Goal: Task Accomplishment & Management: Complete application form

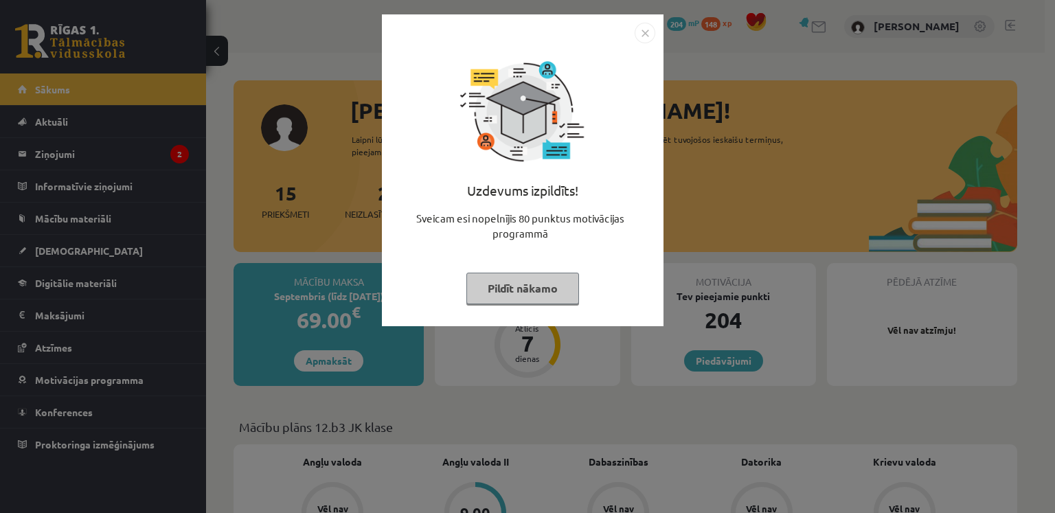
click at [566, 398] on div "Uzdevums izpildīts! Sveicam esi nopelnījis 80 punktus motivācijas programmā Pil…" at bounding box center [527, 256] width 1055 height 513
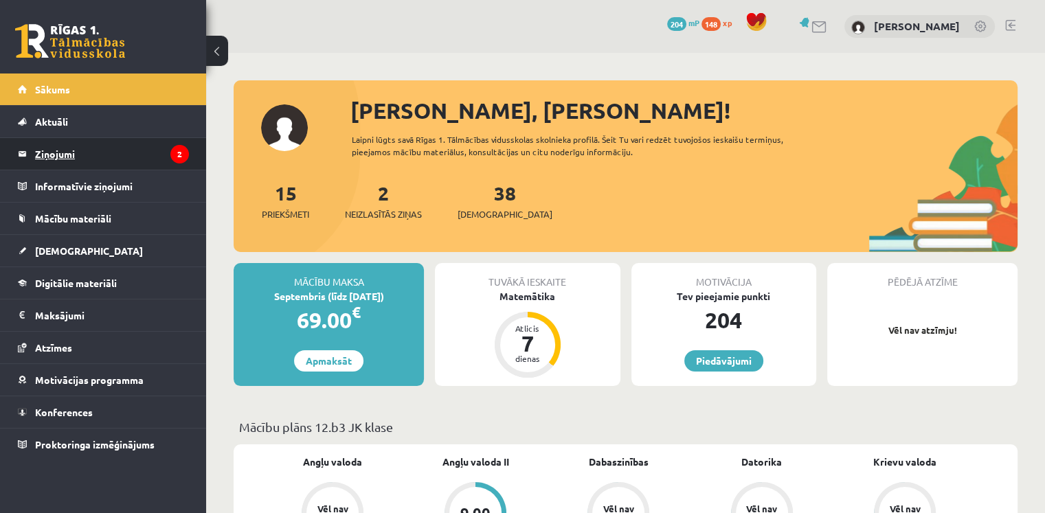
click at [124, 168] on legend "Ziņojumi 2" at bounding box center [112, 154] width 154 height 32
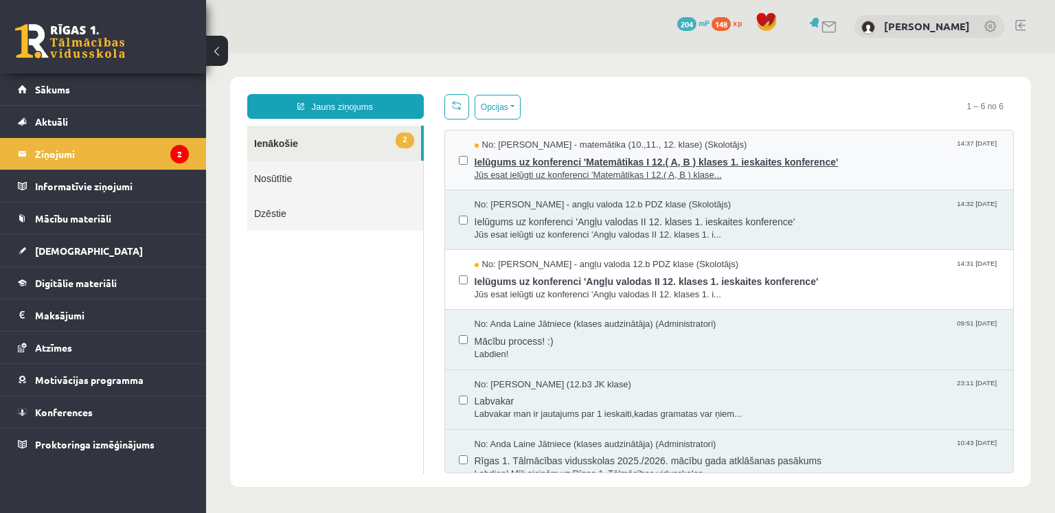
click at [625, 166] on span "Ielūgums uz konferenci 'Matemātikas I 12.( A, B ) klases 1. ieskaites konferenc…" at bounding box center [738, 160] width 526 height 17
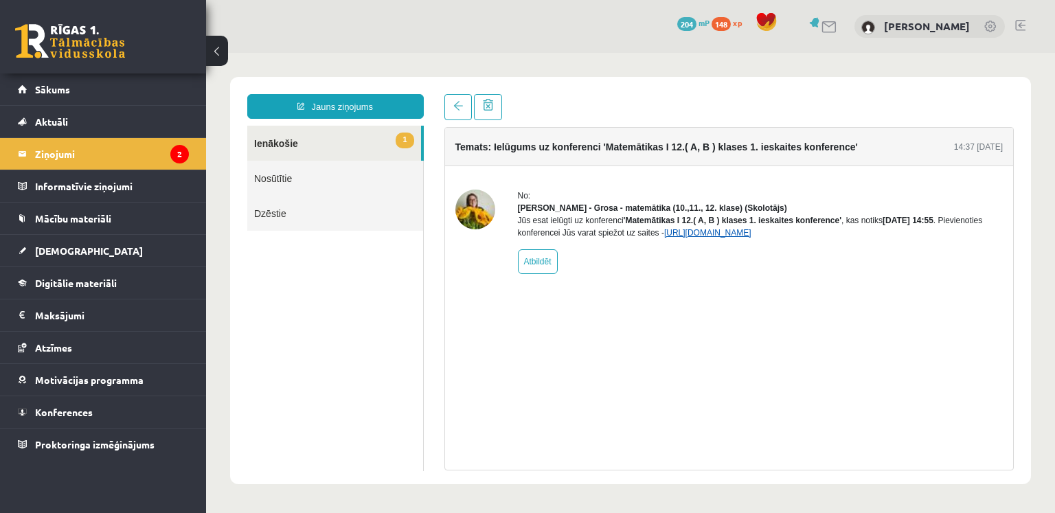
click at [695, 238] on link "[URL][DOMAIN_NAME]" at bounding box center [707, 233] width 87 height 10
click at [314, 147] on link "1 Ienākošie" at bounding box center [334, 143] width 174 height 35
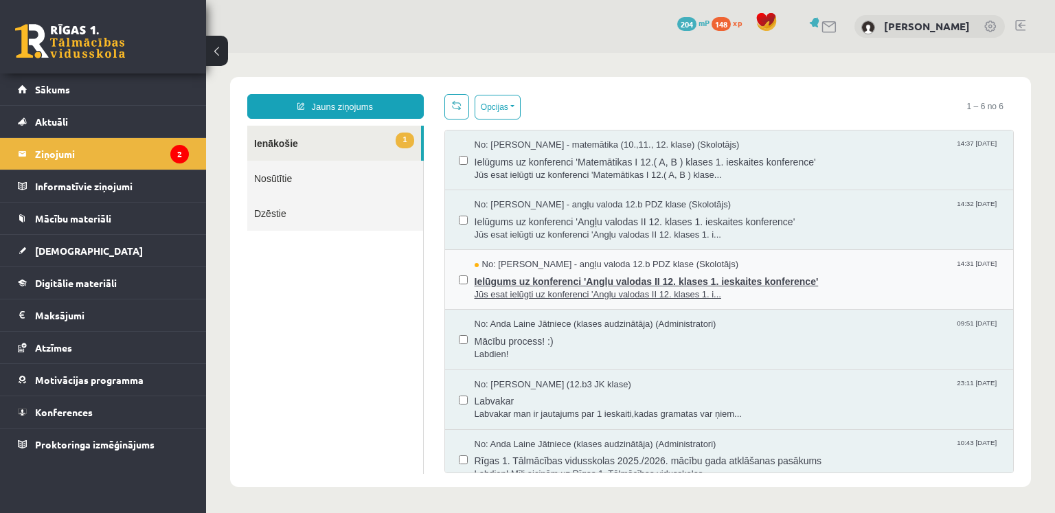
click at [594, 292] on span "Jūs esat ielūgti uz konferenci 'Angļu valodas II 12. klases 1. i..." at bounding box center [738, 295] width 526 height 13
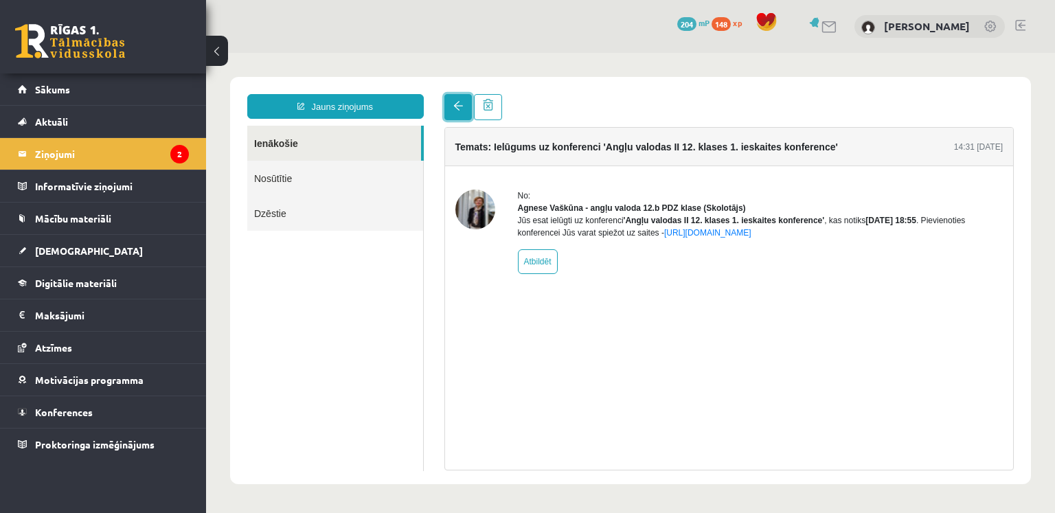
click at [466, 109] on link at bounding box center [457, 107] width 27 height 26
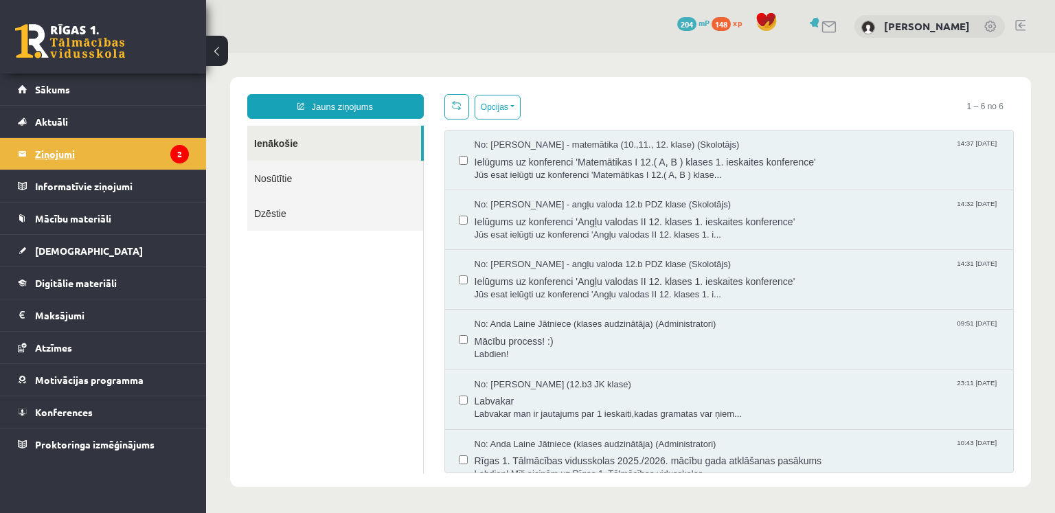
click at [106, 143] on legend "Ziņojumi 2" at bounding box center [112, 154] width 154 height 32
click at [104, 98] on link "Sākums" at bounding box center [103, 90] width 171 height 32
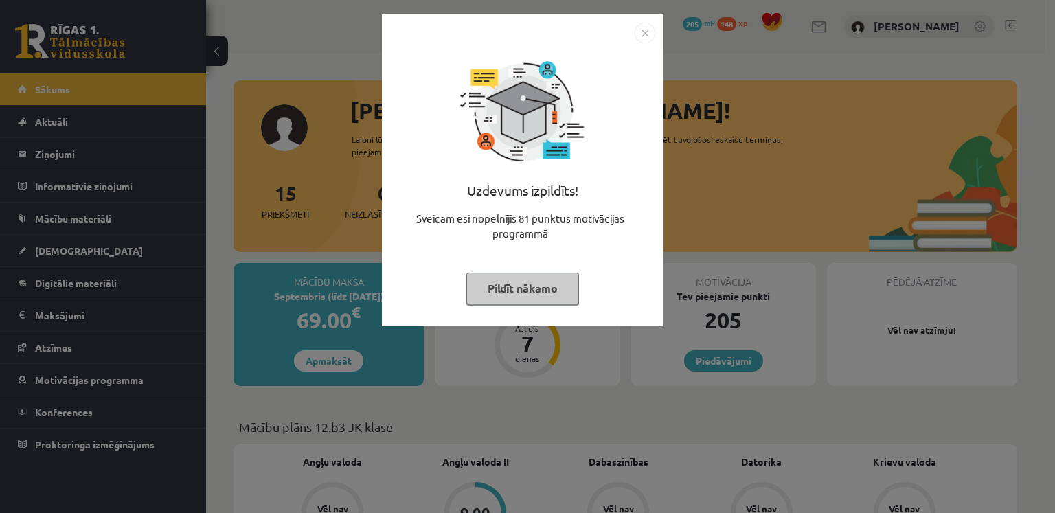
click at [723, 181] on div "Uzdevums izpildīts! Sveicam esi nopelnījis 81 punktus motivācijas programmā Pil…" at bounding box center [527, 256] width 1055 height 513
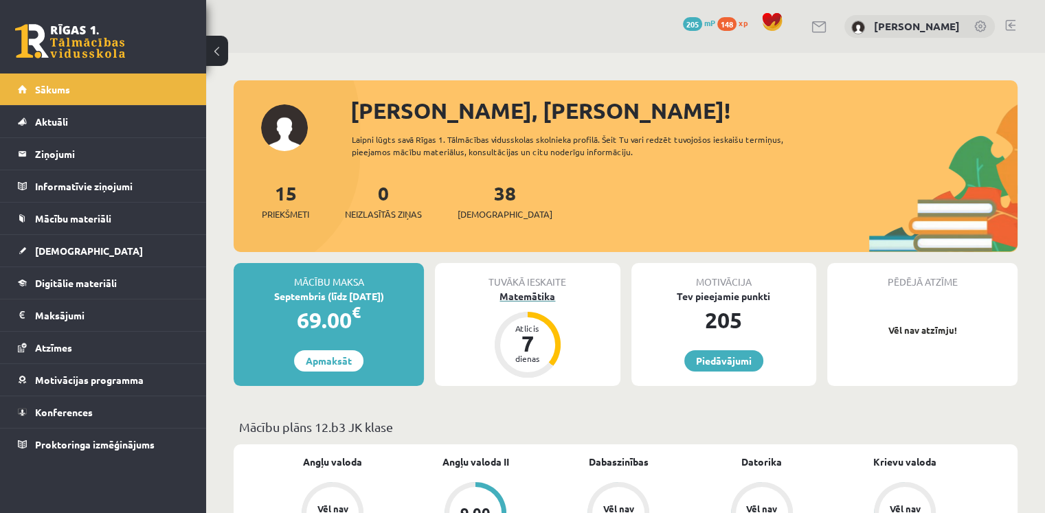
click at [521, 297] on div "Matemātika" at bounding box center [527, 296] width 185 height 14
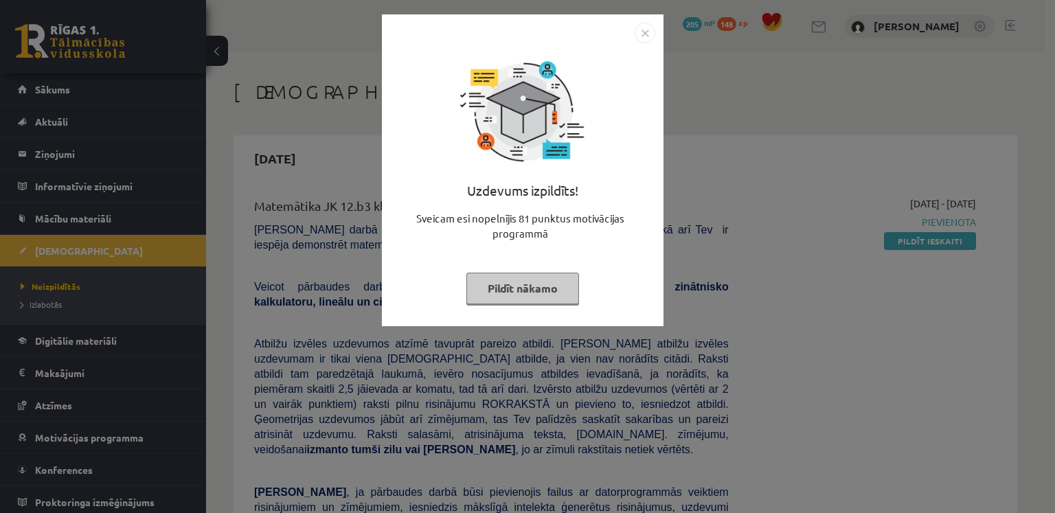
click at [733, 268] on div "Uzdevums izpildīts! Sveicam esi nopelnījis 81 punktus motivācijas programmā Pil…" at bounding box center [527, 256] width 1055 height 513
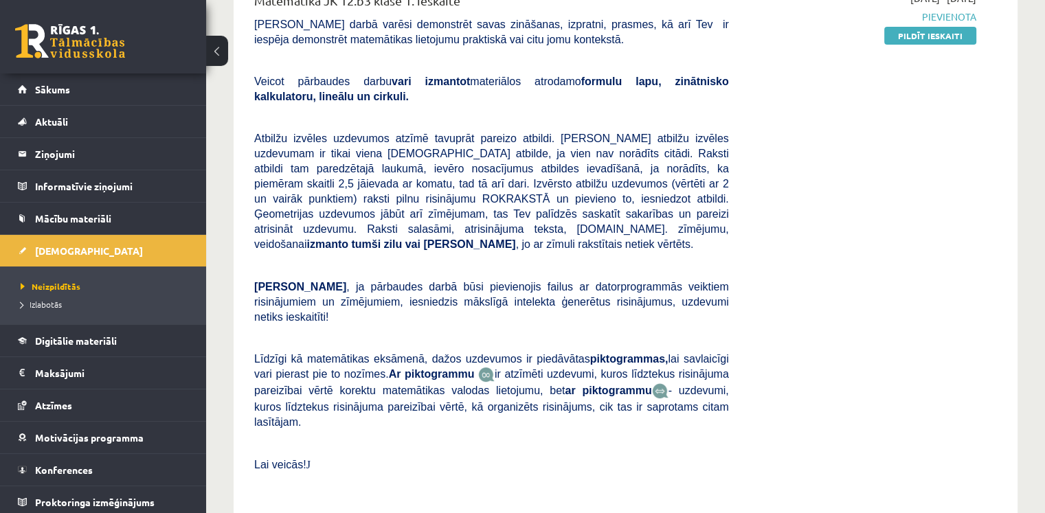
scroll to position [206, 0]
click at [67, 305] on link "Izlabotās" at bounding box center [107, 304] width 172 height 12
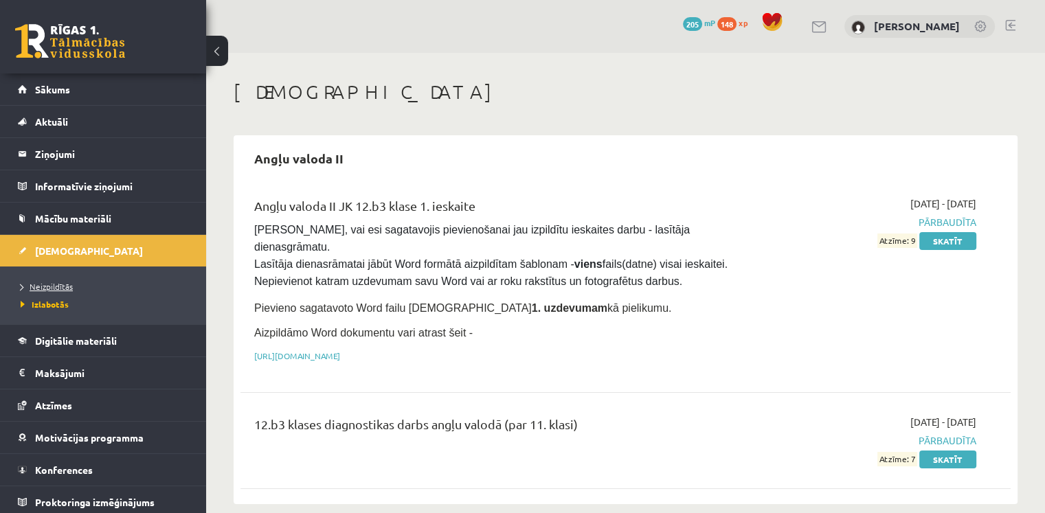
click at [56, 282] on span "Neizpildītās" at bounding box center [47, 286] width 52 height 11
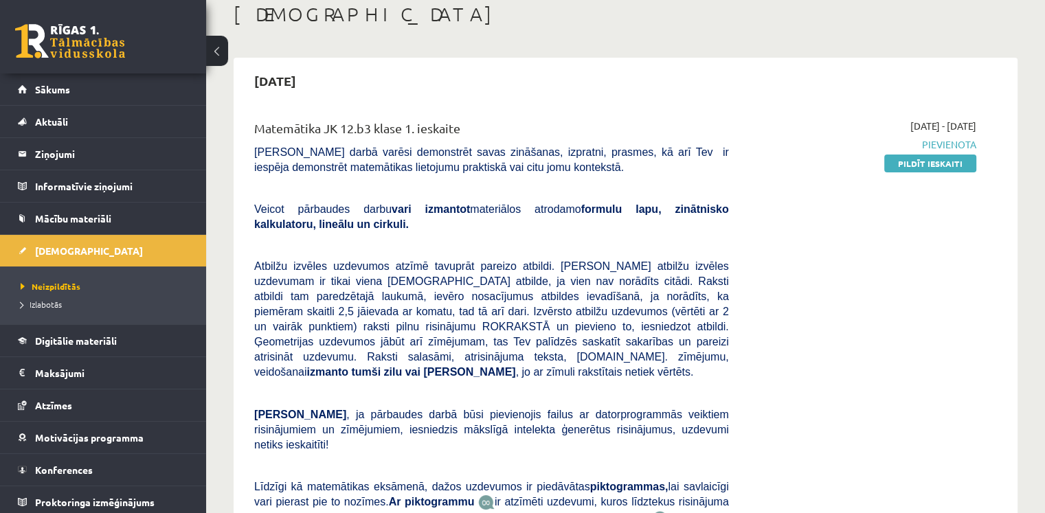
scroll to position [69, 0]
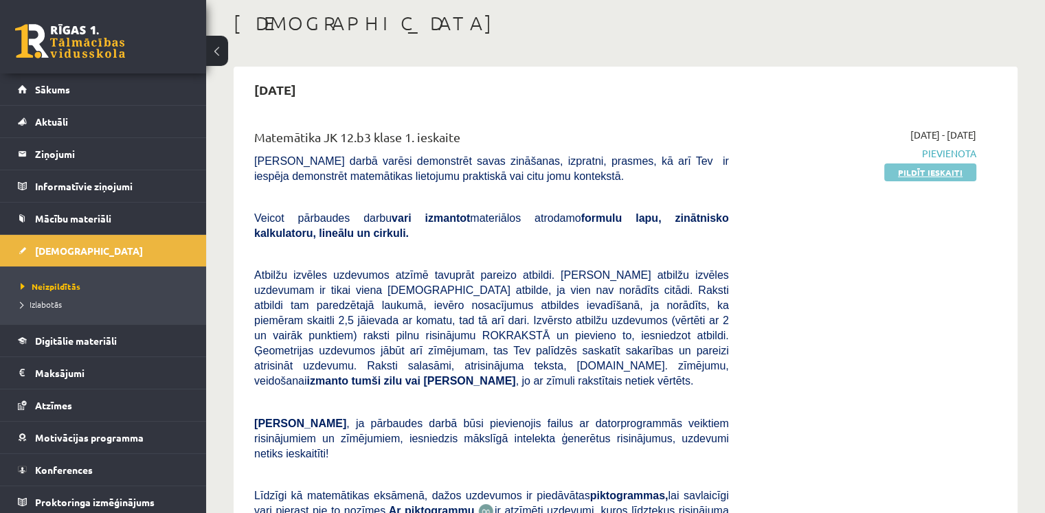
click at [925, 178] on link "Pildīt ieskaiti" at bounding box center [930, 172] width 92 height 18
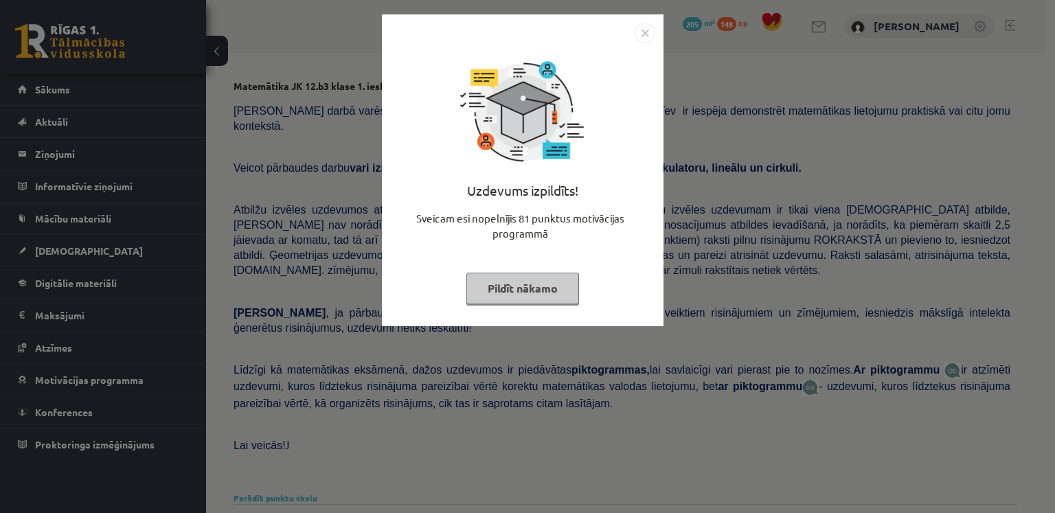
click at [809, 156] on div "Uzdevums izpildīts! Sveicam esi nopelnījis 81 punktus motivācijas programmā Pil…" at bounding box center [527, 256] width 1055 height 513
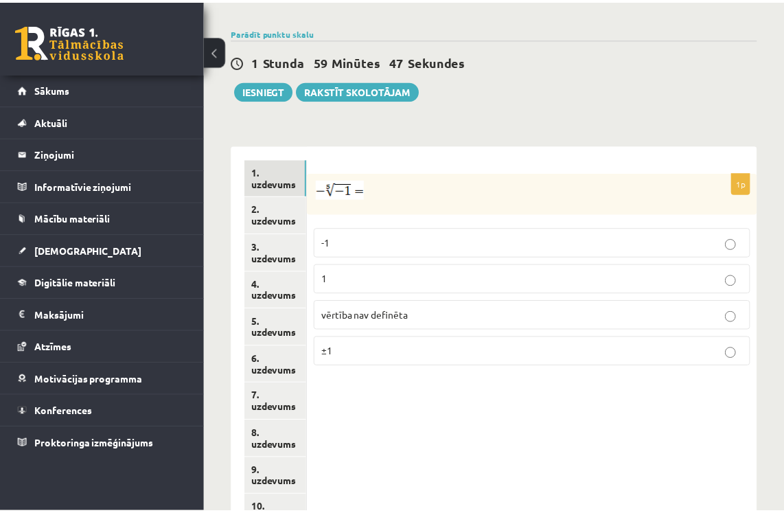
scroll to position [556, 0]
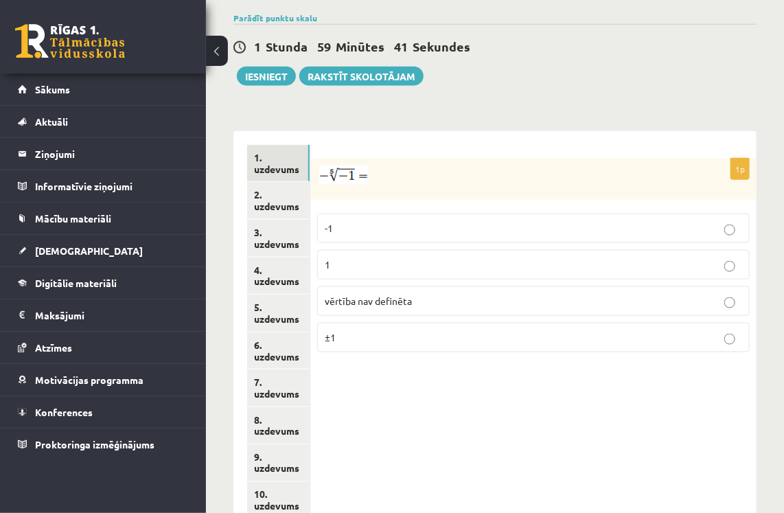
click at [421, 258] on p "1" at bounding box center [534, 265] width 418 height 14
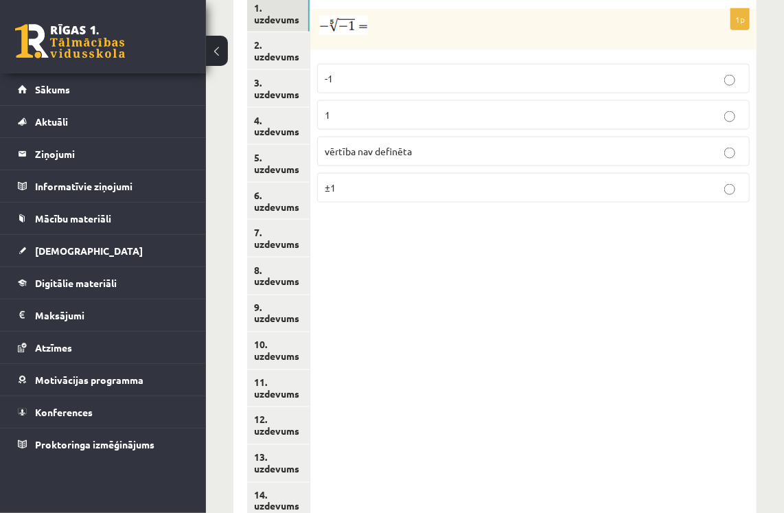
scroll to position [485, 0]
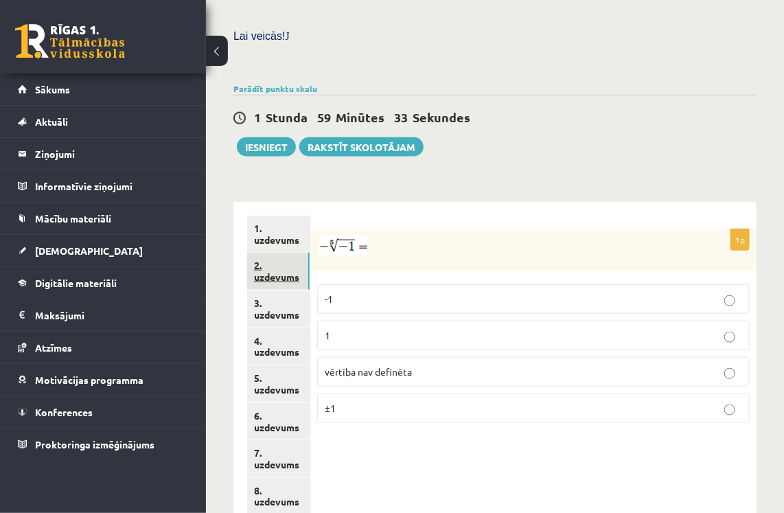
click at [285, 253] on link "2. uzdevums" at bounding box center [278, 271] width 63 height 37
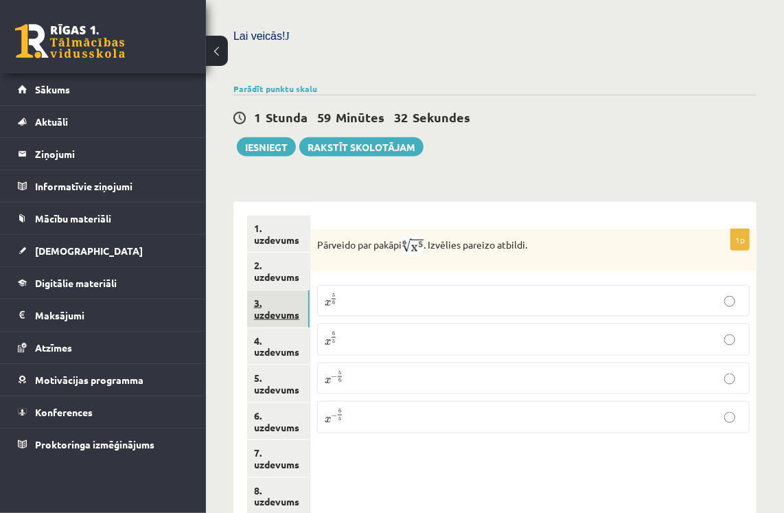
click at [284, 291] on link "3. uzdevums" at bounding box center [278, 309] width 63 height 37
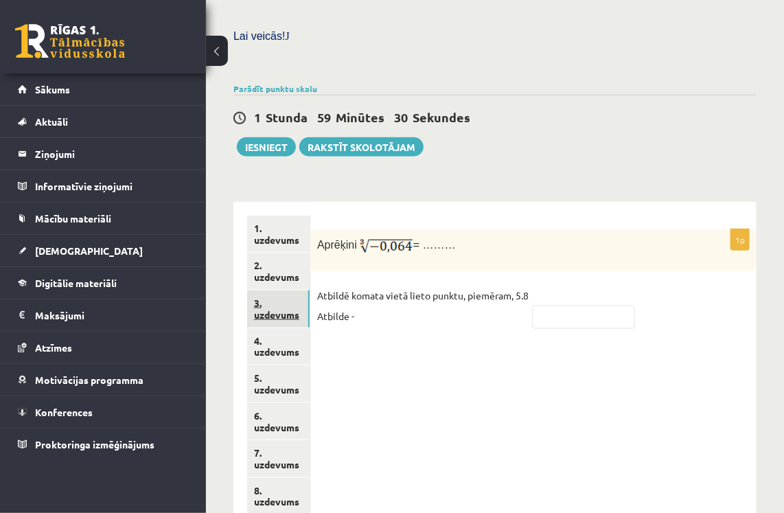
click at [284, 295] on link "3. uzdevums" at bounding box center [278, 309] width 63 height 37
click at [284, 328] on link "4. uzdevums" at bounding box center [278, 346] width 63 height 37
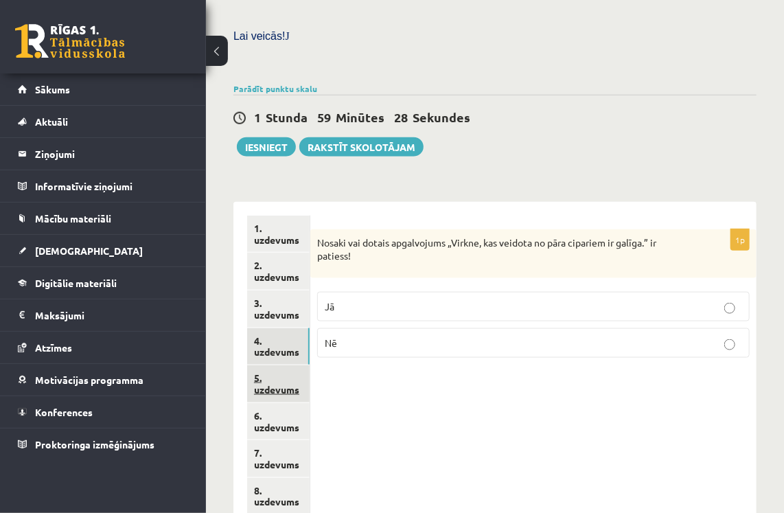
click at [280, 365] on link "5. uzdevums" at bounding box center [278, 383] width 63 height 37
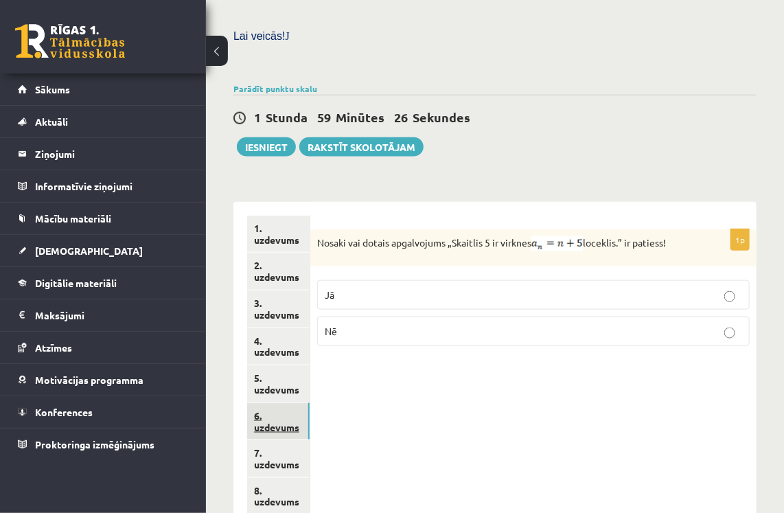
click at [278, 403] on link "6. uzdevums" at bounding box center [278, 421] width 63 height 37
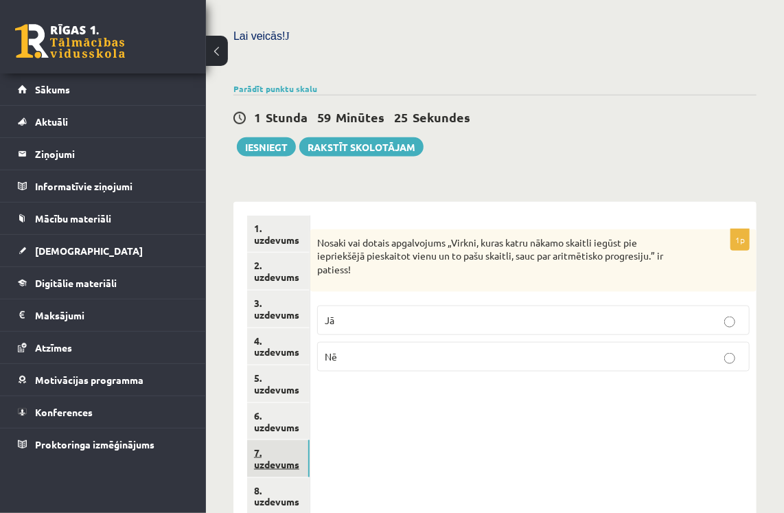
click at [282, 440] on link "7. uzdevums" at bounding box center [278, 458] width 63 height 37
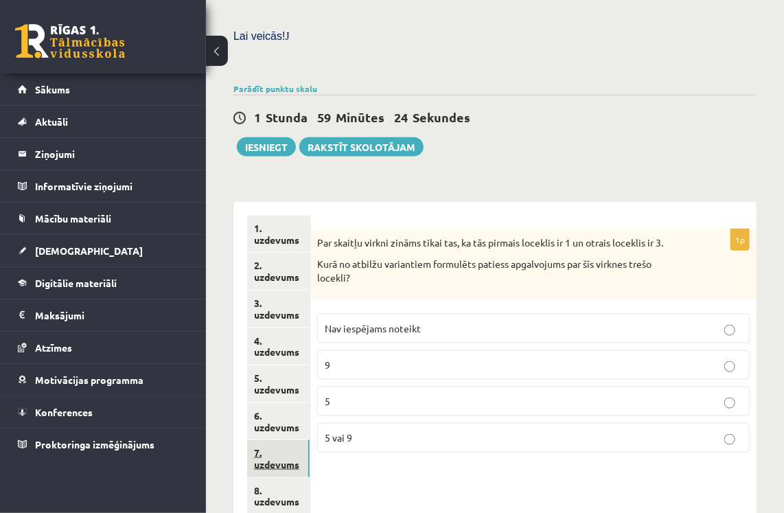
scroll to position [554, 0]
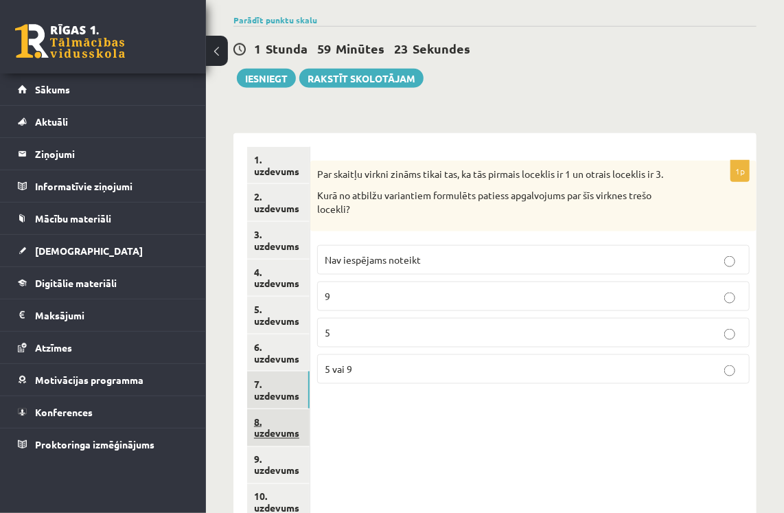
click at [280, 409] on link "8. uzdevums" at bounding box center [278, 427] width 63 height 37
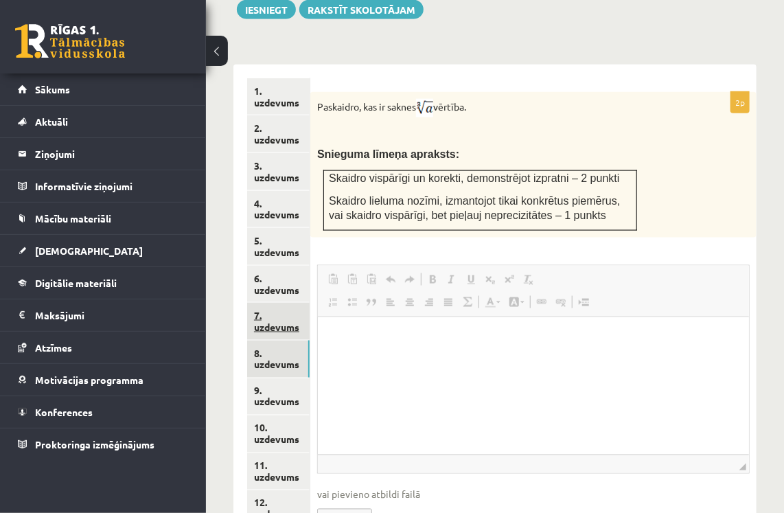
scroll to position [0, 0]
click at [278, 303] on link "7. uzdevums" at bounding box center [278, 321] width 63 height 37
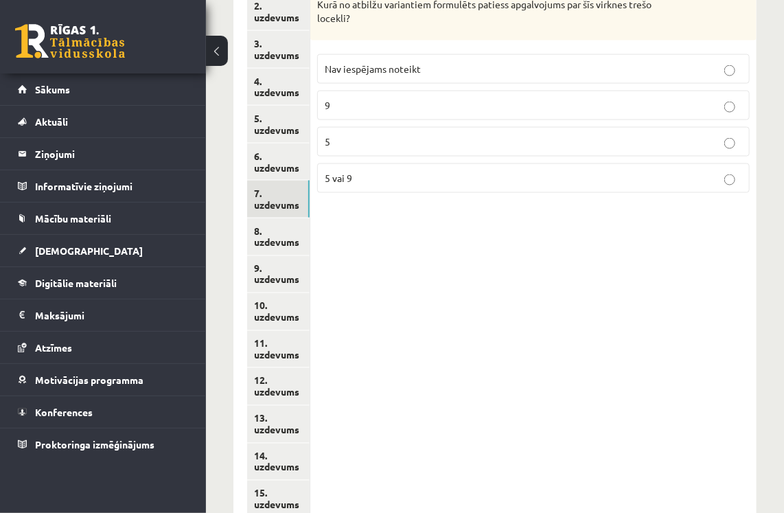
scroll to position [760, 0]
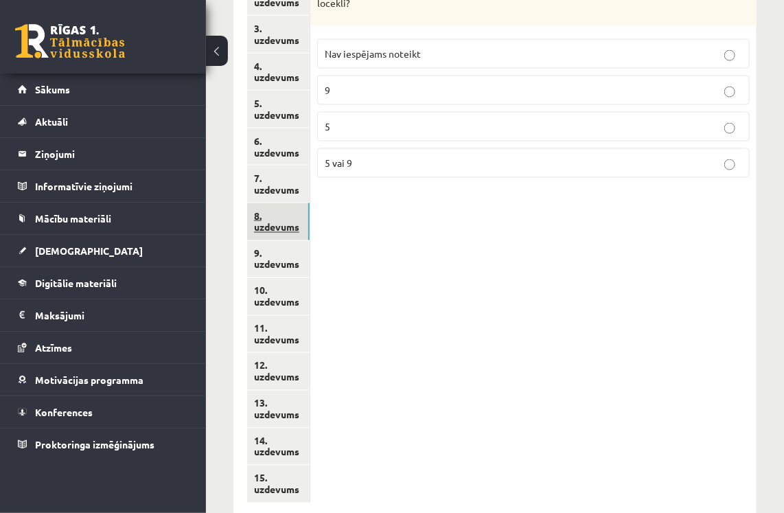
click at [278, 203] on link "8. uzdevums" at bounding box center [278, 221] width 63 height 37
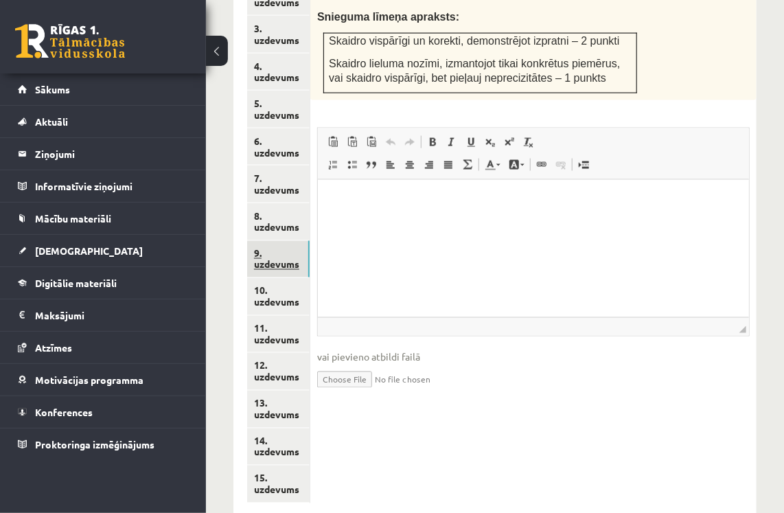
click at [275, 241] on link "9. uzdevums" at bounding box center [278, 259] width 63 height 37
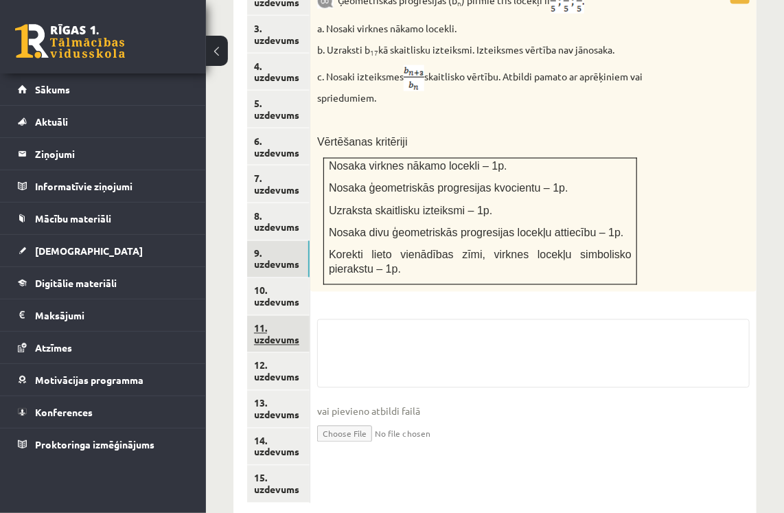
click at [281, 316] on link "11. uzdevums" at bounding box center [278, 334] width 63 height 37
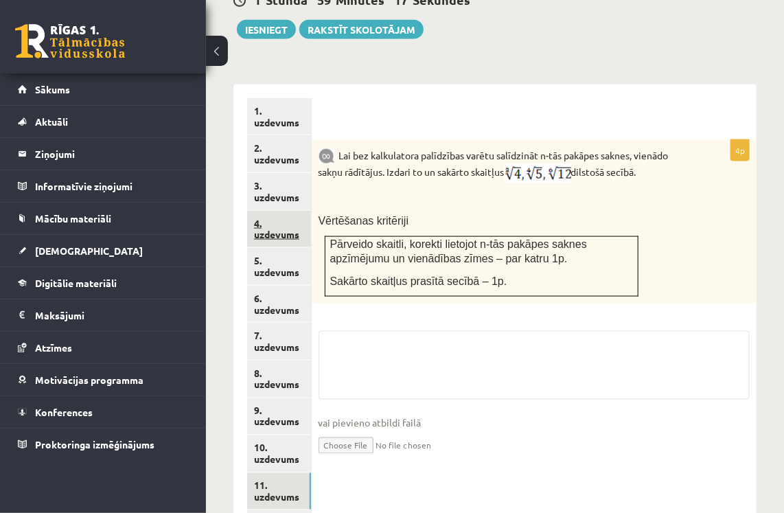
scroll to position [554, 0]
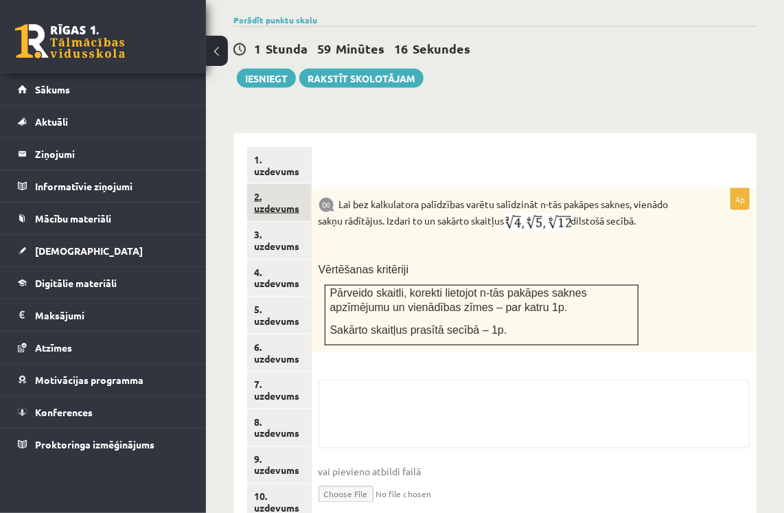
click at [285, 186] on link "2. uzdevums" at bounding box center [279, 202] width 64 height 37
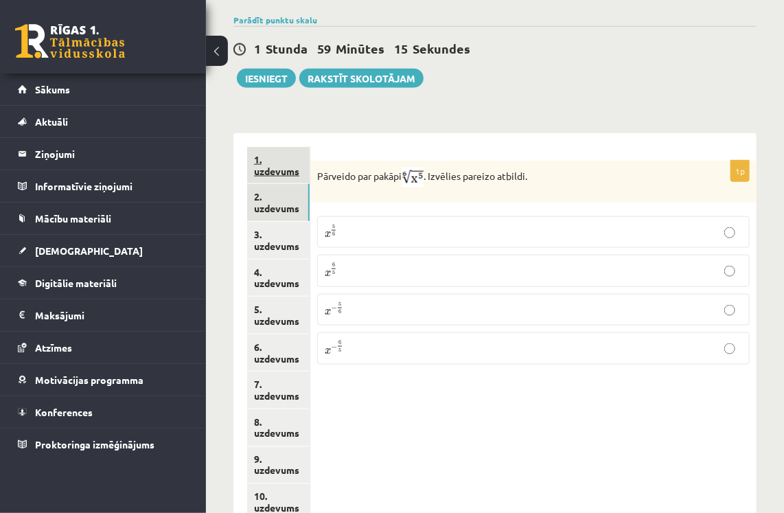
click at [291, 147] on link "1. uzdevums" at bounding box center [278, 165] width 63 height 37
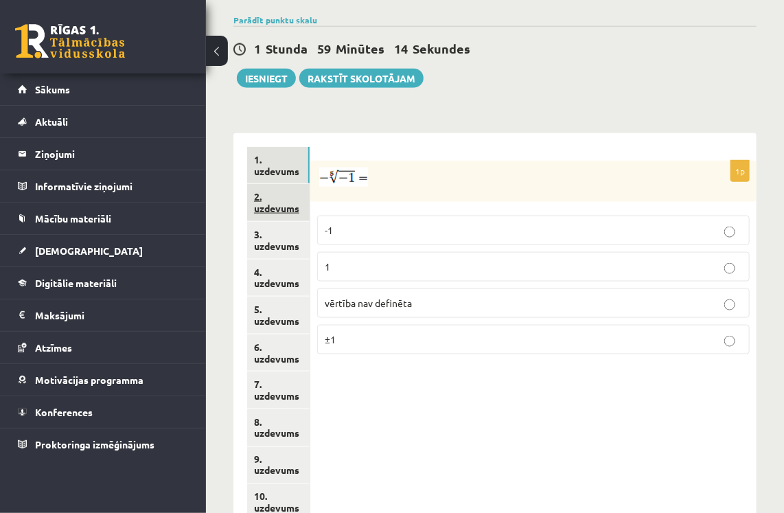
click at [286, 184] on link "2. uzdevums" at bounding box center [278, 202] width 63 height 37
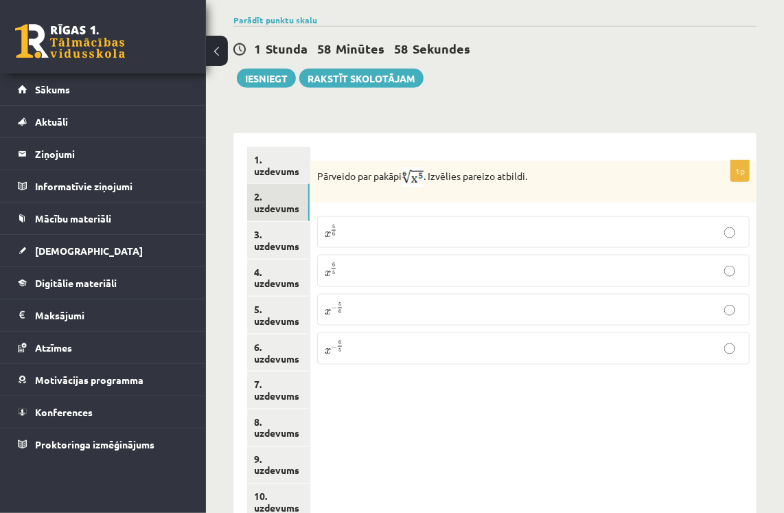
click at [620, 224] on p "x 5 6 x 5 6" at bounding box center [534, 232] width 418 height 16
click at [302, 222] on link "3. uzdevums" at bounding box center [278, 240] width 63 height 37
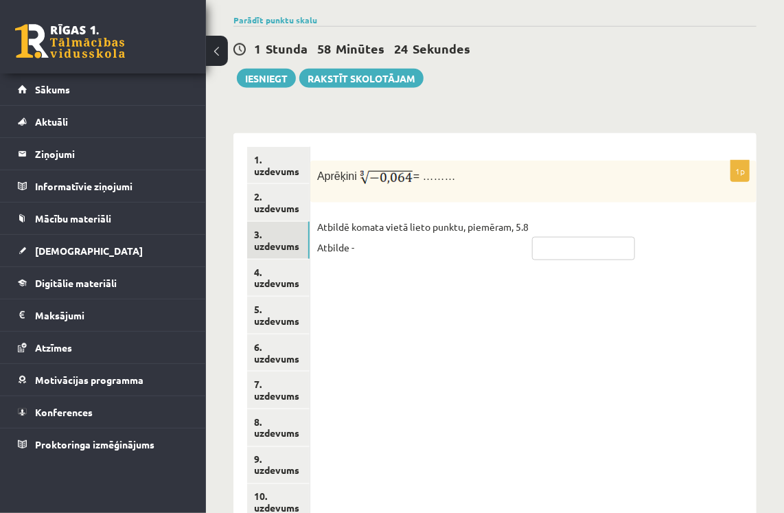
click at [612, 237] on input "text" at bounding box center [583, 248] width 103 height 23
type input "****"
click at [279, 222] on link "3. uzdevums" at bounding box center [278, 240] width 63 height 37
click at [279, 260] on link "4. uzdevums" at bounding box center [278, 278] width 63 height 37
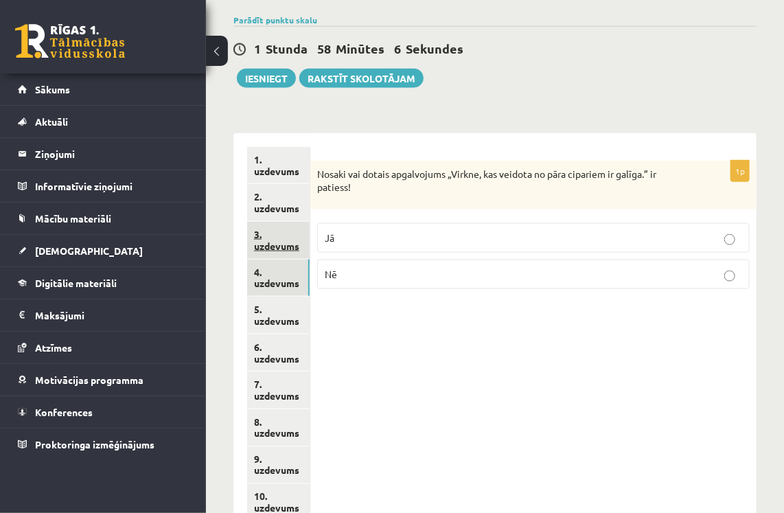
click at [279, 227] on link "3. uzdevums" at bounding box center [278, 240] width 63 height 37
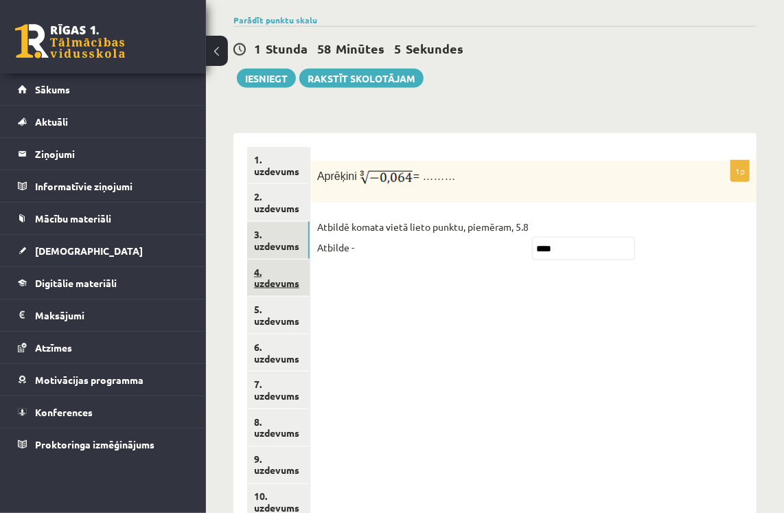
click at [282, 260] on link "4. uzdevums" at bounding box center [278, 278] width 63 height 37
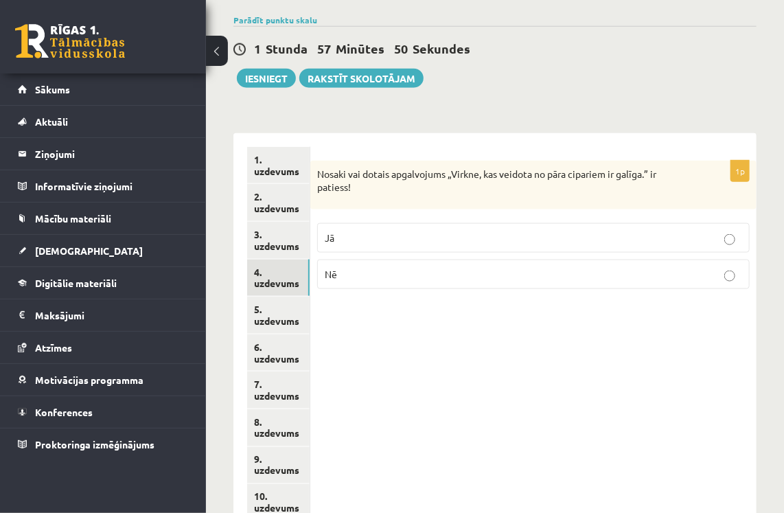
click at [698, 260] on label "Nē" at bounding box center [533, 275] width 433 height 30
click at [271, 297] on link "5. uzdevums" at bounding box center [278, 315] width 63 height 37
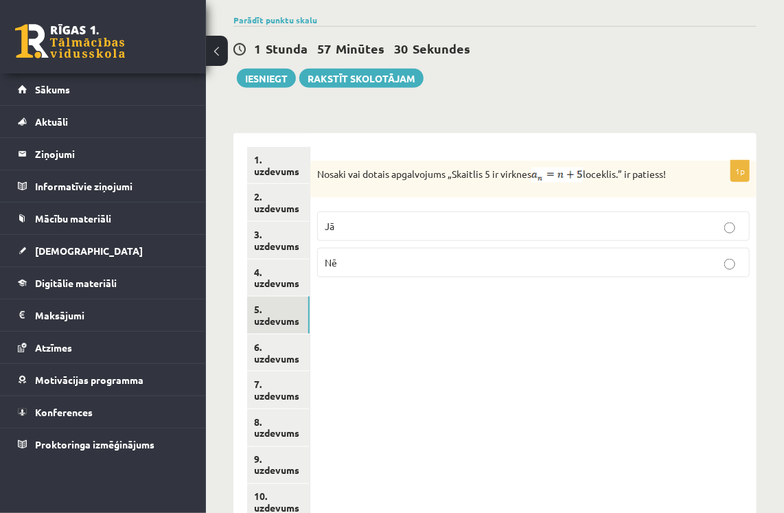
click at [719, 219] on p "Jā" at bounding box center [534, 226] width 418 height 14
click at [297, 335] on link "6. uzdevums" at bounding box center [278, 353] width 63 height 37
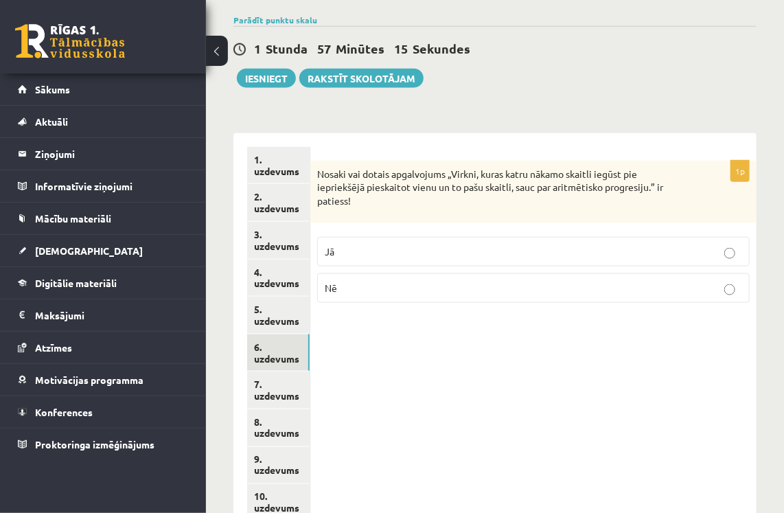
click at [361, 245] on p "Jā" at bounding box center [534, 252] width 418 height 14
click at [293, 372] on link "7. uzdevums" at bounding box center [278, 390] width 63 height 37
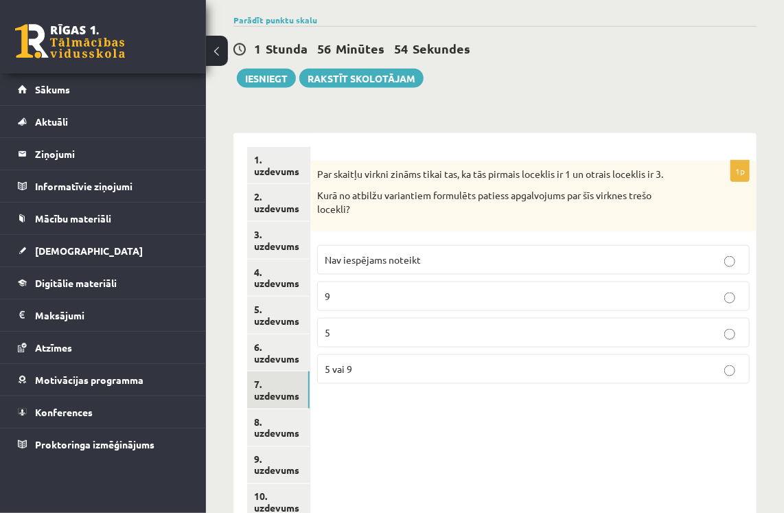
click at [462, 253] on p "Nav iespējams noteikt" at bounding box center [534, 260] width 418 height 14
click at [294, 409] on link "8. uzdevums" at bounding box center [278, 427] width 63 height 37
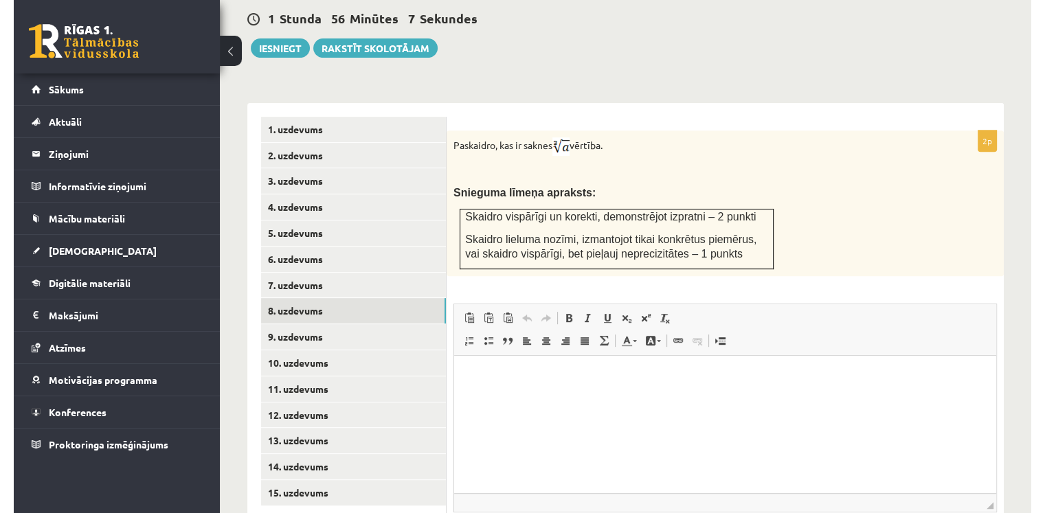
scroll to position [493, 0]
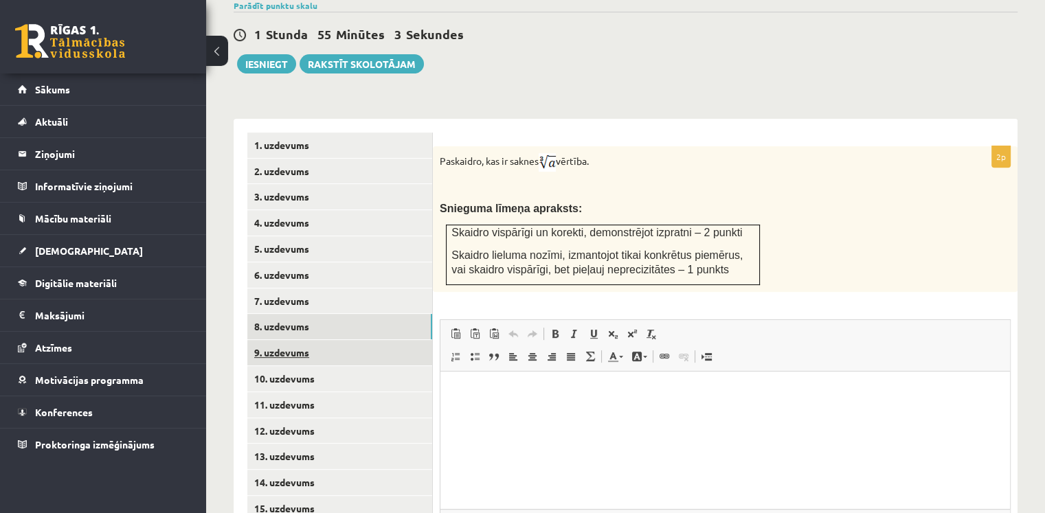
click at [305, 340] on link "9. uzdevums" at bounding box center [339, 352] width 185 height 25
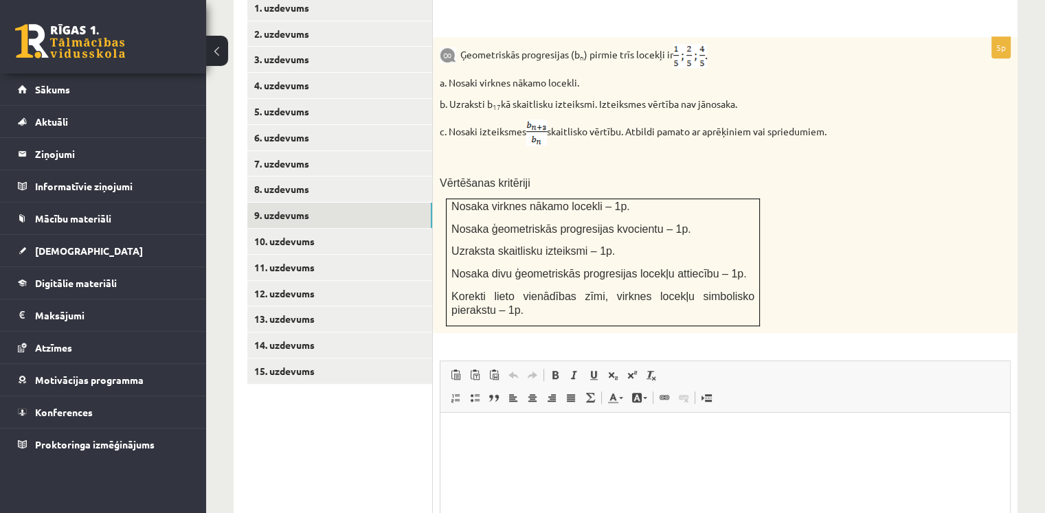
scroll to position [0, 0]
click at [315, 177] on link "8. uzdevums" at bounding box center [339, 189] width 185 height 25
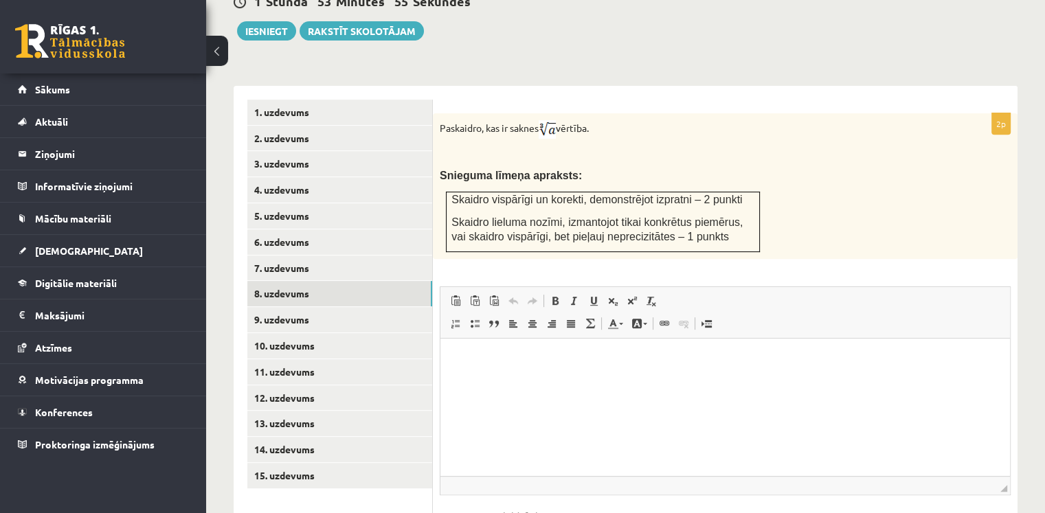
scroll to position [525, 0]
click at [556, 381] on html at bounding box center [724, 360] width 569 height 42
click at [293, 308] on link "9. uzdevums" at bounding box center [339, 320] width 185 height 25
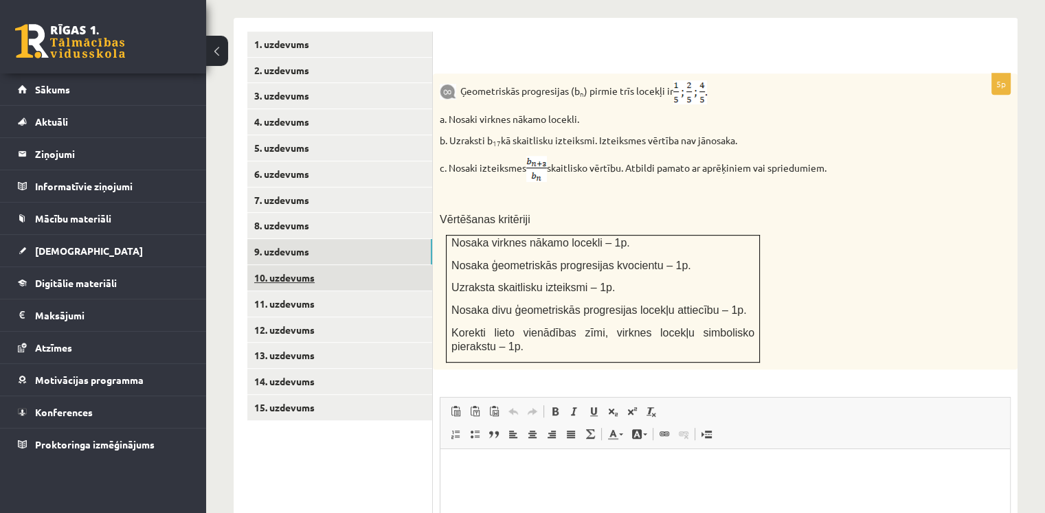
scroll to position [594, 0]
click at [313, 265] on link "10. uzdevums" at bounding box center [339, 277] width 185 height 25
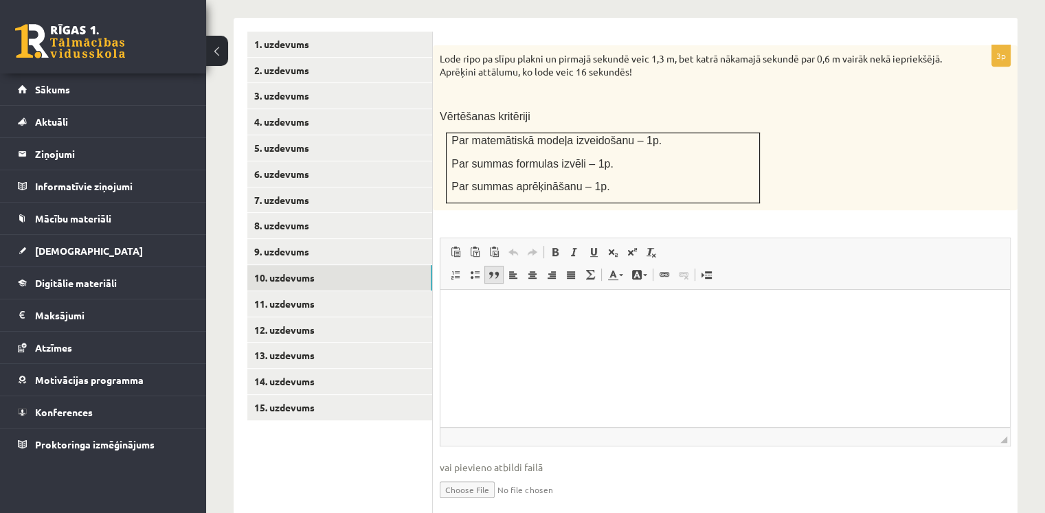
scroll to position [525, 0]
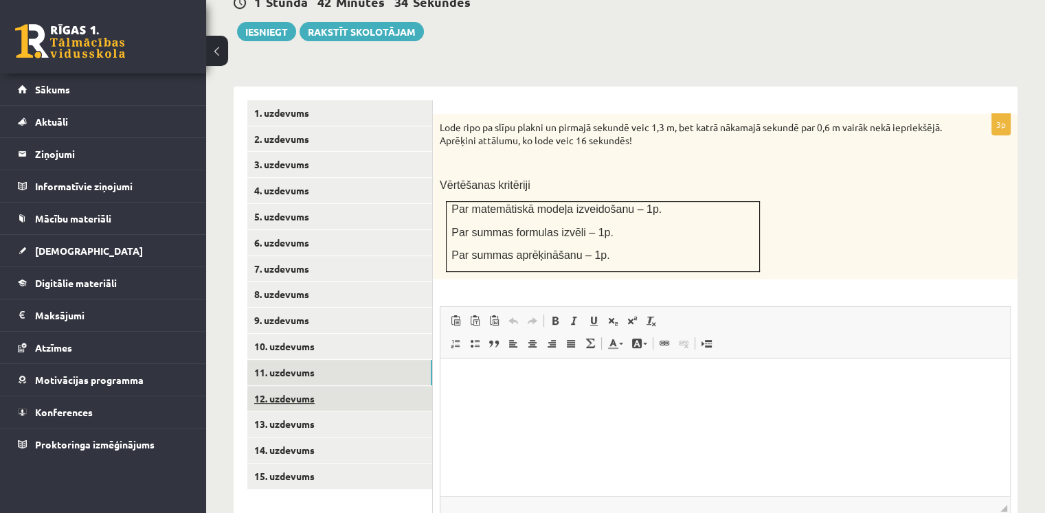
click at [319, 354] on ul "1. uzdevums 2. uzdevums 3. uzdevums 4. uzdevums 5. uzdevums 6. uzdevums 7. uzde…" at bounding box center [339, 346] width 185 height 492
click at [319, 360] on link "11. uzdevums" at bounding box center [339, 372] width 185 height 25
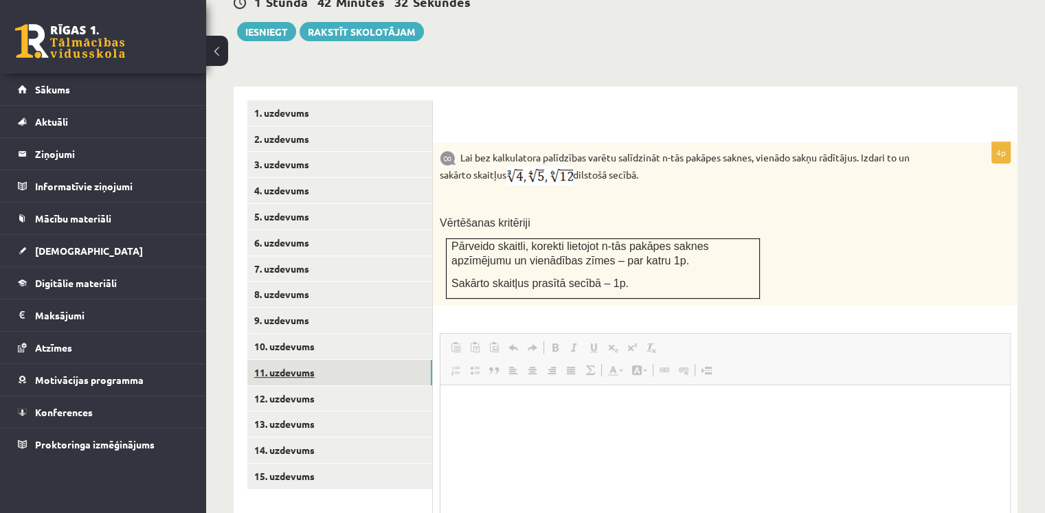
scroll to position [0, 0]
click at [515, 166] on img at bounding box center [539, 175] width 67 height 19
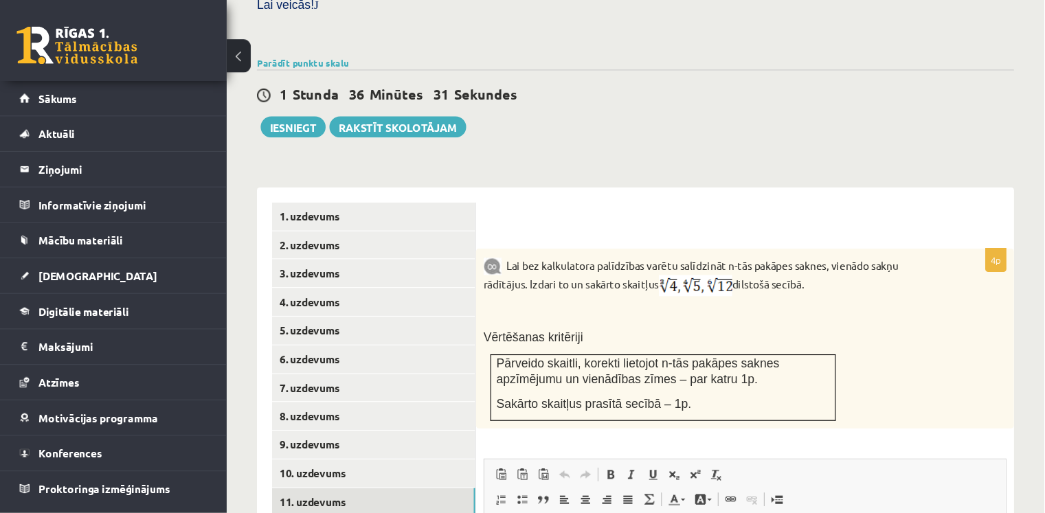
scroll to position [456, 0]
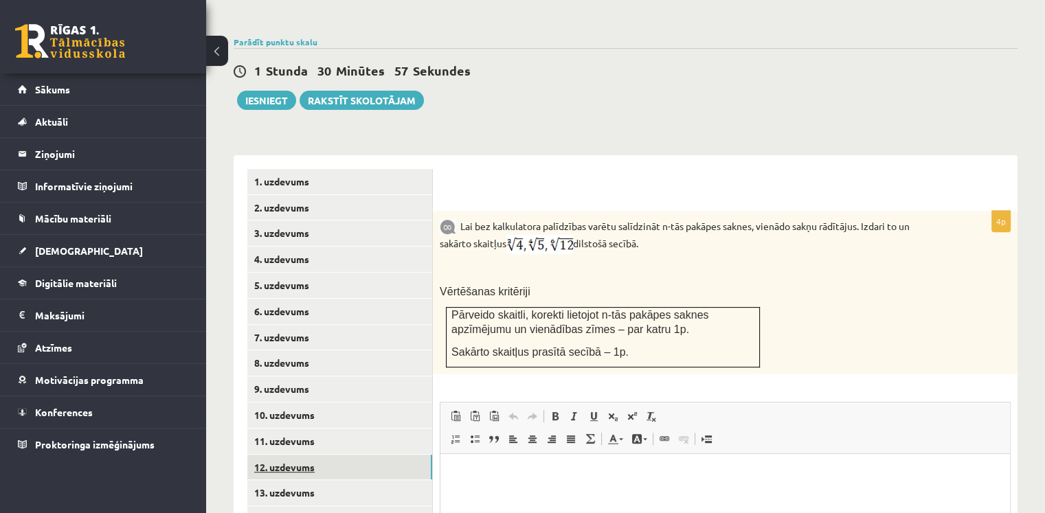
click at [359, 455] on link "12. uzdevums" at bounding box center [339, 467] width 185 height 25
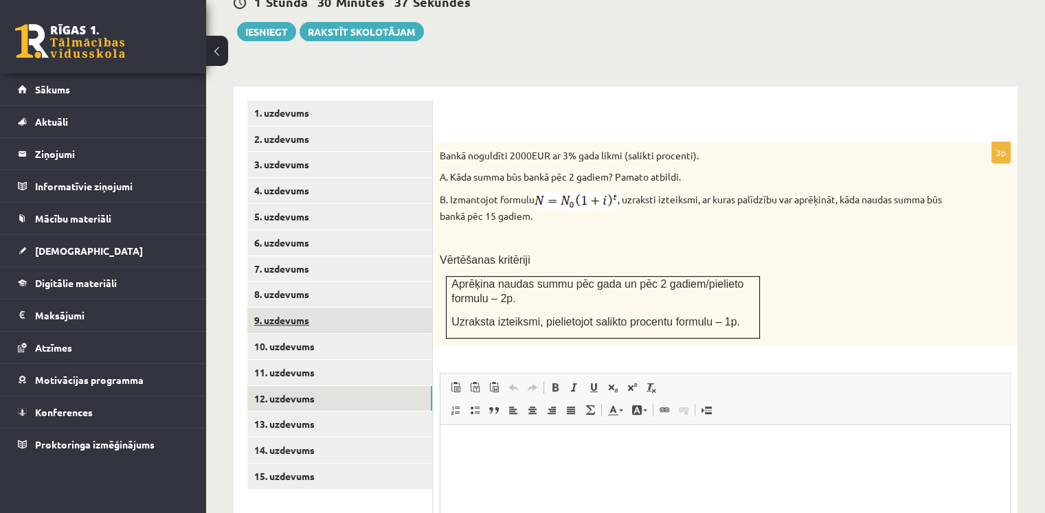
scroll to position [525, 0]
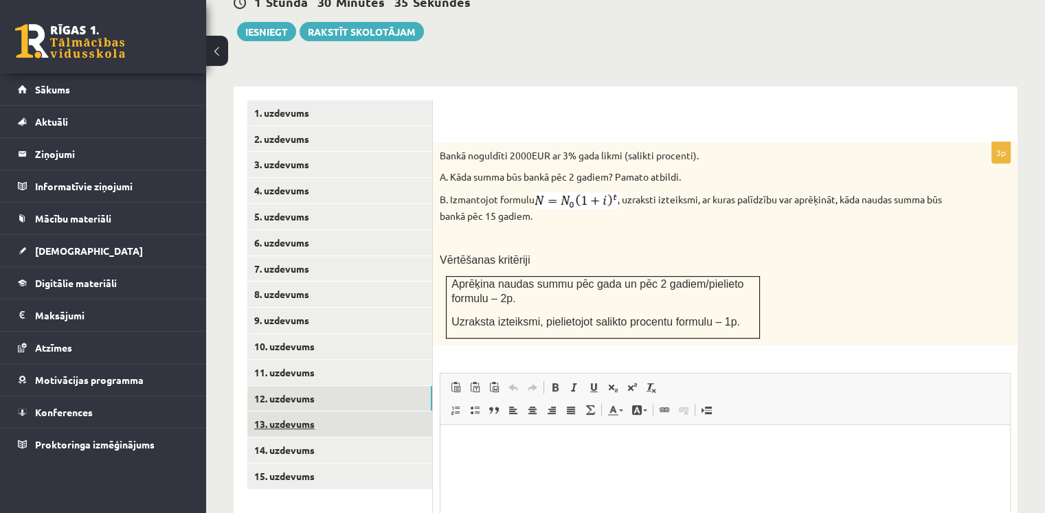
click at [346, 411] on link "13. uzdevums" at bounding box center [339, 423] width 185 height 25
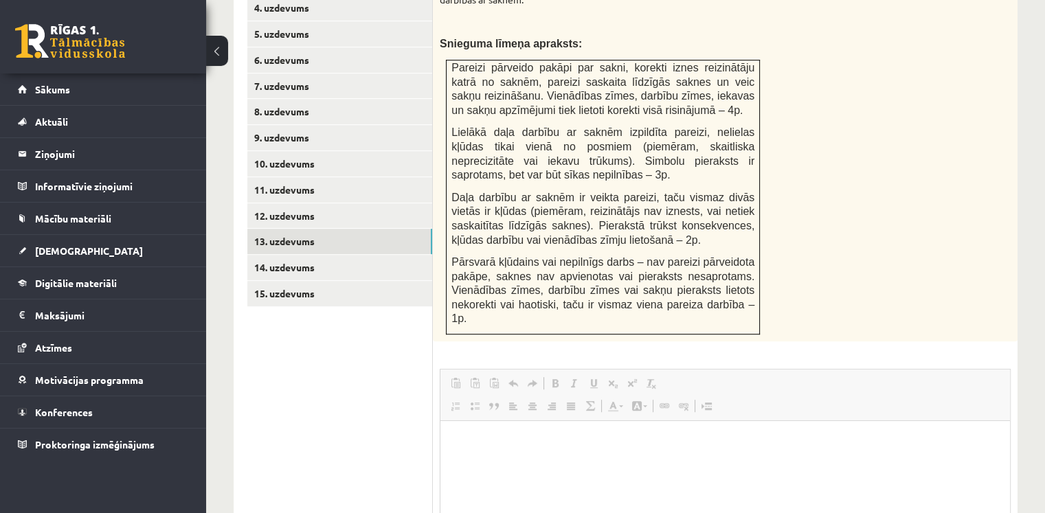
scroll to position [0, 0]
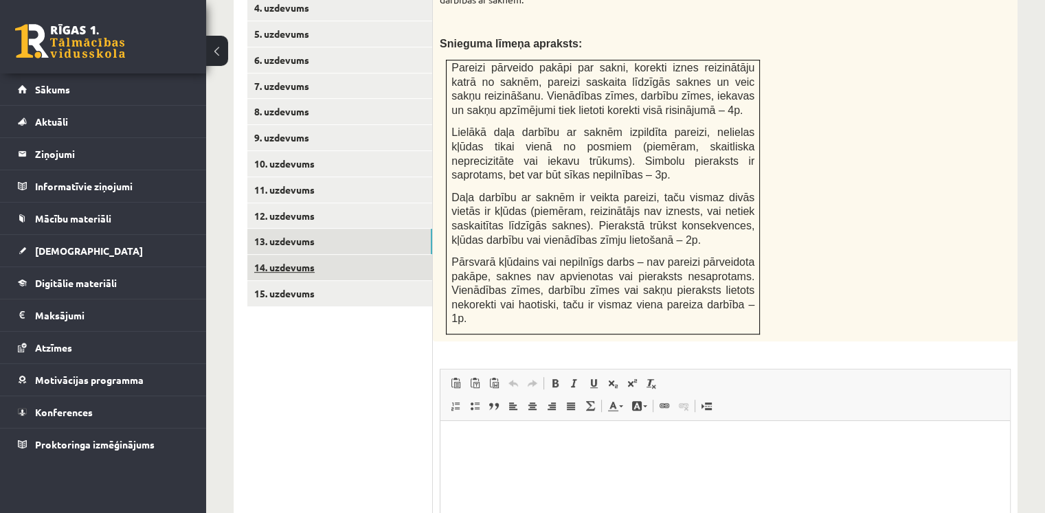
click at [307, 255] on link "14. uzdevums" at bounding box center [339, 267] width 185 height 25
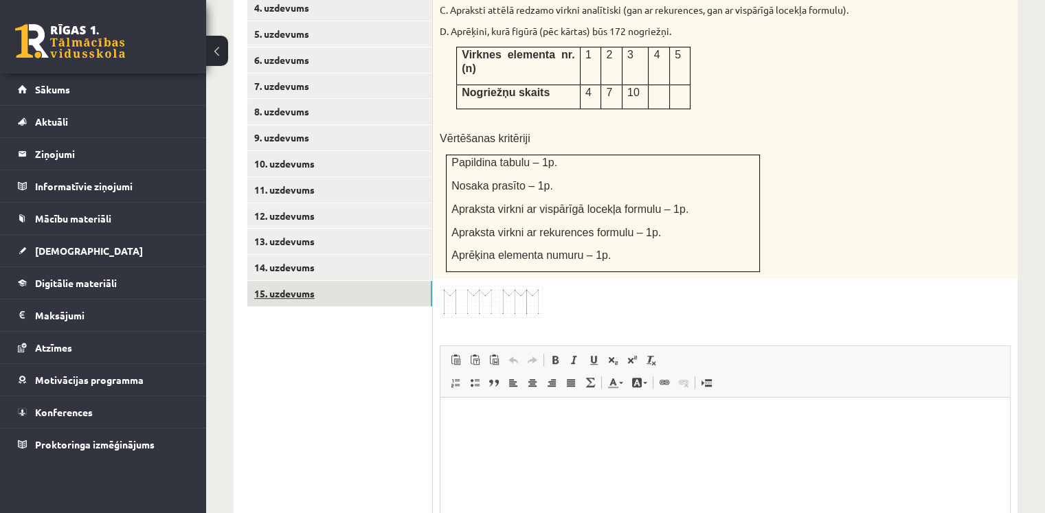
click at [346, 281] on link "15. uzdevums" at bounding box center [339, 293] width 185 height 25
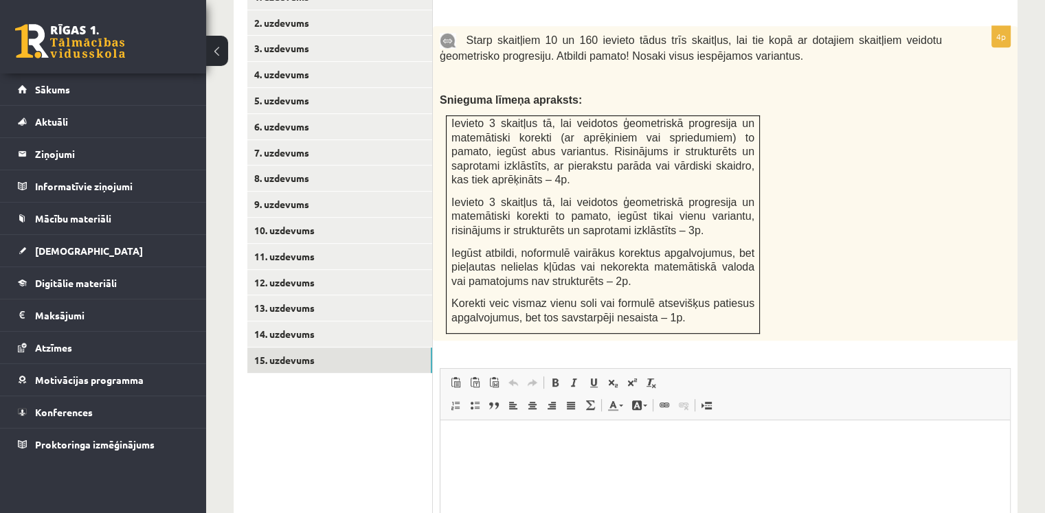
scroll to position [584, 0]
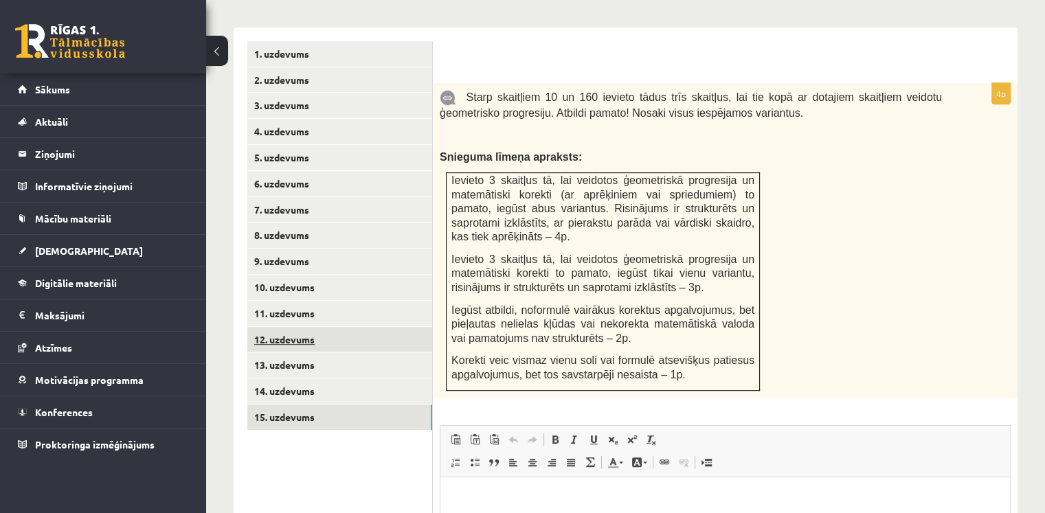
click at [300, 327] on link "12. uzdevums" at bounding box center [339, 339] width 185 height 25
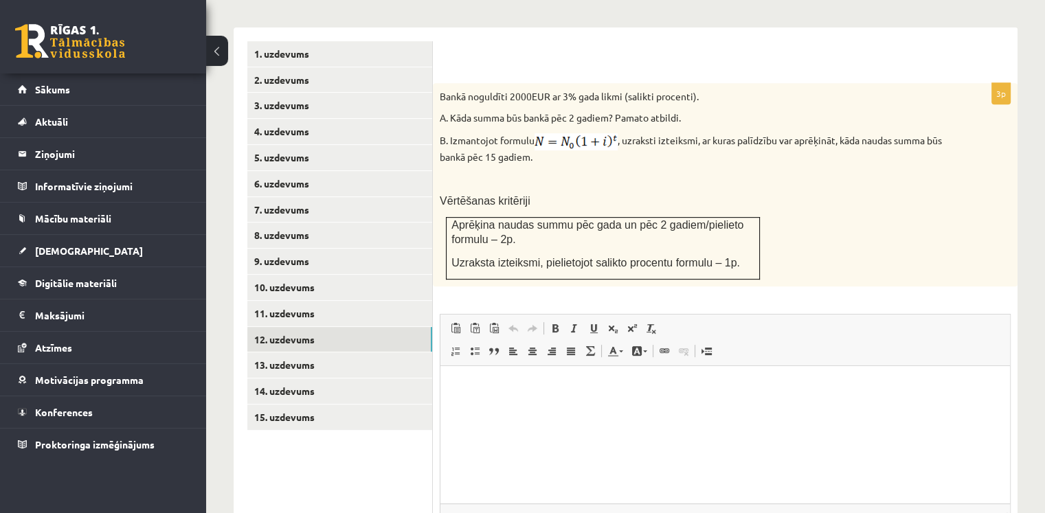
scroll to position [0, 0]
click at [321, 352] on link "13. uzdevums" at bounding box center [339, 364] width 185 height 25
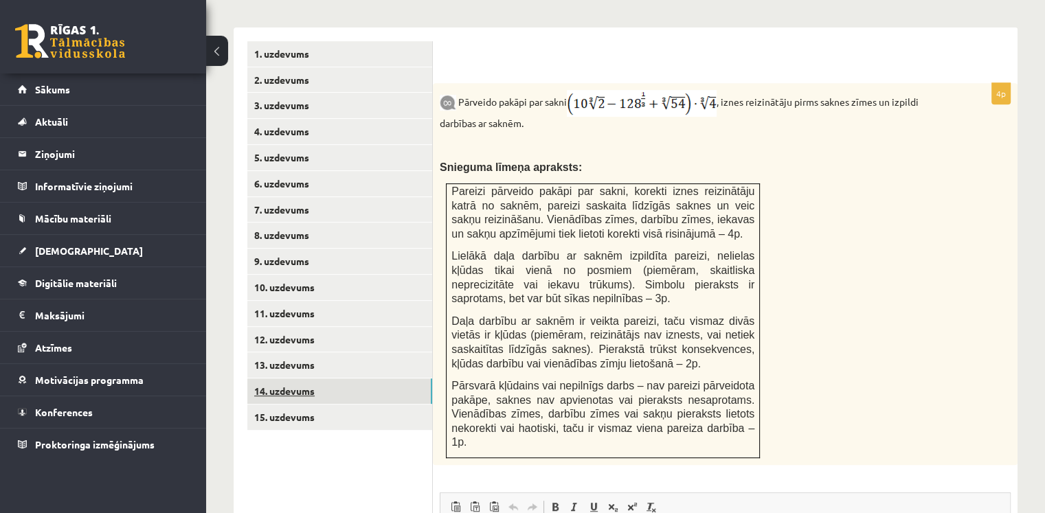
click at [350, 378] on link "14. uzdevums" at bounding box center [339, 390] width 185 height 25
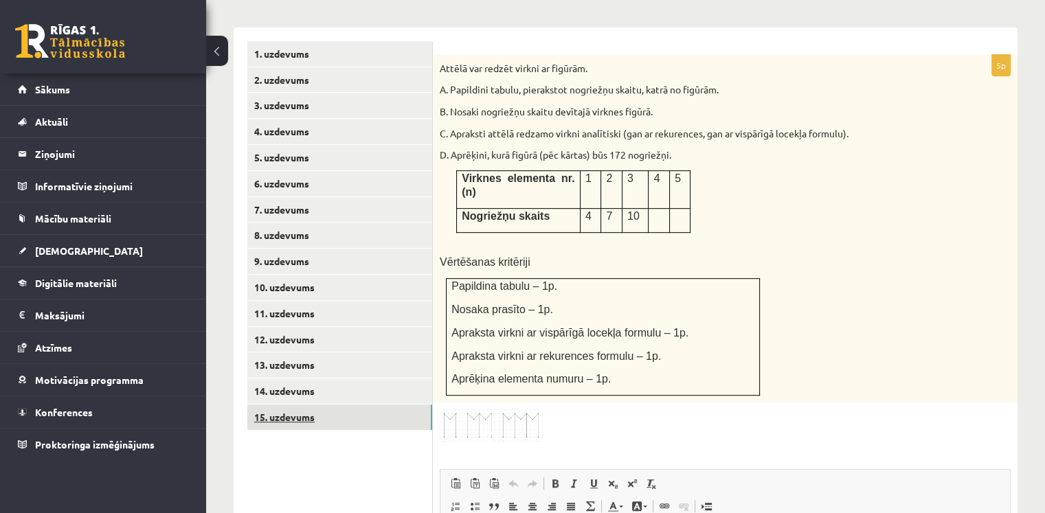
click at [351, 405] on link "15. uzdevums" at bounding box center [339, 417] width 185 height 25
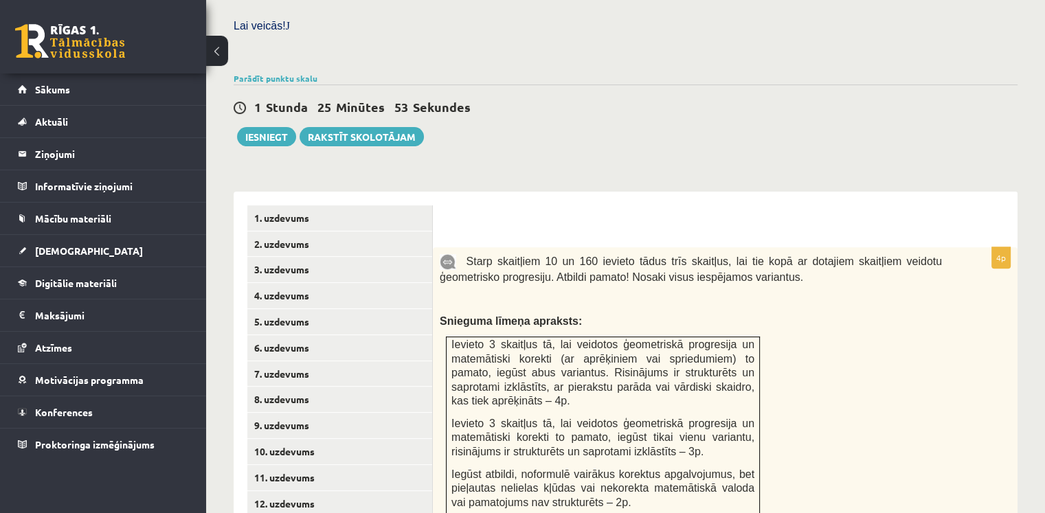
scroll to position [378, 0]
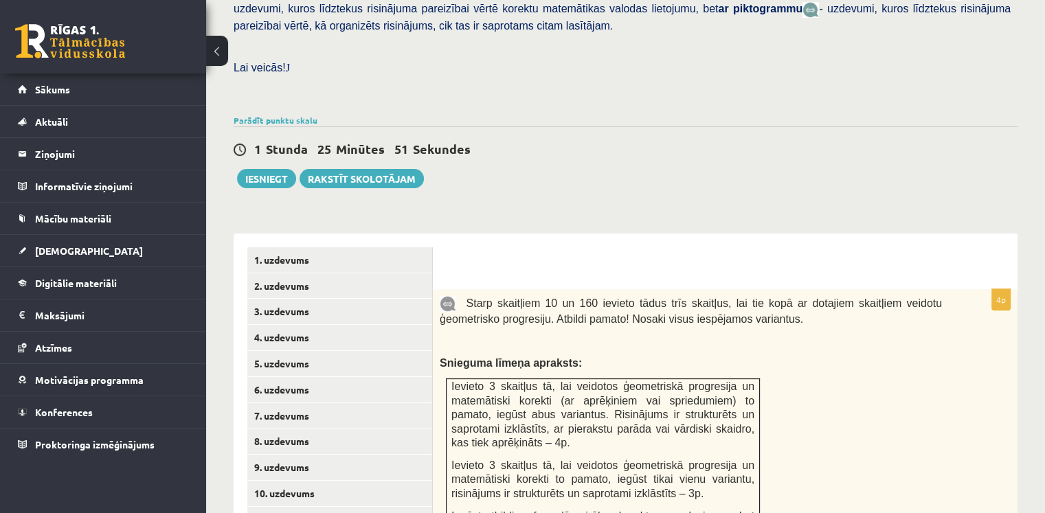
click at [286, 126] on div "1 Stunda 25 Minūtes 51 Sekundes Ieskaite saglabāta! Iesniegt Rakstīt skolotājam" at bounding box center [626, 157] width 784 height 62
click at [286, 114] on div "Parādīt punktu skalu Atzīme No Līdz 1 0 7 2 8 10 3 11 14 4 15 18 5 19 22 6 23 2…" at bounding box center [626, 120] width 784 height 12
click at [288, 115] on link "Parādīt punktu skalu" at bounding box center [276, 120] width 84 height 11
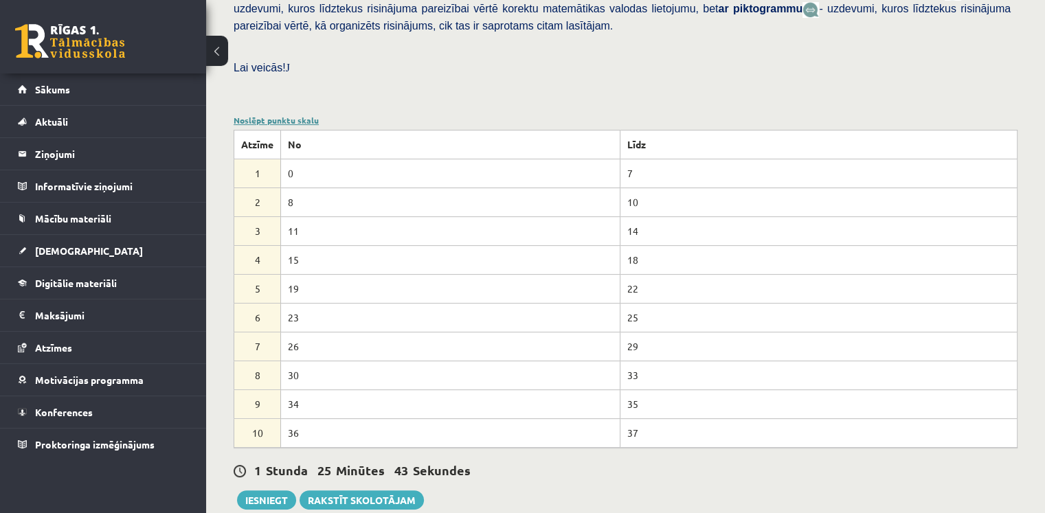
click at [289, 115] on link "Noslēpt punktu skalu" at bounding box center [276, 120] width 85 height 11
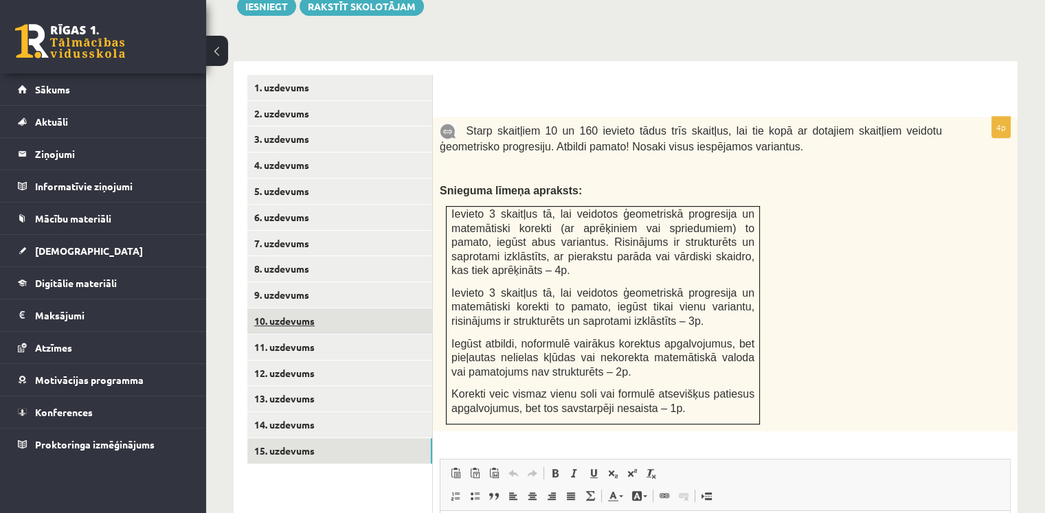
scroll to position [584, 0]
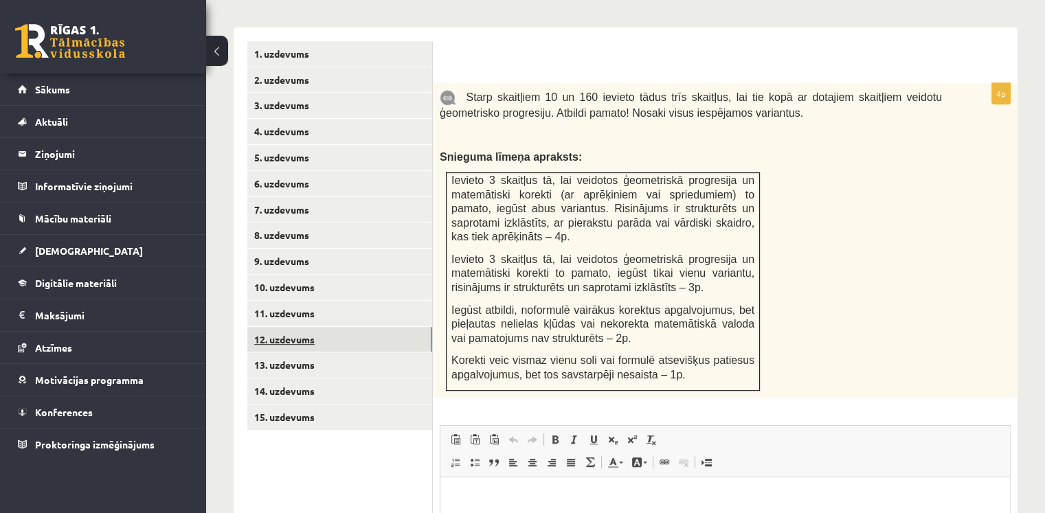
click at [345, 327] on link "12. uzdevums" at bounding box center [339, 339] width 185 height 25
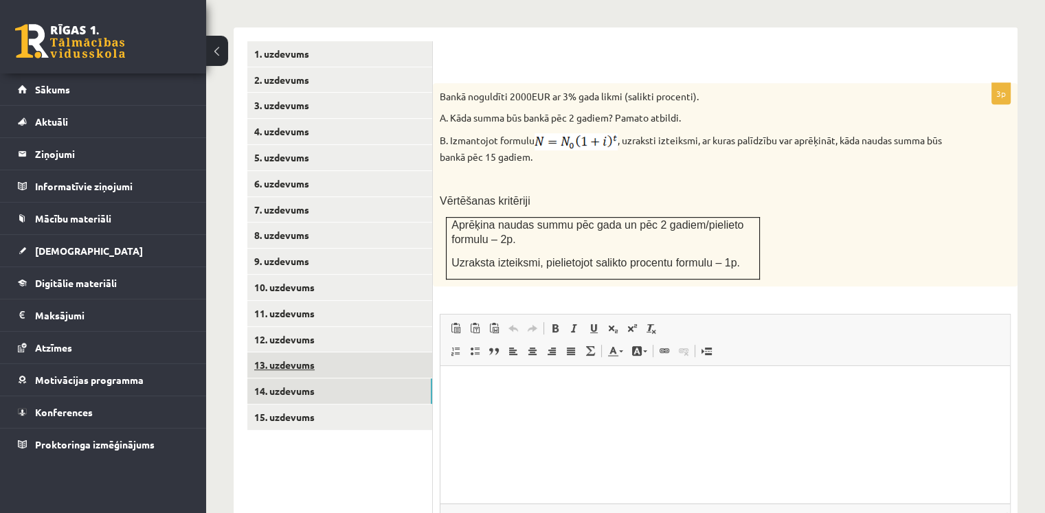
scroll to position [0, 0]
click at [332, 378] on link "14. uzdevums" at bounding box center [339, 390] width 185 height 25
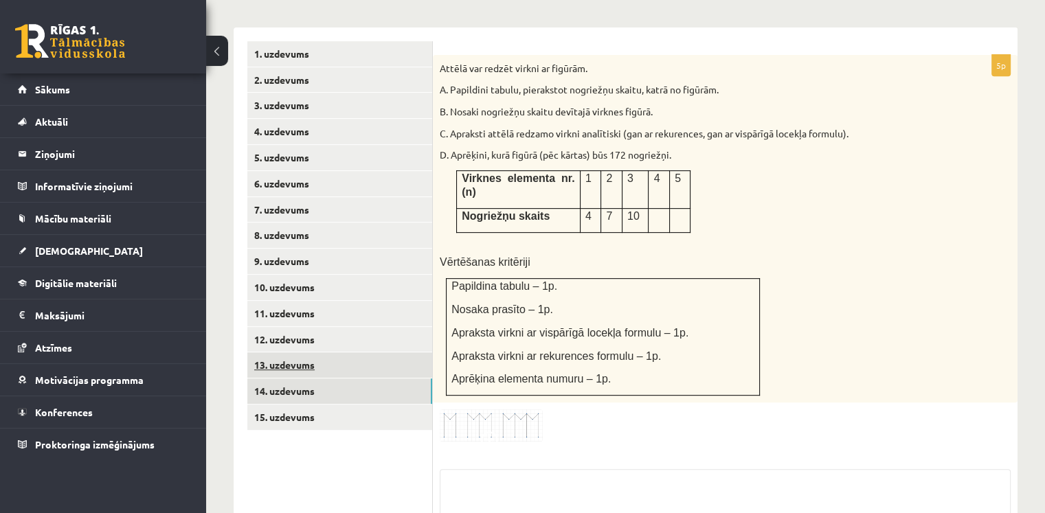
click at [327, 352] on link "13. uzdevums" at bounding box center [339, 364] width 185 height 25
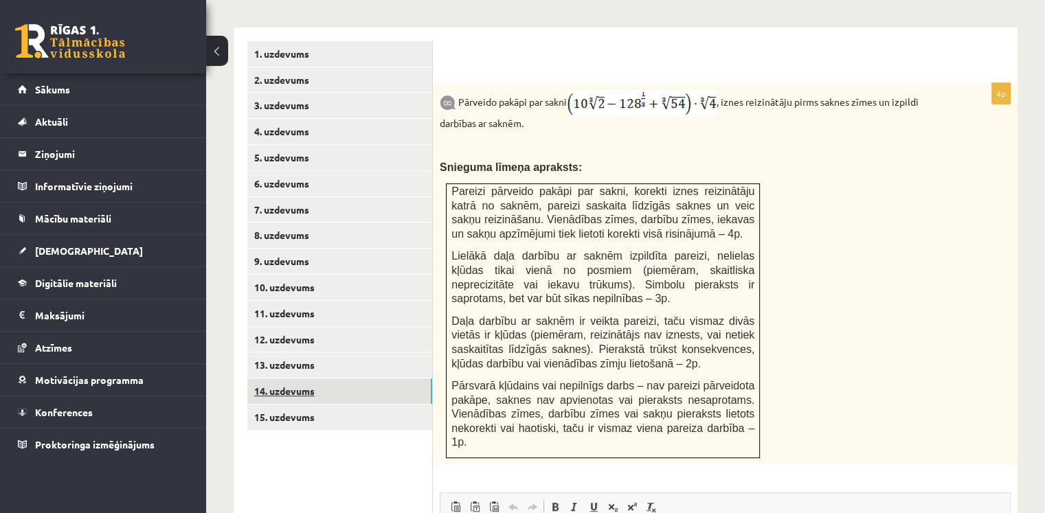
click at [310, 378] on link "14. uzdevums" at bounding box center [339, 390] width 185 height 25
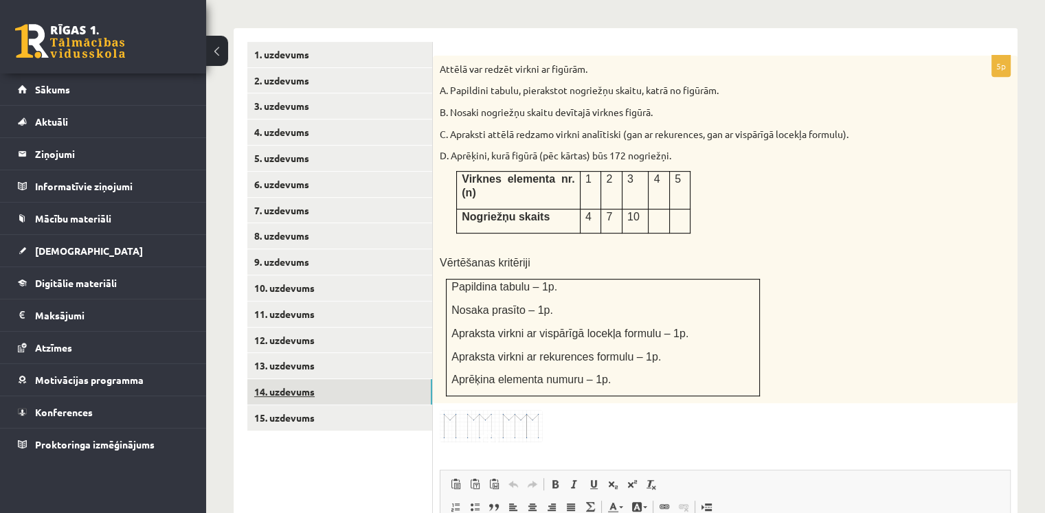
scroll to position [584, 0]
click at [319, 405] on link "15. uzdevums" at bounding box center [339, 417] width 185 height 25
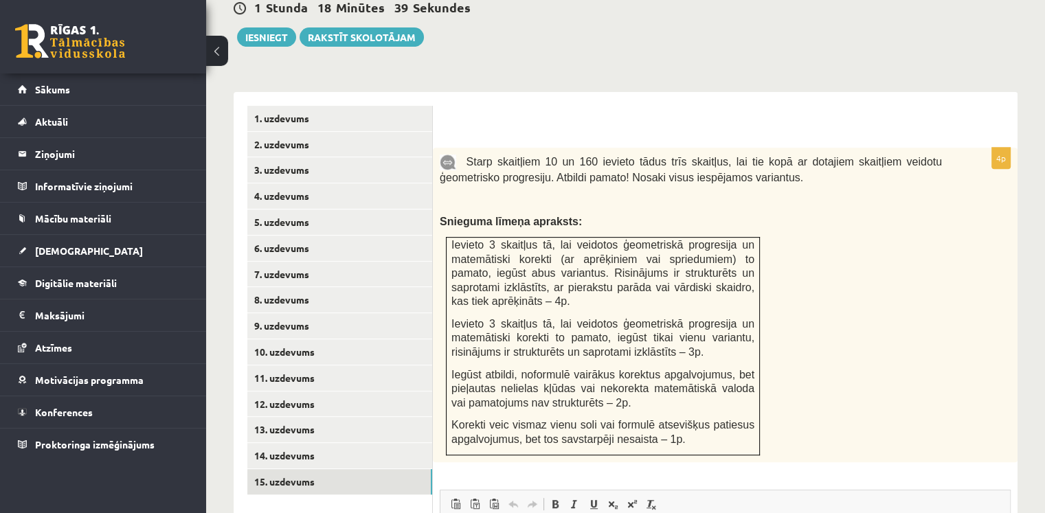
scroll to position [515, 0]
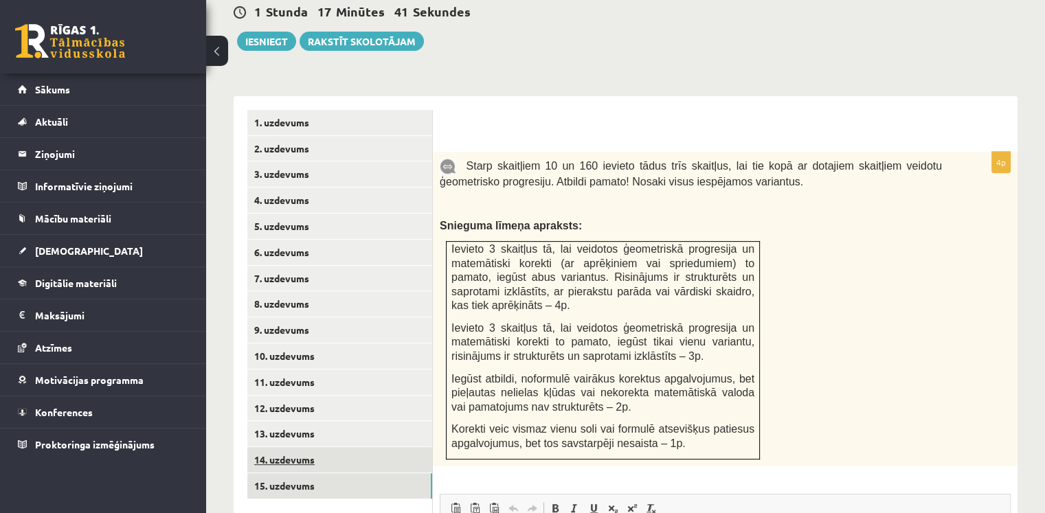
click at [294, 447] on link "14. uzdevums" at bounding box center [339, 459] width 185 height 25
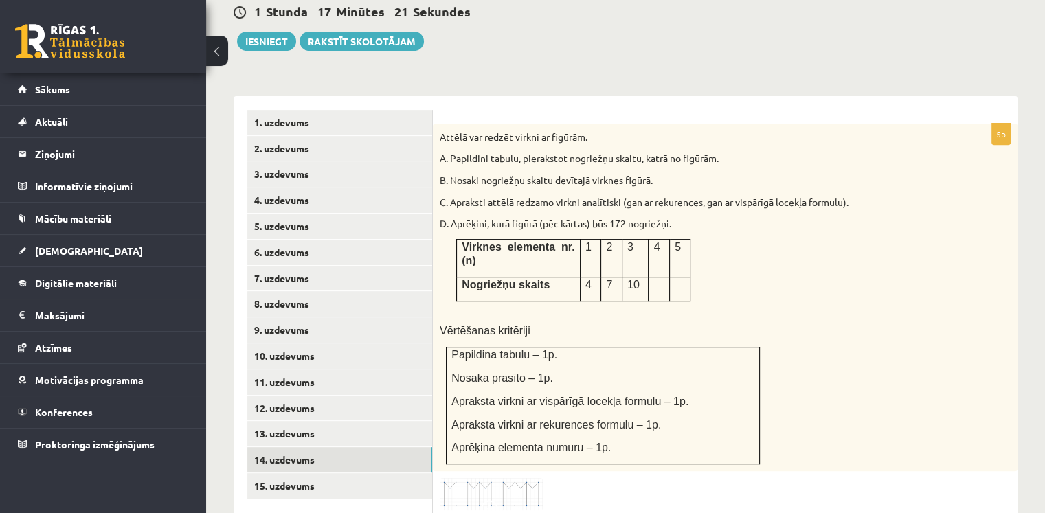
click at [504, 478] on img at bounding box center [491, 494] width 103 height 32
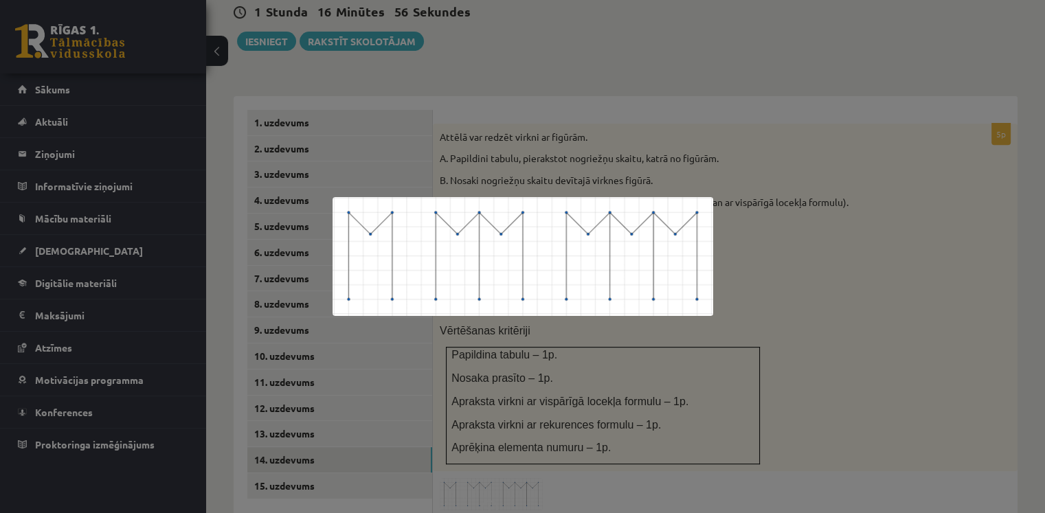
click at [731, 82] on div at bounding box center [522, 256] width 1045 height 513
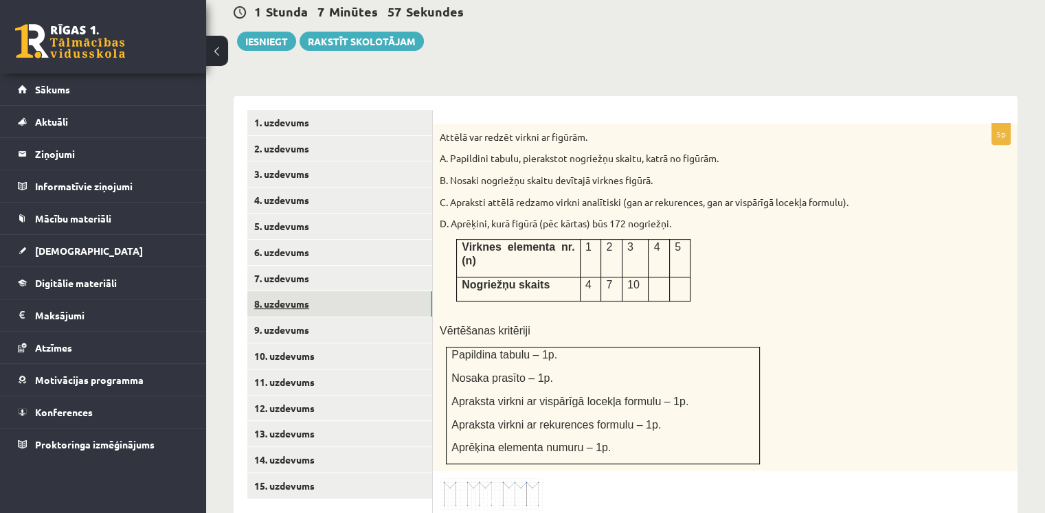
click at [322, 291] on link "8. uzdevums" at bounding box center [339, 303] width 185 height 25
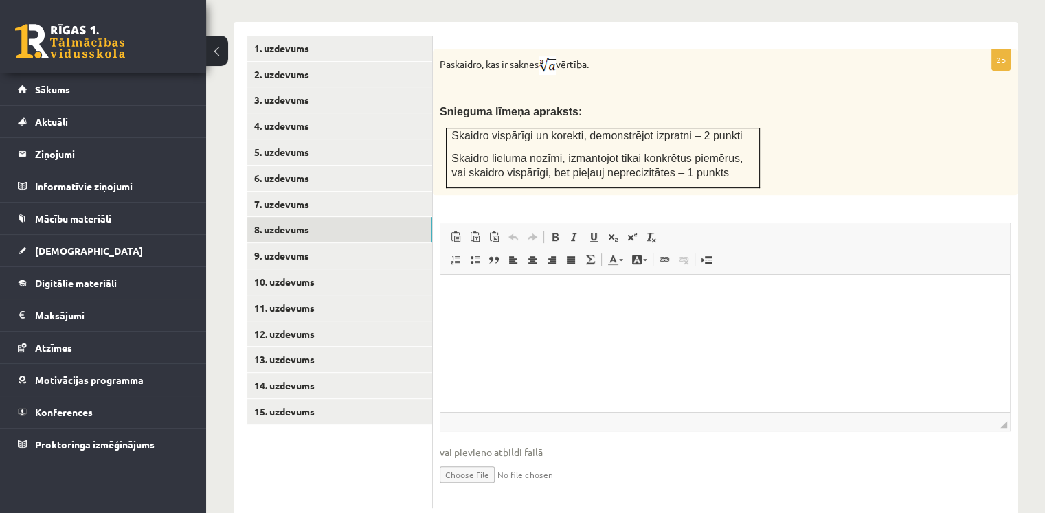
scroll to position [594, 0]
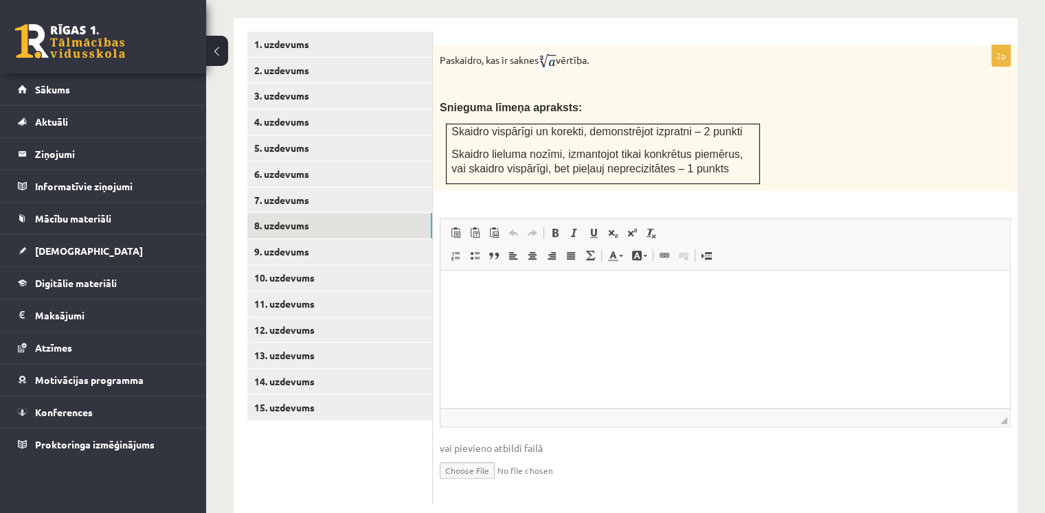
click at [467, 455] on input "file" at bounding box center [725, 469] width 571 height 28
type input "**********"
click at [315, 239] on link "9. uzdevums" at bounding box center [339, 251] width 185 height 25
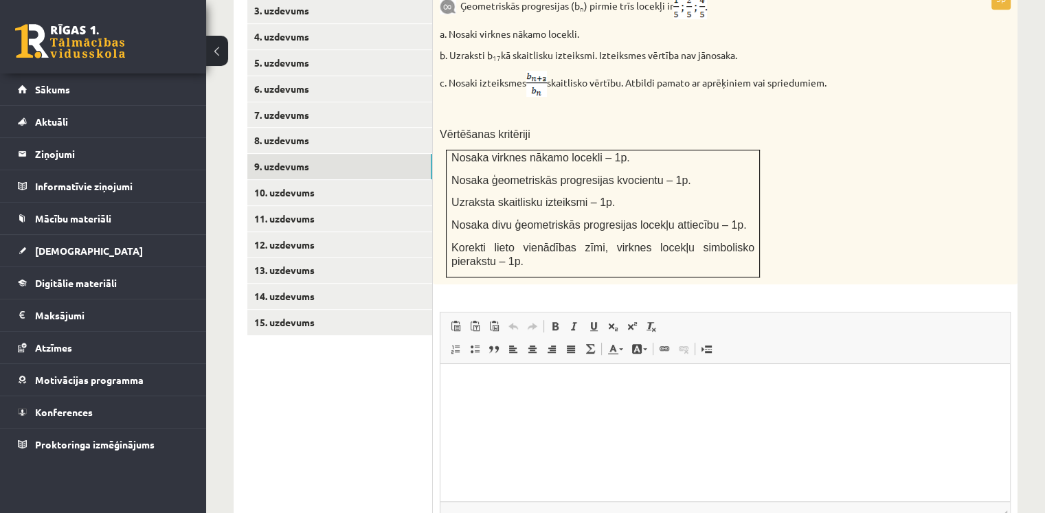
scroll to position [731, 0]
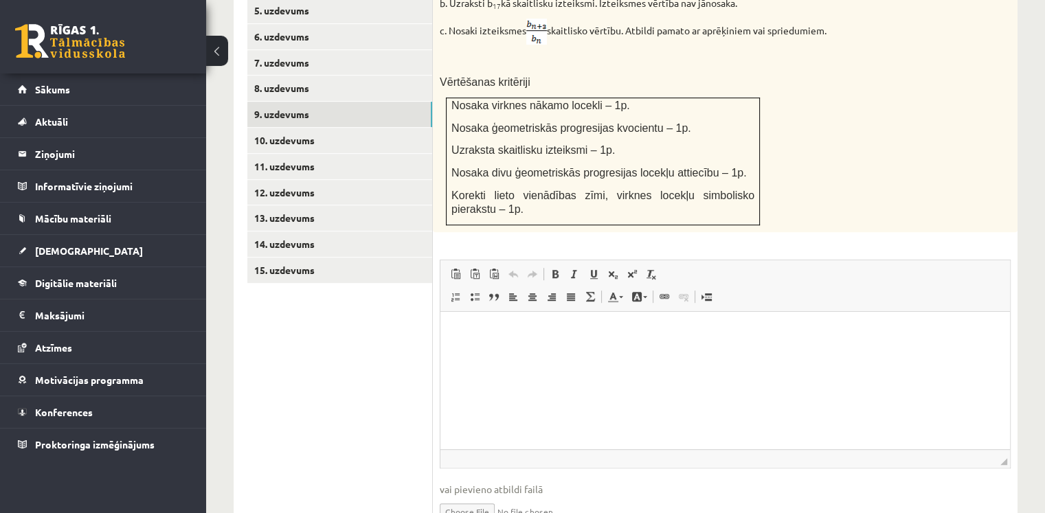
click at [474, 497] on input "file" at bounding box center [725, 511] width 571 height 28
type input "**********"
click at [308, 128] on link "10. uzdevums" at bounding box center [339, 140] width 185 height 25
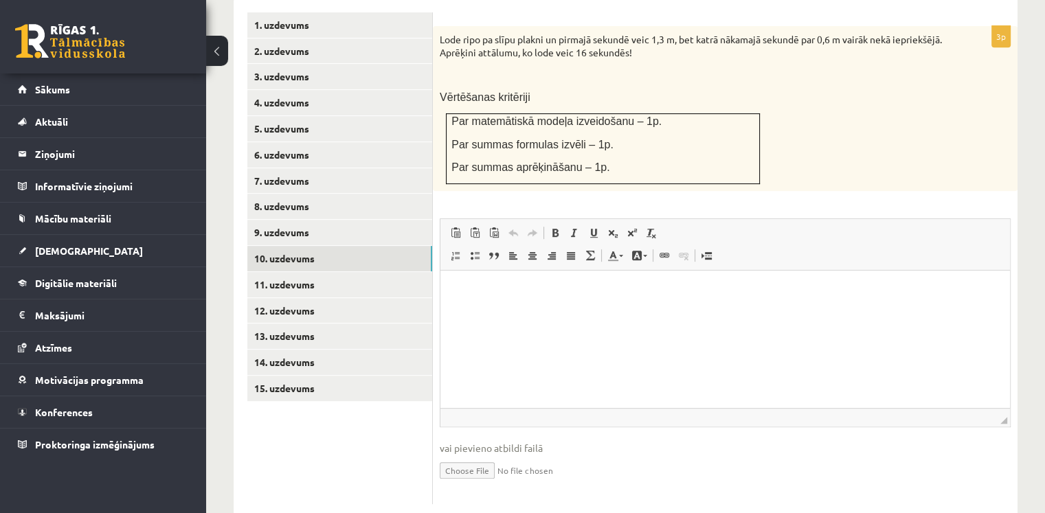
scroll to position [0, 0]
click at [484, 399] on fieldset "Rich Text Editor, wiswyg-editor-user-answer-47024911795600 Editor toolbars Past…" at bounding box center [725, 357] width 571 height 279
click at [472, 455] on input "file" at bounding box center [725, 469] width 571 height 28
type input "**********"
click at [341, 272] on link "11. uzdevums" at bounding box center [339, 284] width 185 height 25
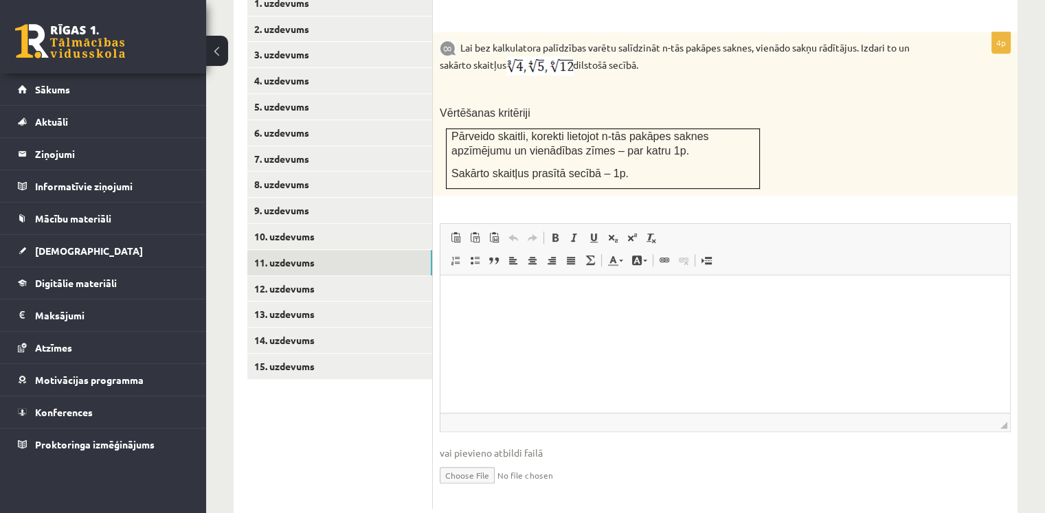
scroll to position [640, 0]
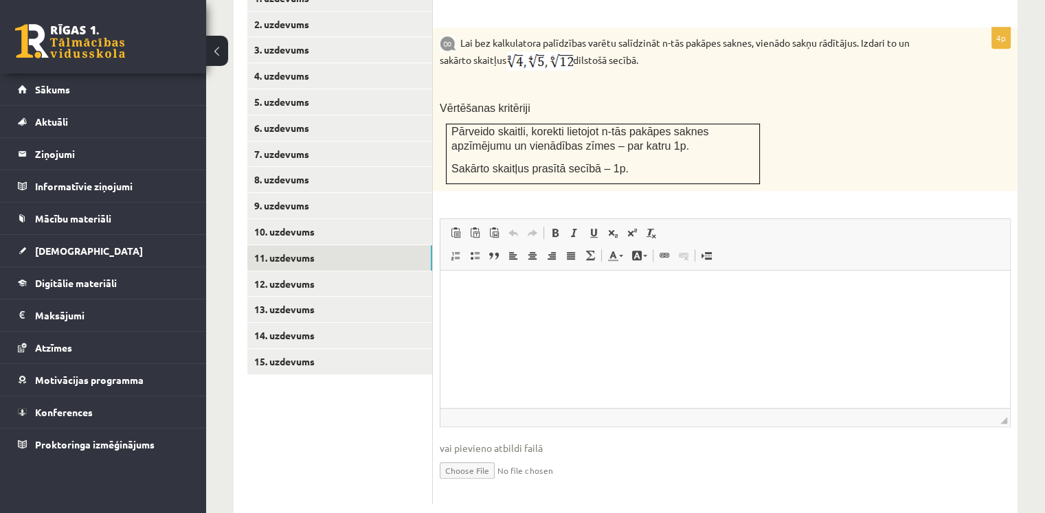
click at [480, 455] on input "file" at bounding box center [725, 469] width 571 height 28
type input "**********"
click at [350, 271] on link "12. uzdevums" at bounding box center [339, 283] width 185 height 25
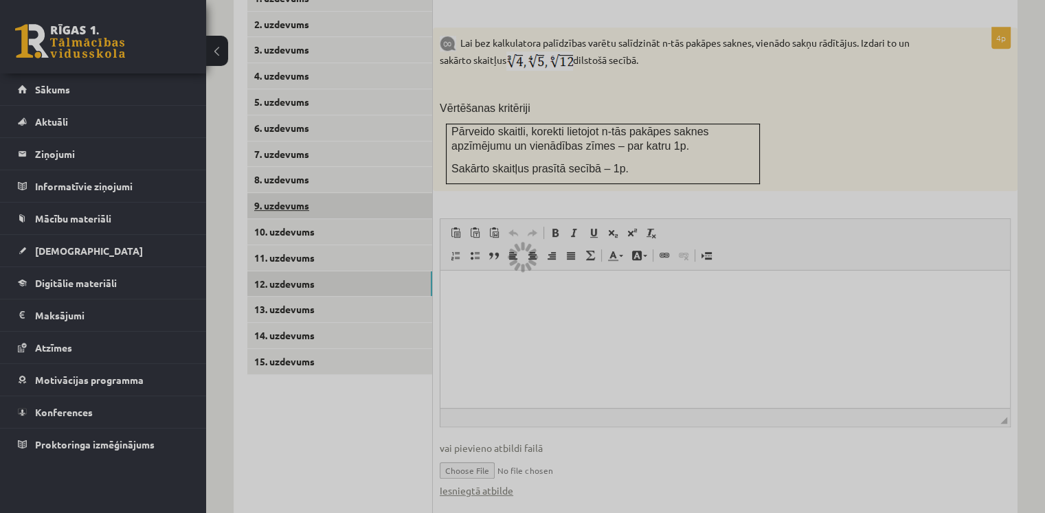
scroll to position [543, 0]
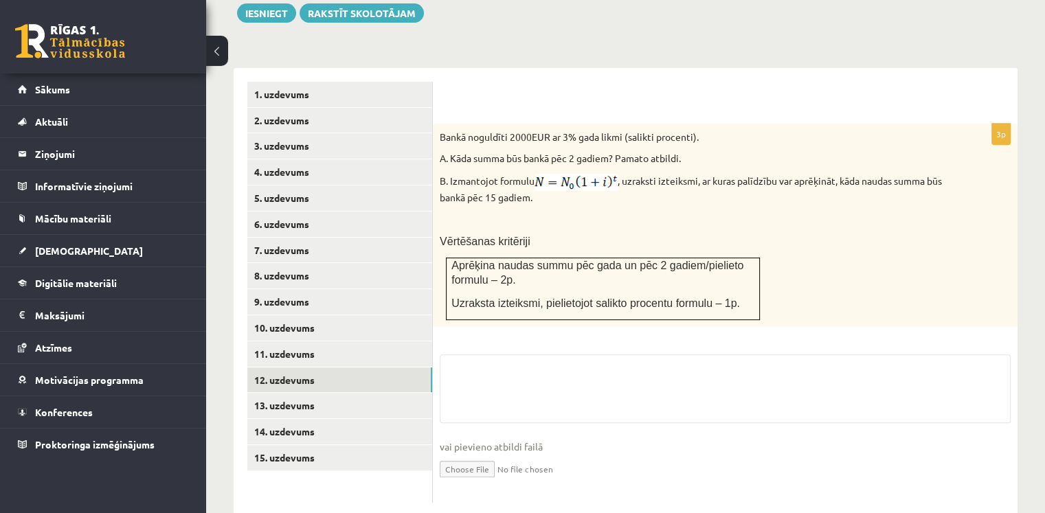
click at [486, 454] on input "file" at bounding box center [725, 468] width 571 height 28
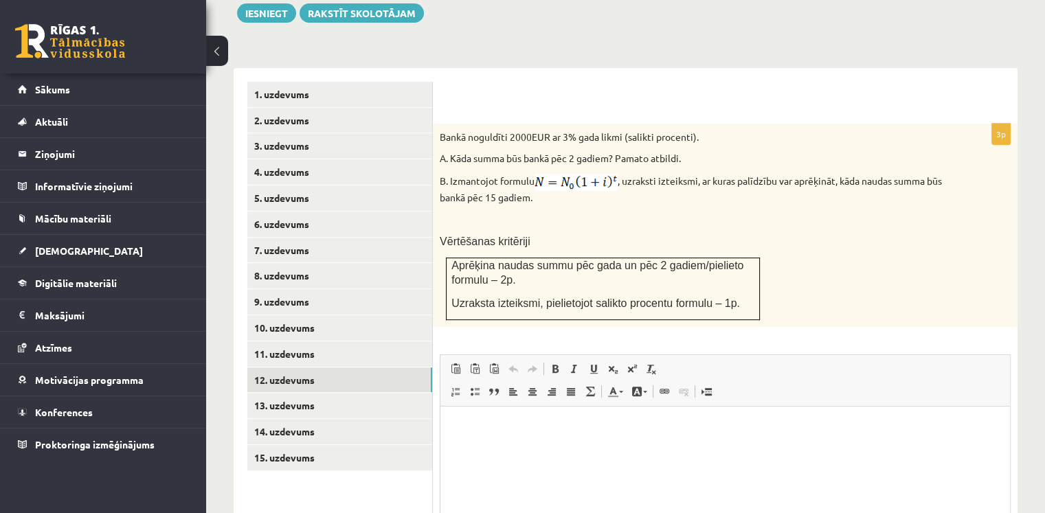
scroll to position [0, 0]
type input "**********"
click at [389, 393] on link "13. uzdevums" at bounding box center [339, 405] width 185 height 25
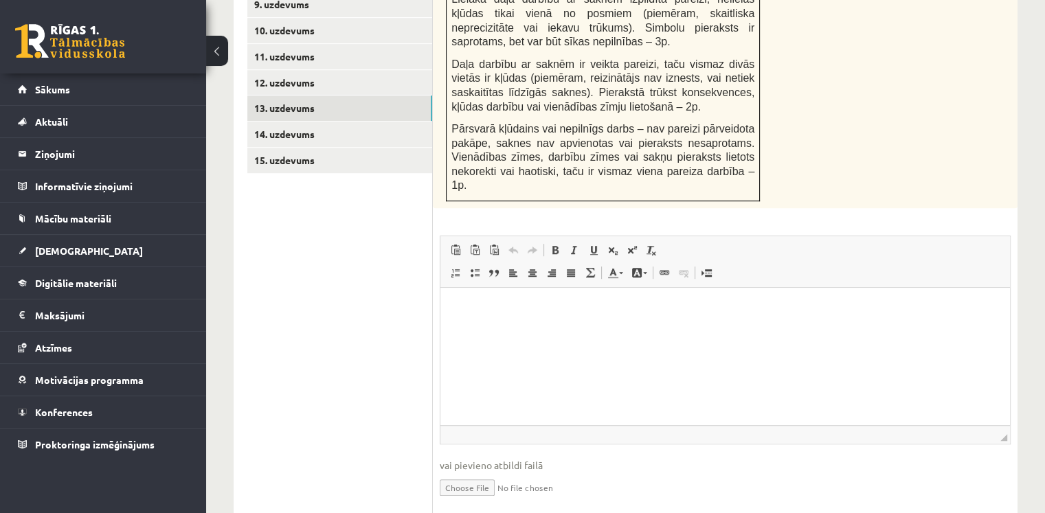
scroll to position [844, 0]
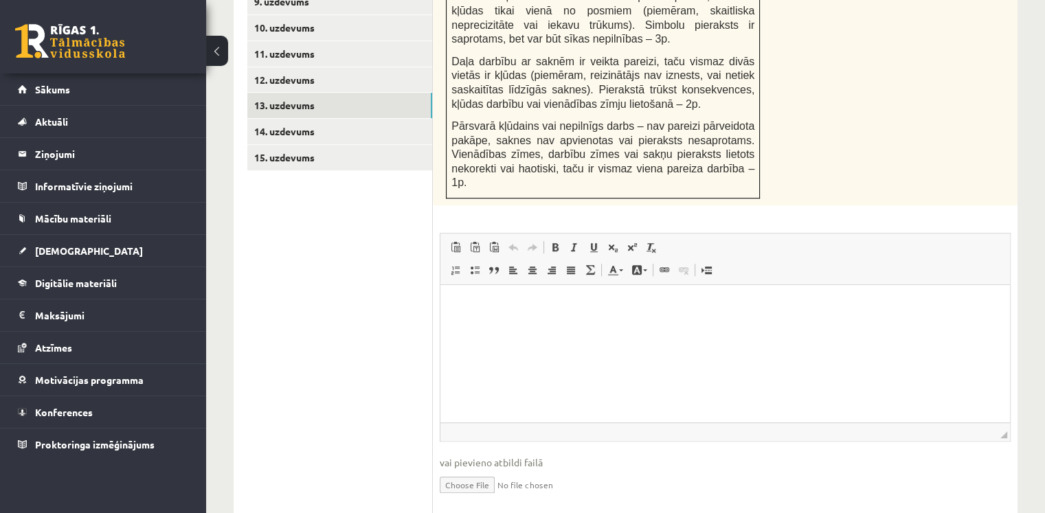
click at [475, 470] on input "file" at bounding box center [725, 484] width 571 height 28
type input "**********"
click at [299, 119] on link "14. uzdevums" at bounding box center [339, 131] width 185 height 25
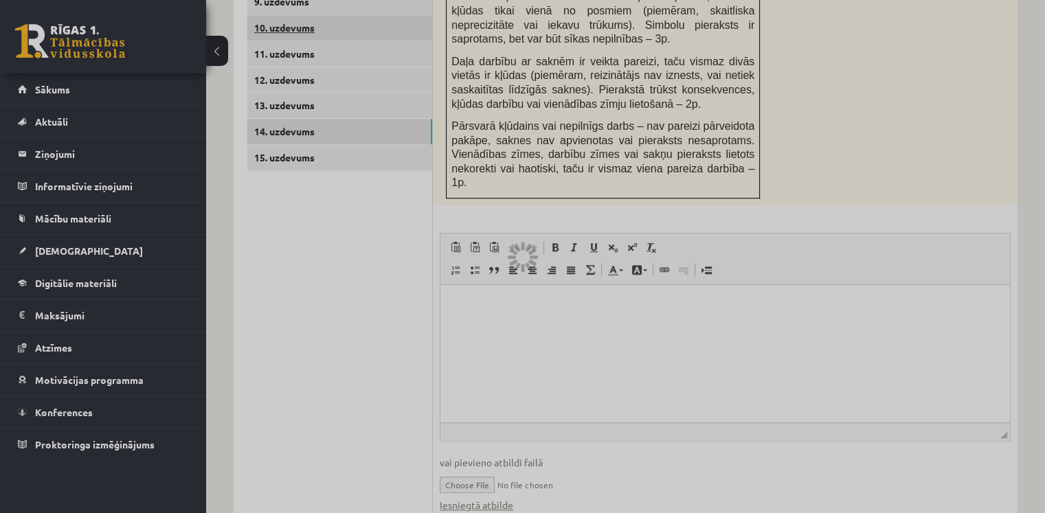
scroll to position [684, 0]
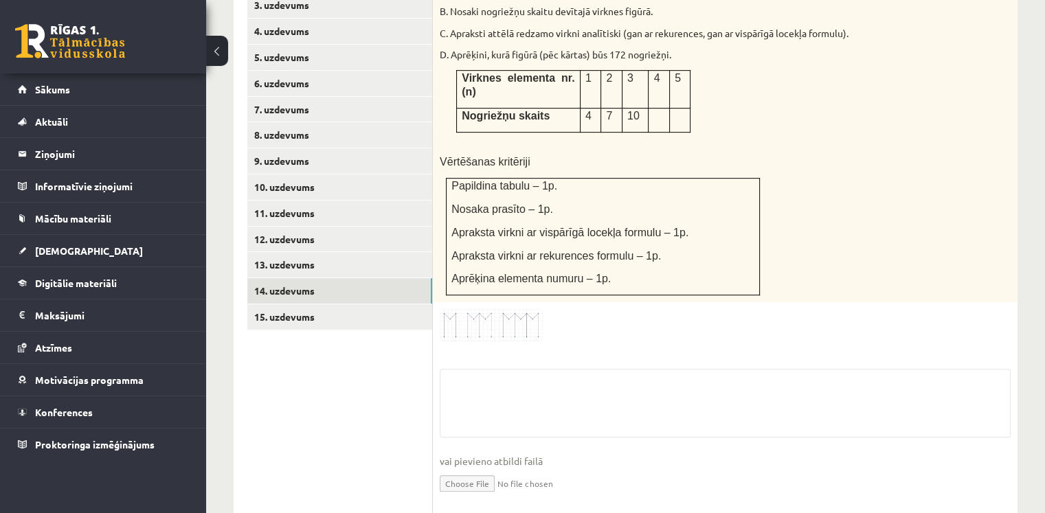
click at [478, 468] on input "file" at bounding box center [725, 482] width 571 height 28
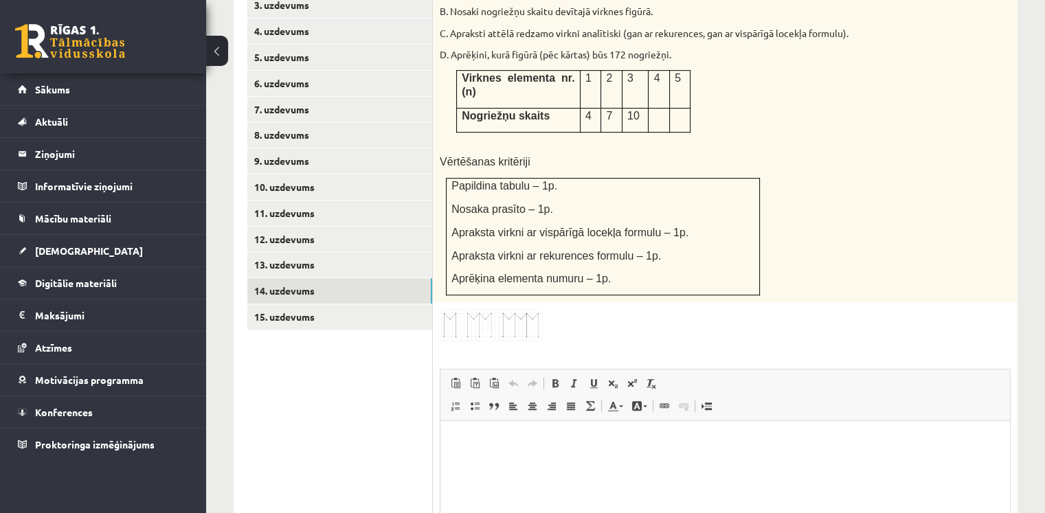
scroll to position [0, 0]
type input "**********"
click at [351, 304] on link "15. uzdevums" at bounding box center [339, 316] width 185 height 25
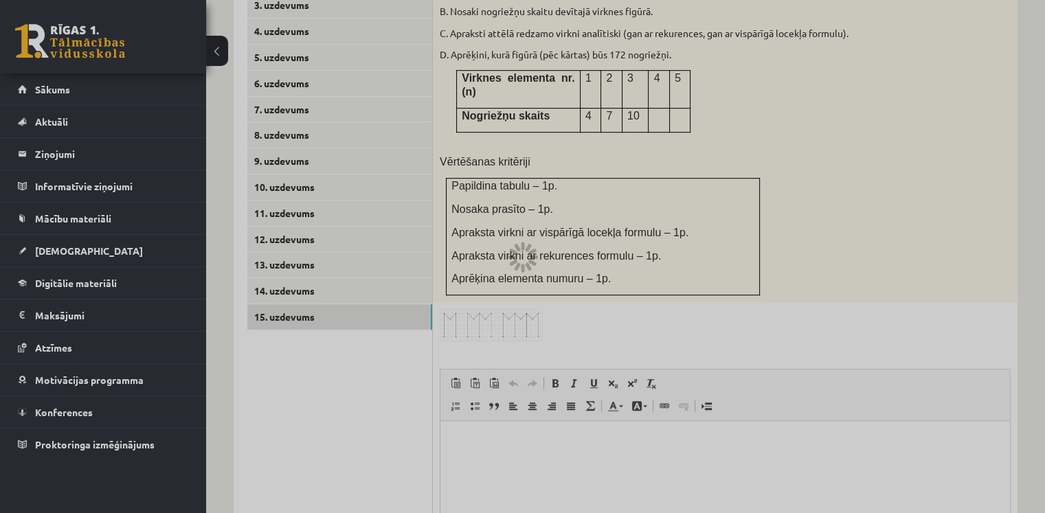
scroll to position [654, 0]
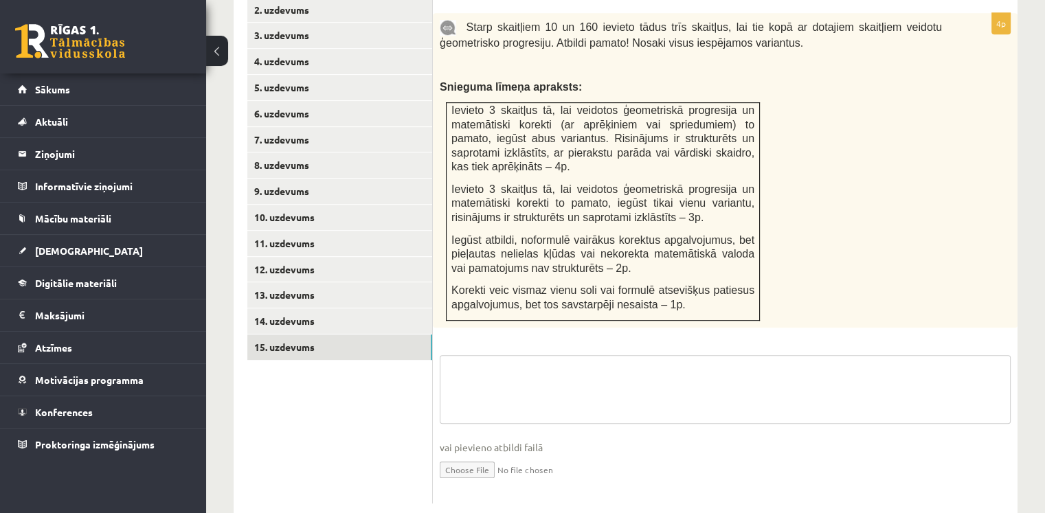
click at [512, 372] on textarea at bounding box center [725, 389] width 571 height 69
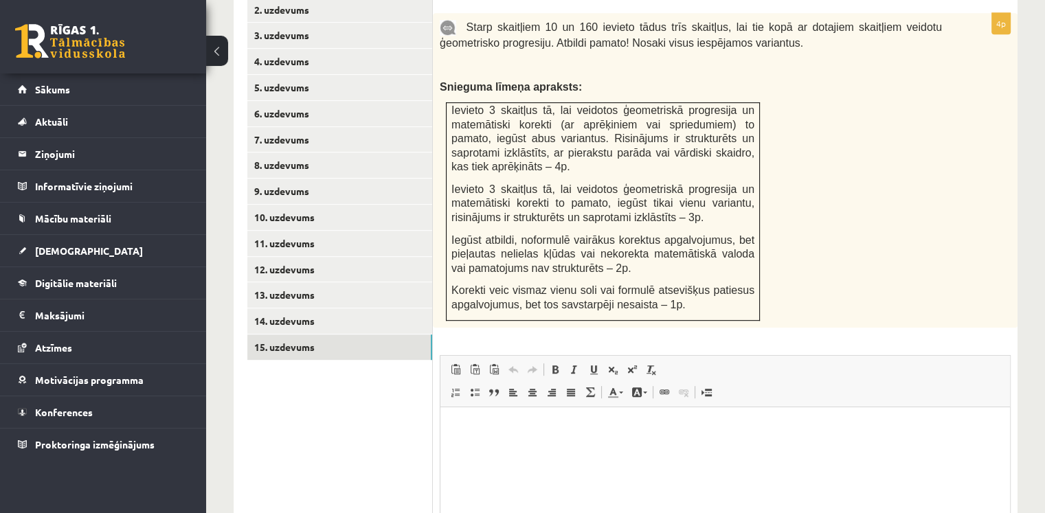
scroll to position [0, 0]
click at [526, 427] on p "Editor, wiswyg-editor-user-answer-47024747110240" at bounding box center [725, 427] width 542 height 14
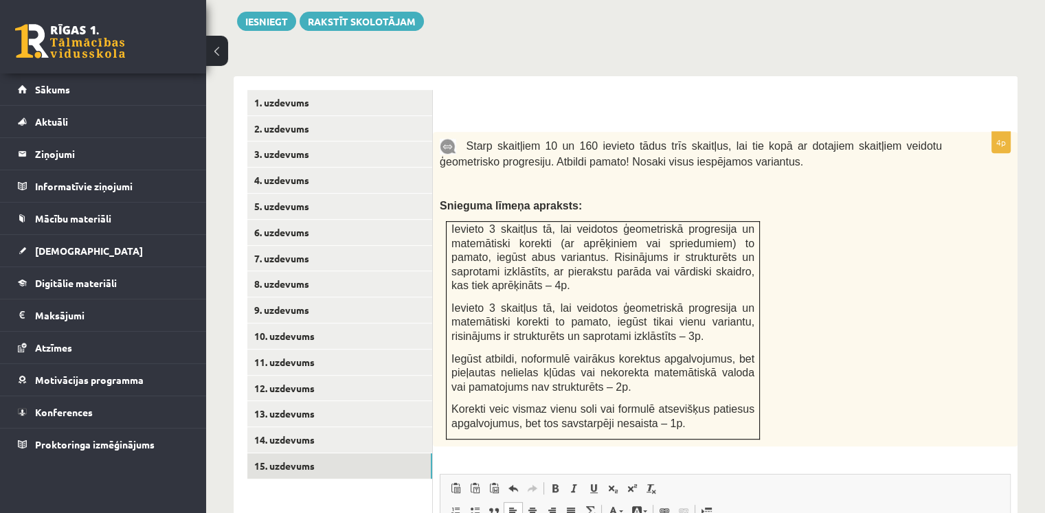
scroll to position [517, 0]
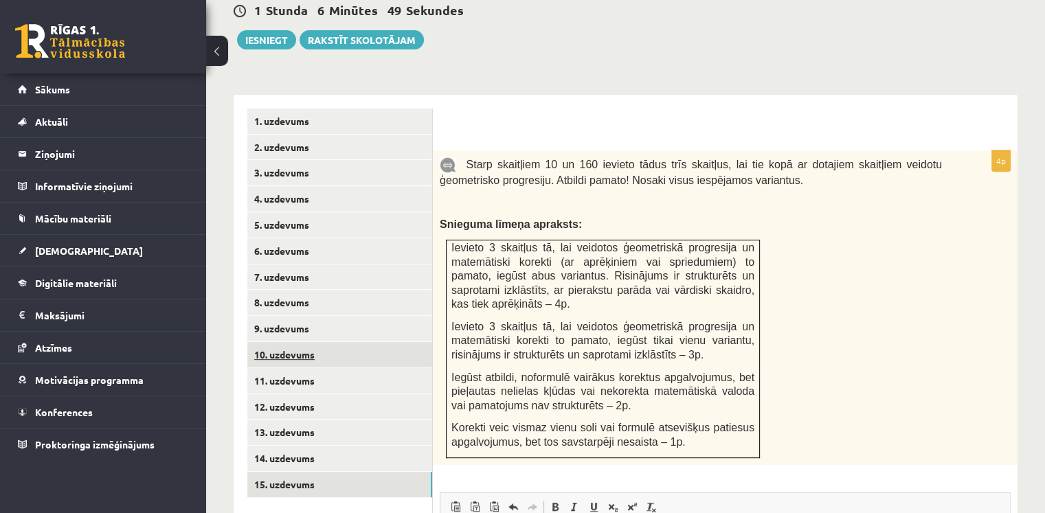
click at [310, 342] on link "10. uzdevums" at bounding box center [339, 354] width 185 height 25
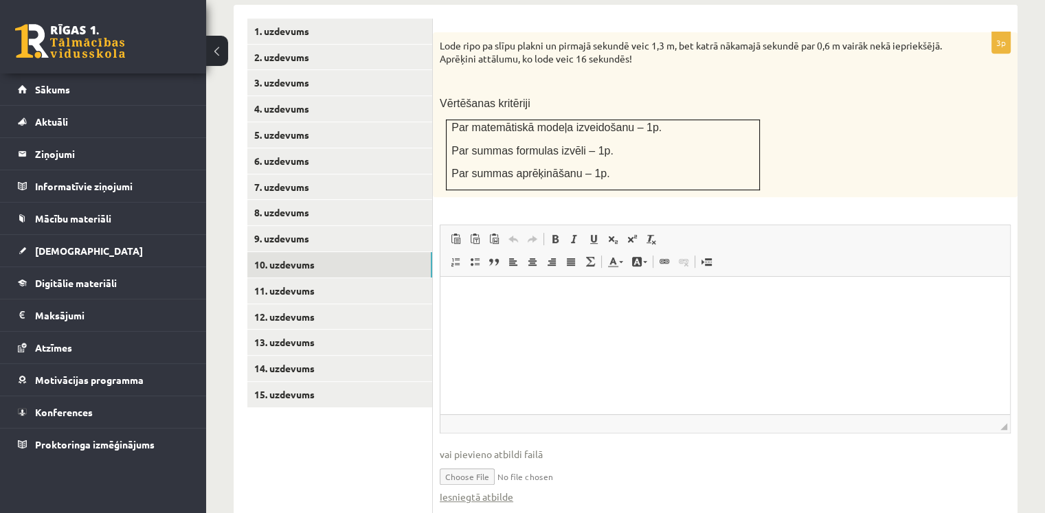
scroll to position [628, 0]
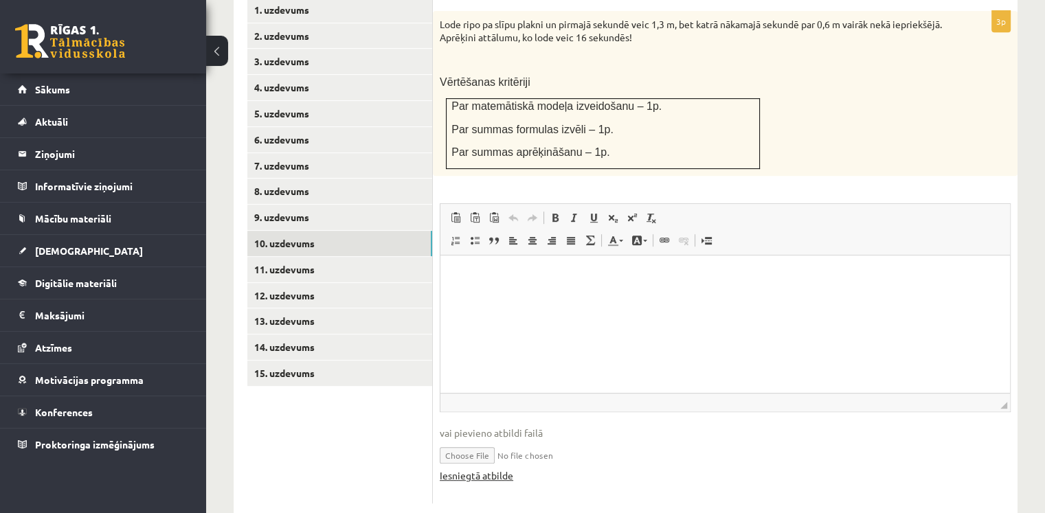
click at [496, 468] on link "Iesniegtā atbilde" at bounding box center [477, 475] width 74 height 14
click at [342, 205] on link "9. uzdevums" at bounding box center [339, 217] width 185 height 25
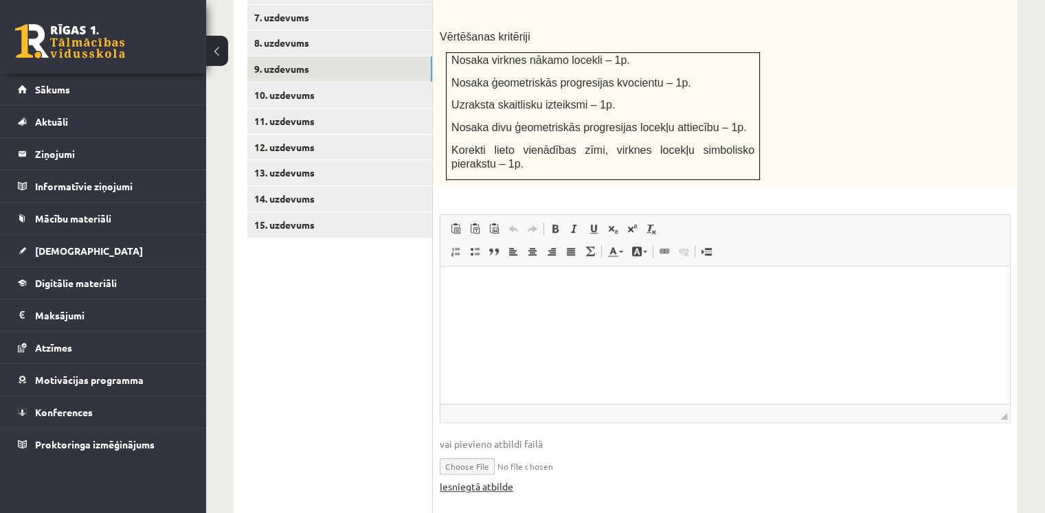
scroll to position [787, 0]
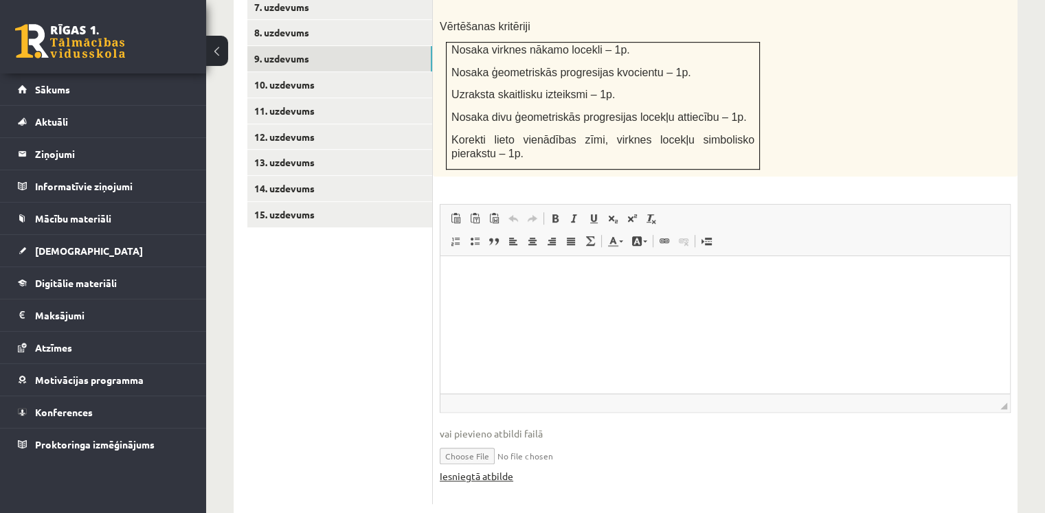
click at [486, 469] on link "Iesniegtā atbilde" at bounding box center [477, 476] width 74 height 14
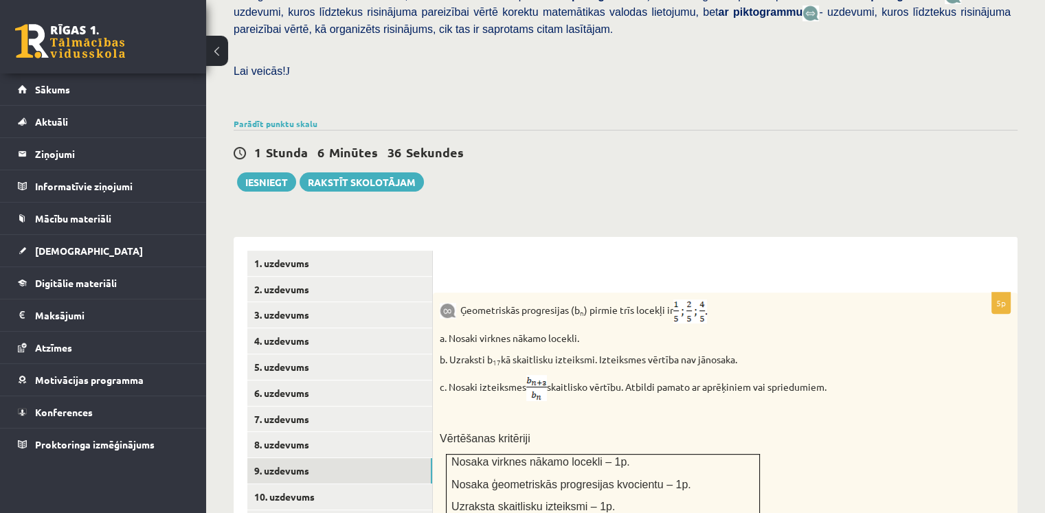
scroll to position [306, 0]
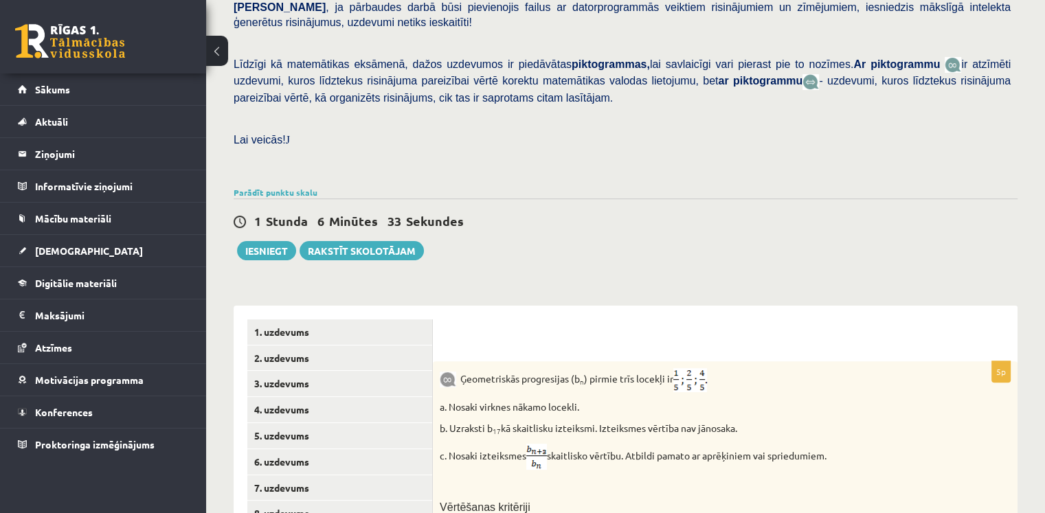
click at [693, 319] on div at bounding box center [725, 333] width 557 height 28
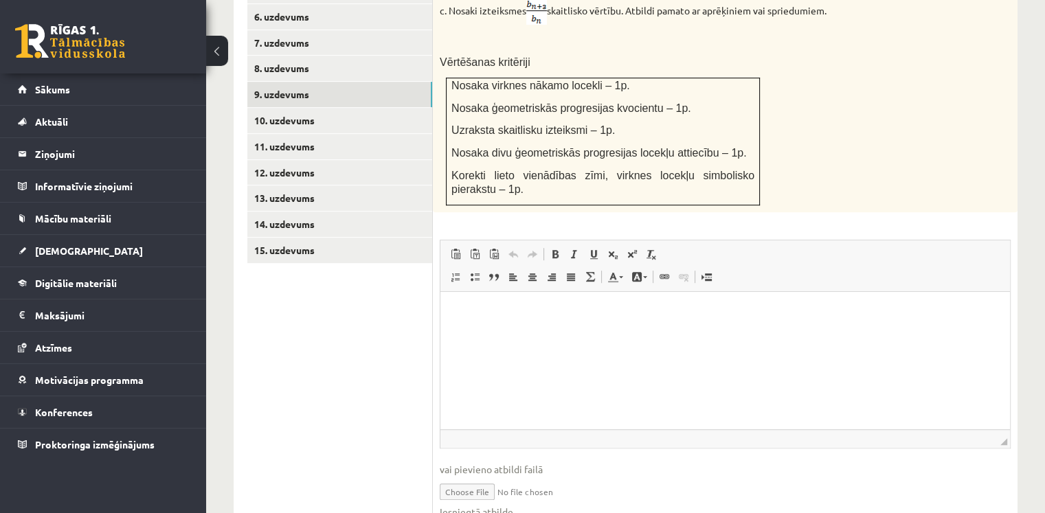
scroll to position [787, 0]
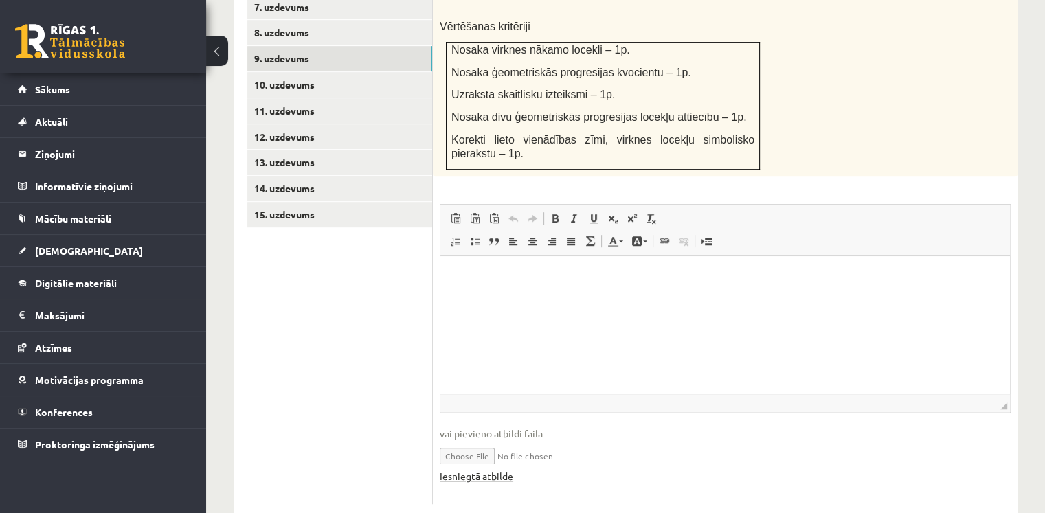
click at [505, 469] on link "Iesniegtā atbilde" at bounding box center [477, 476] width 74 height 14
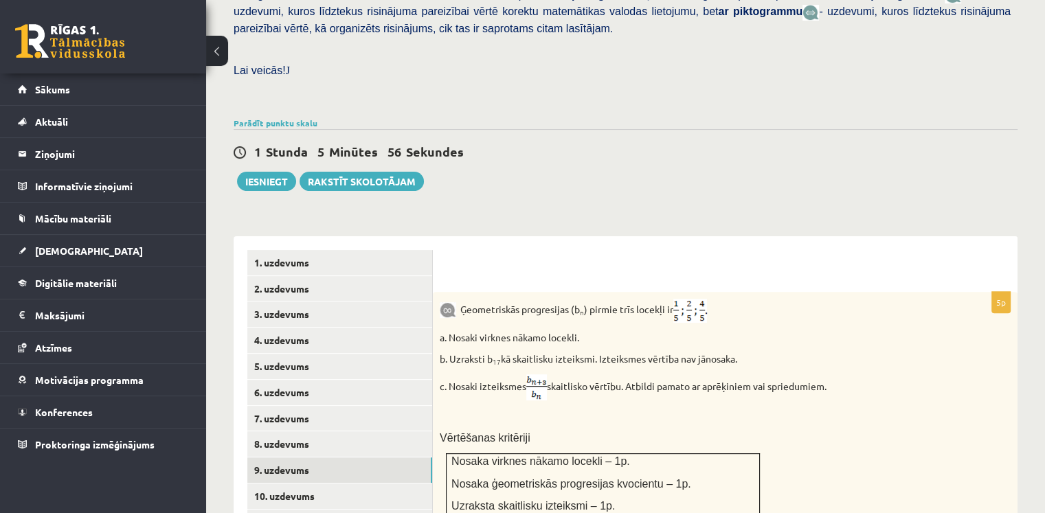
scroll to position [374, 0]
click at [339, 432] on link "8. uzdevums" at bounding box center [339, 444] width 185 height 25
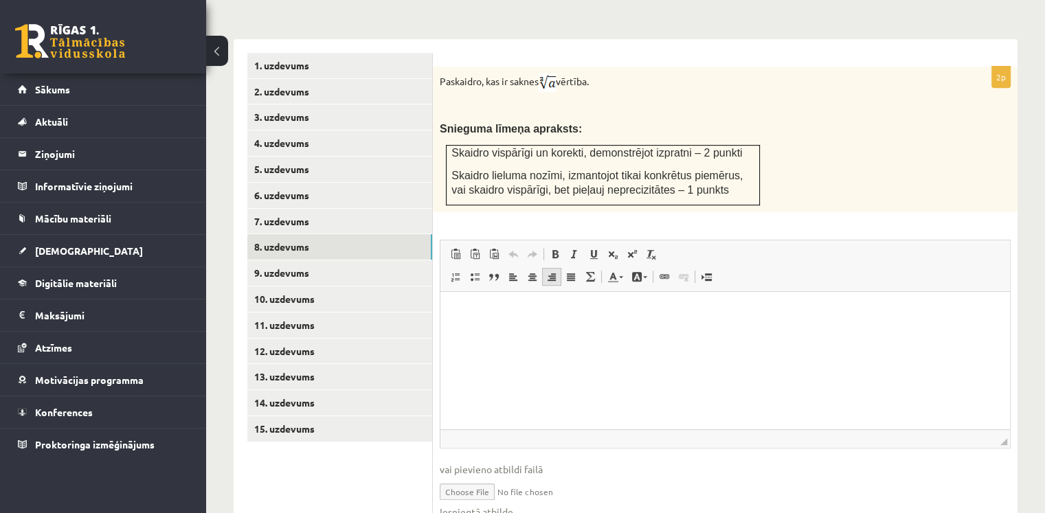
scroll to position [580, 0]
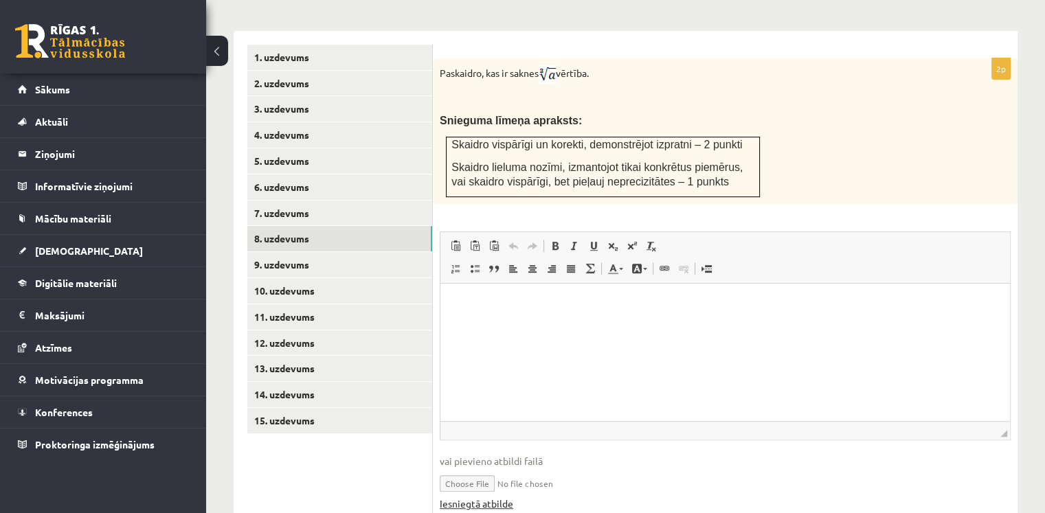
click at [488, 497] on link "Iesniegtā atbilde" at bounding box center [477, 504] width 74 height 14
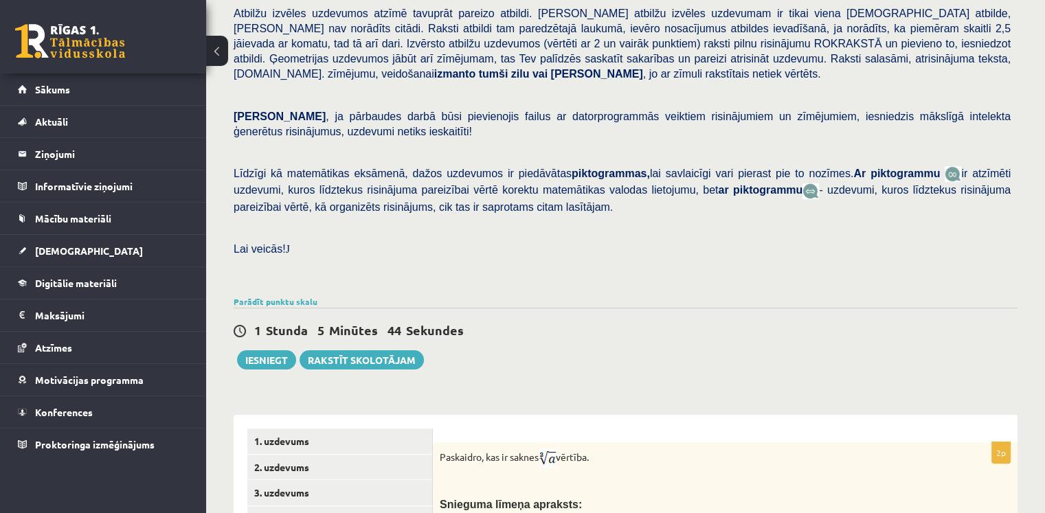
scroll to position [196, 0]
click at [670, 222] on p at bounding box center [622, 228] width 777 height 12
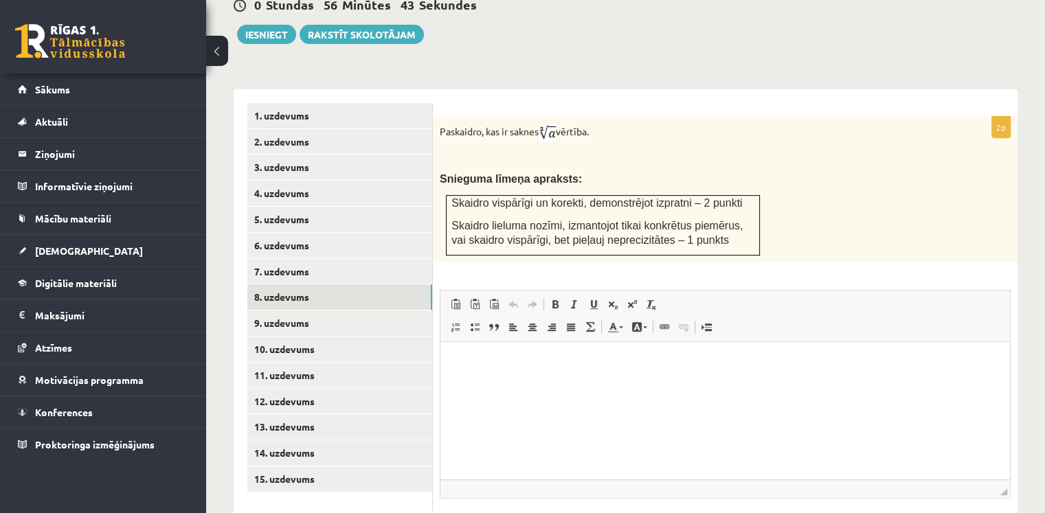
scroll to position [523, 0]
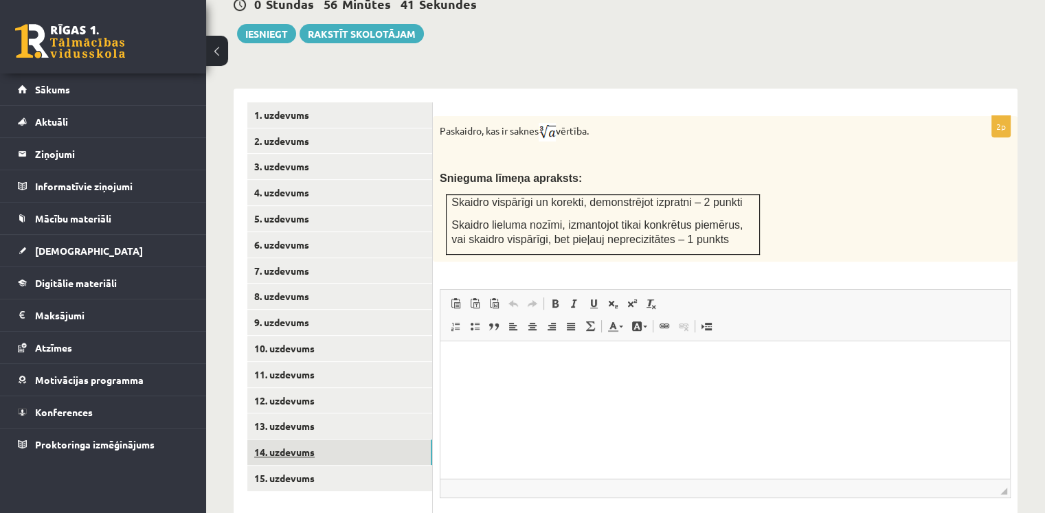
click at [305, 440] on link "14. uzdevums" at bounding box center [339, 452] width 185 height 25
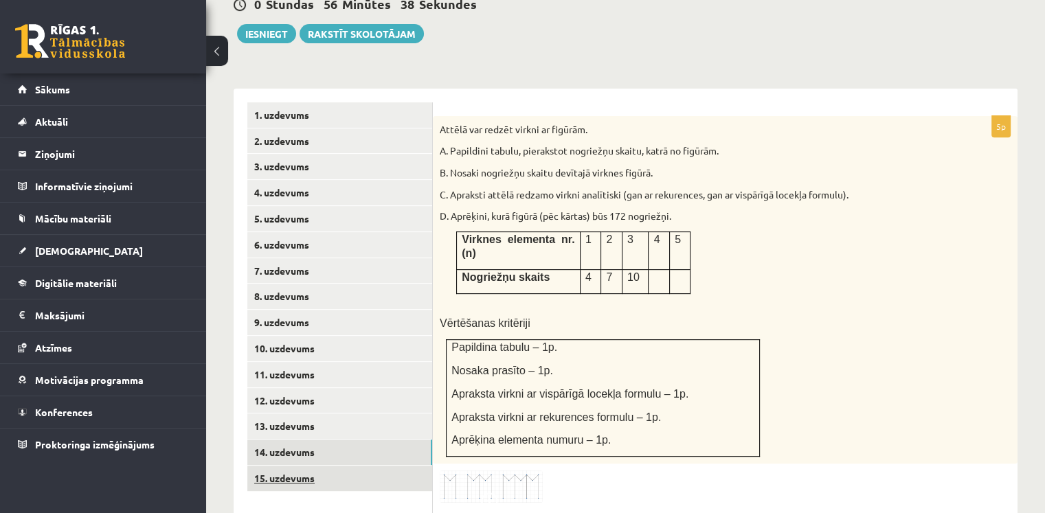
scroll to position [0, 0]
click at [320, 466] on link "15. uzdevums" at bounding box center [339, 478] width 185 height 25
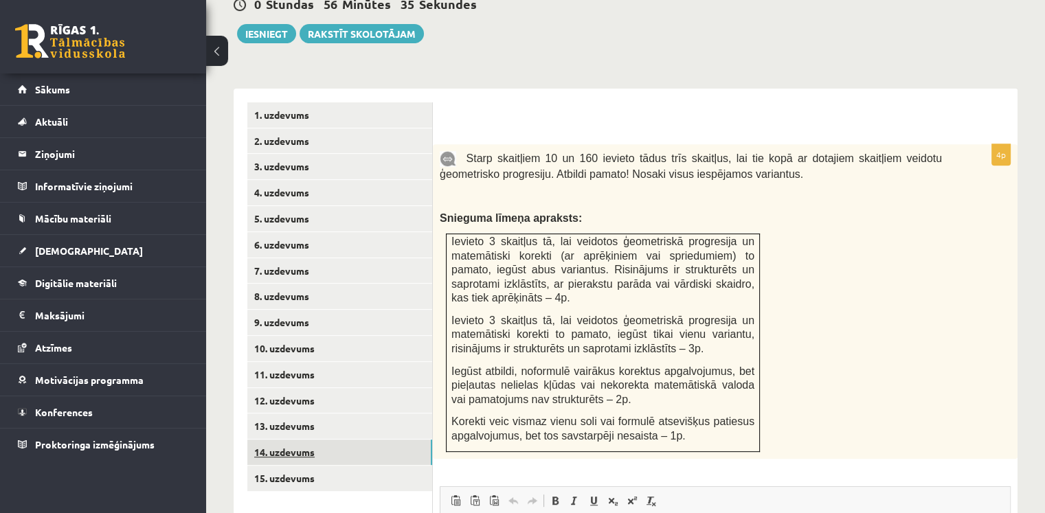
click at [330, 440] on link "14. uzdevums" at bounding box center [339, 452] width 185 height 25
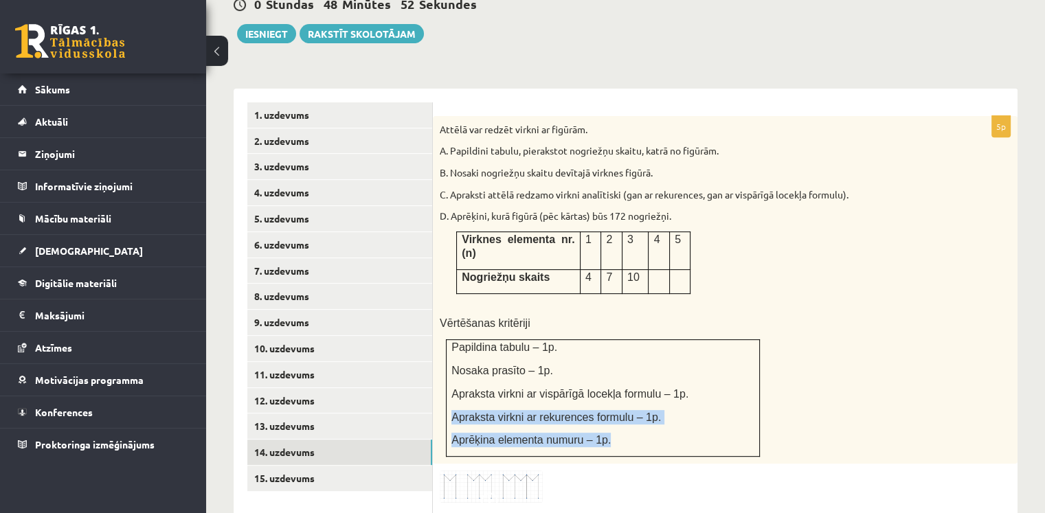
drag, startPoint x: 679, startPoint y: 333, endPoint x: 654, endPoint y: 385, distance: 57.8
click at [654, 385] on td "Papildina tabulu – 1p. Nosaka prasīto – 1p. Apraksta virkni ar vispārīgā locekļ…" at bounding box center [603, 397] width 313 height 117
click at [648, 410] on p "Apraksta virkni ar rekurences formulu – 1p." at bounding box center [602, 417] width 303 height 14
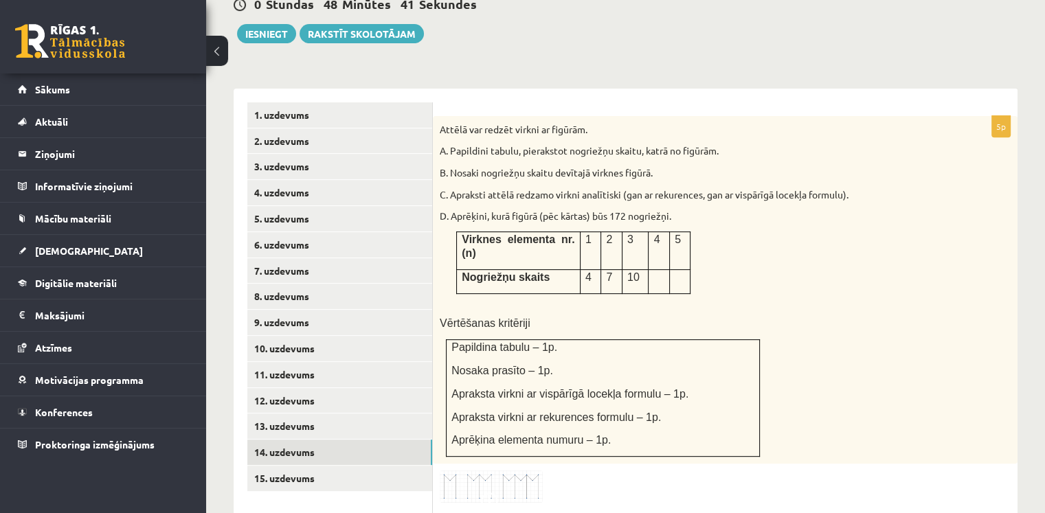
click at [653, 363] on p "Nosaka prasīto – 1p." at bounding box center [602, 370] width 303 height 14
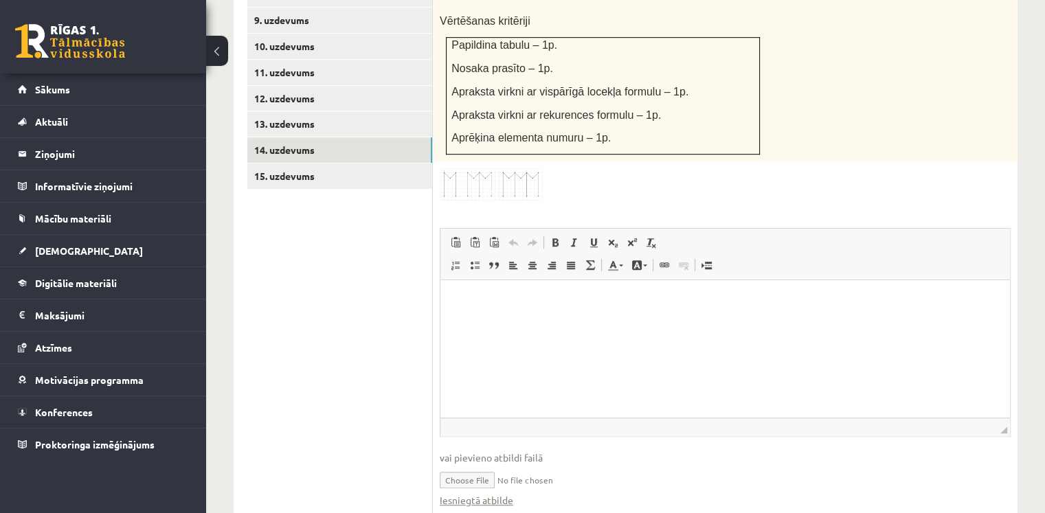
scroll to position [835, 0]
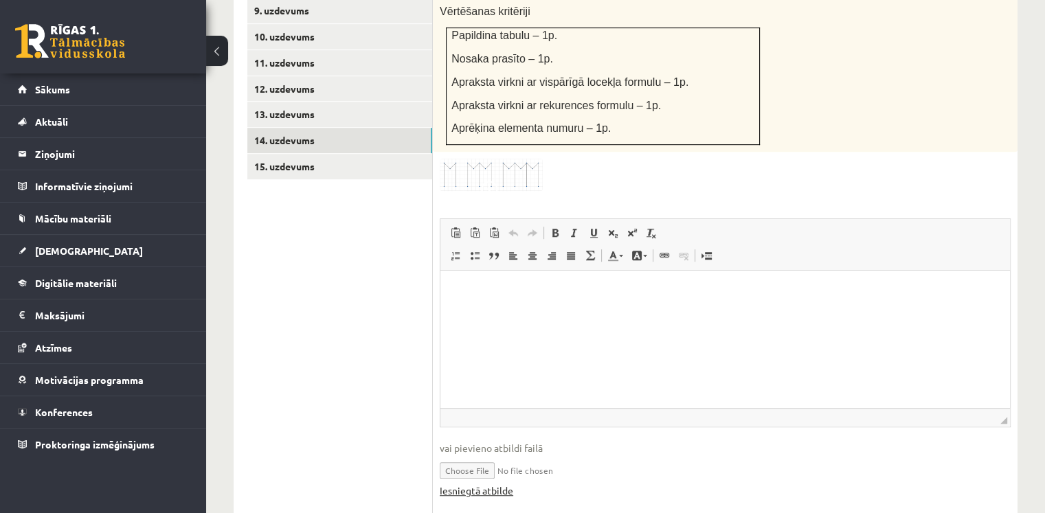
click at [477, 484] on link "Iesniegtā atbilde" at bounding box center [477, 491] width 74 height 14
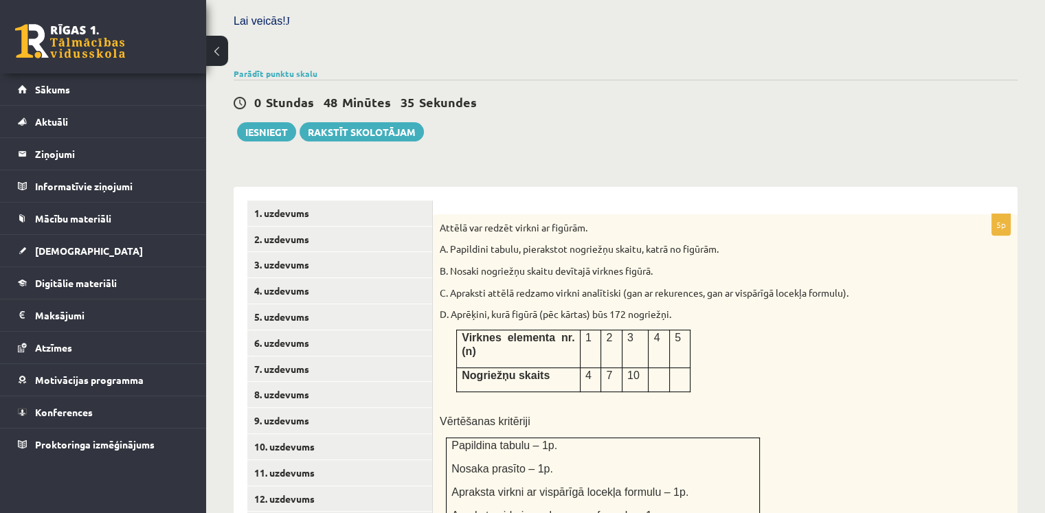
scroll to position [422, 0]
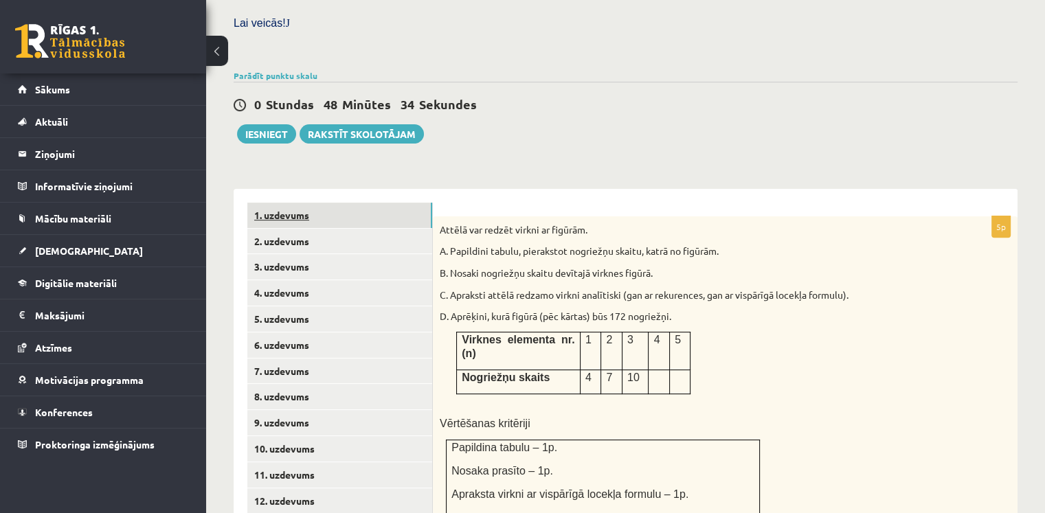
click at [308, 203] on link "1. uzdevums" at bounding box center [339, 215] width 185 height 25
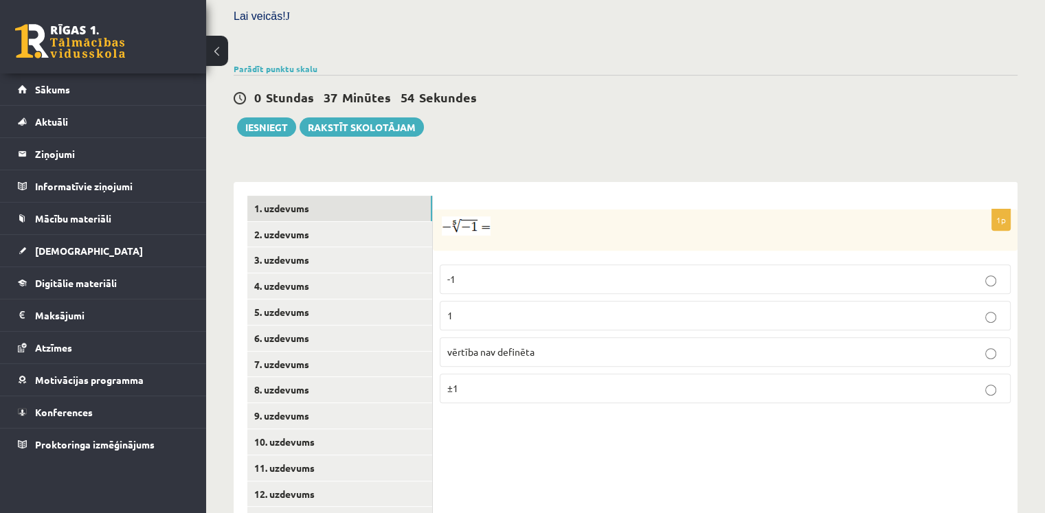
scroll to position [429, 0]
drag, startPoint x: 501, startPoint y: 117, endPoint x: 504, endPoint y: 150, distance: 33.1
click at [504, 150] on div "Matemātika JK 12.b3 klase 1. ieskaite , Viktors Šlapins (12.b3 JK klase) Pārbau…" at bounding box center [625, 125] width 839 height 1003
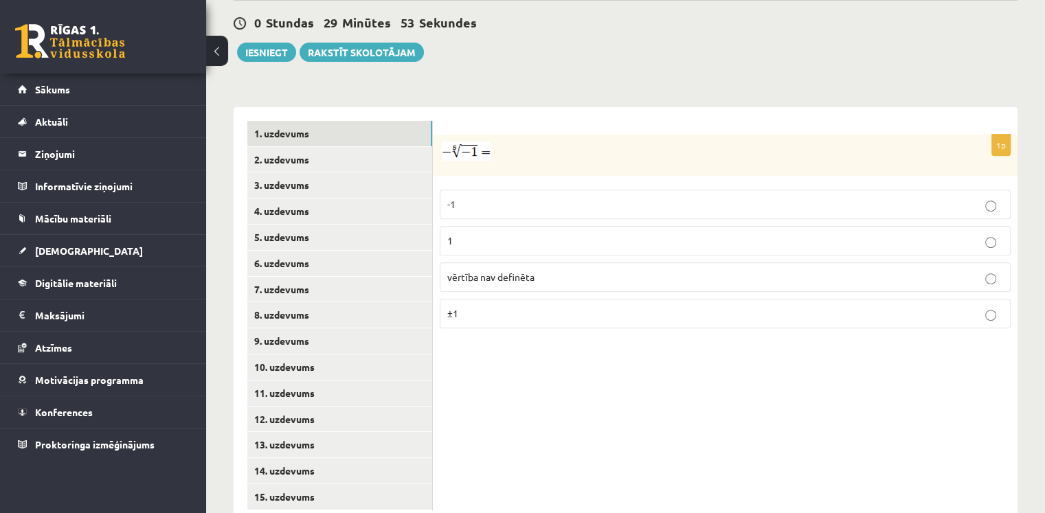
scroll to position [512, 0]
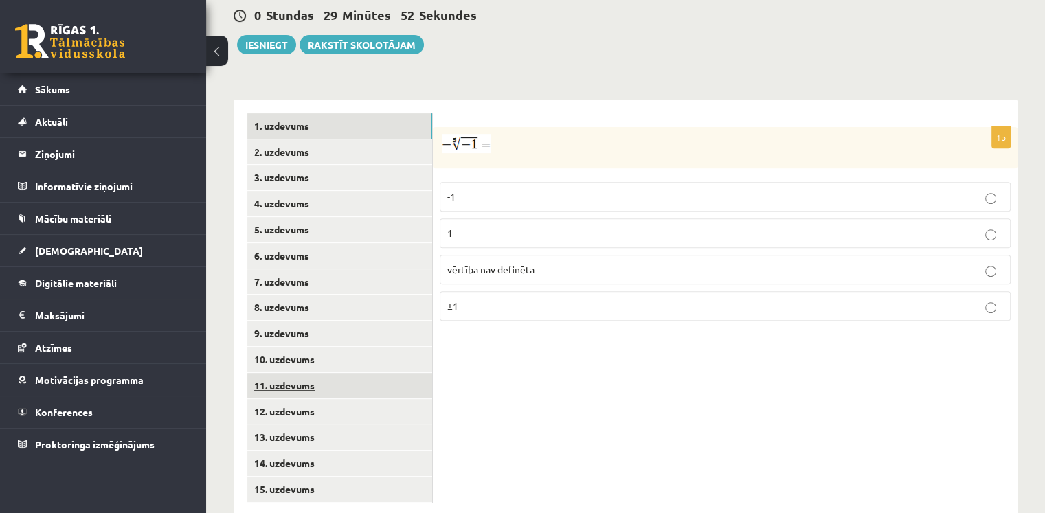
click at [339, 373] on link "11. uzdevums" at bounding box center [339, 385] width 185 height 25
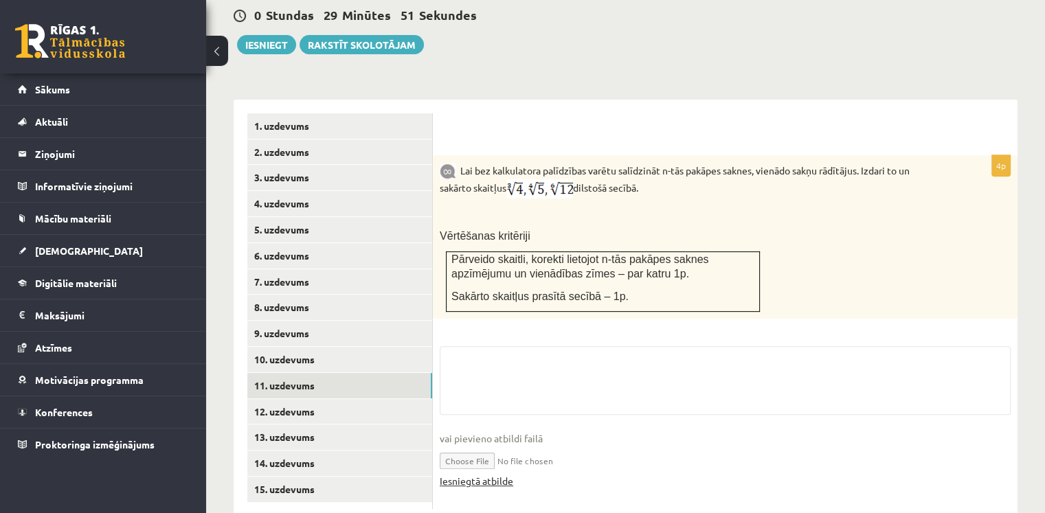
click at [482, 474] on link "Iesniegtā atbilde" at bounding box center [477, 481] width 74 height 14
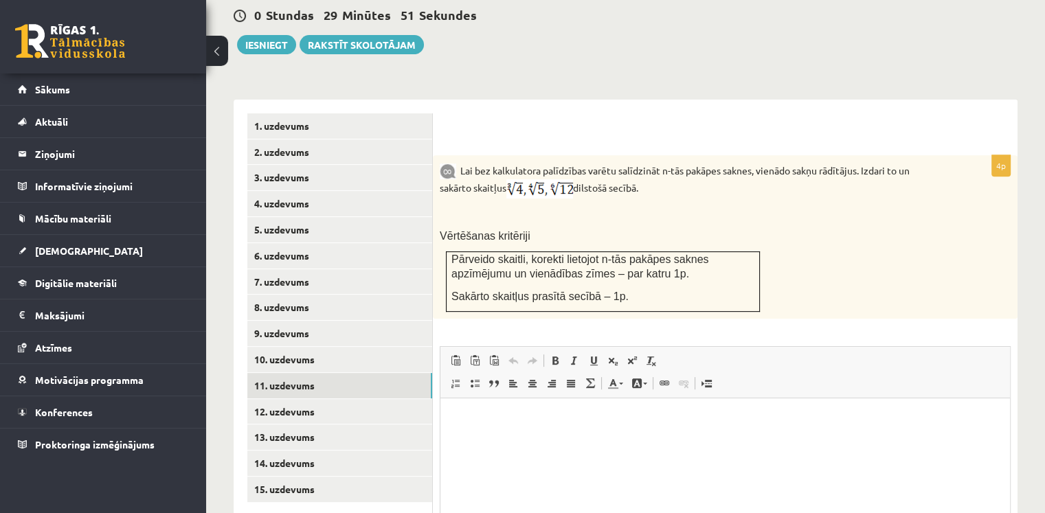
scroll to position [0, 0]
click at [262, 35] on button "Iesniegt" at bounding box center [266, 44] width 59 height 19
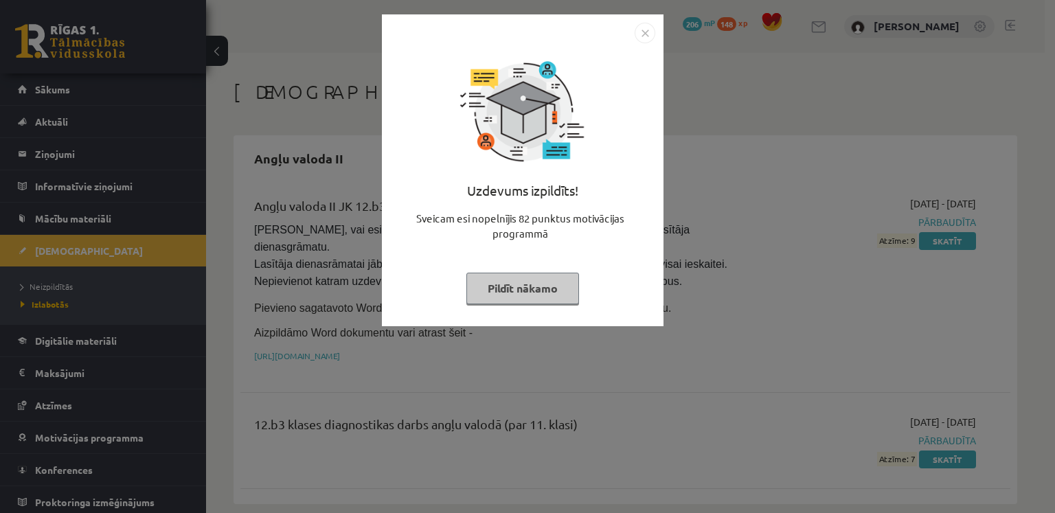
click at [747, 284] on div "Uzdevums izpildīts! Sveicam esi nopelnījis 82 punktus motivācijas programmā Pil…" at bounding box center [527, 256] width 1055 height 513
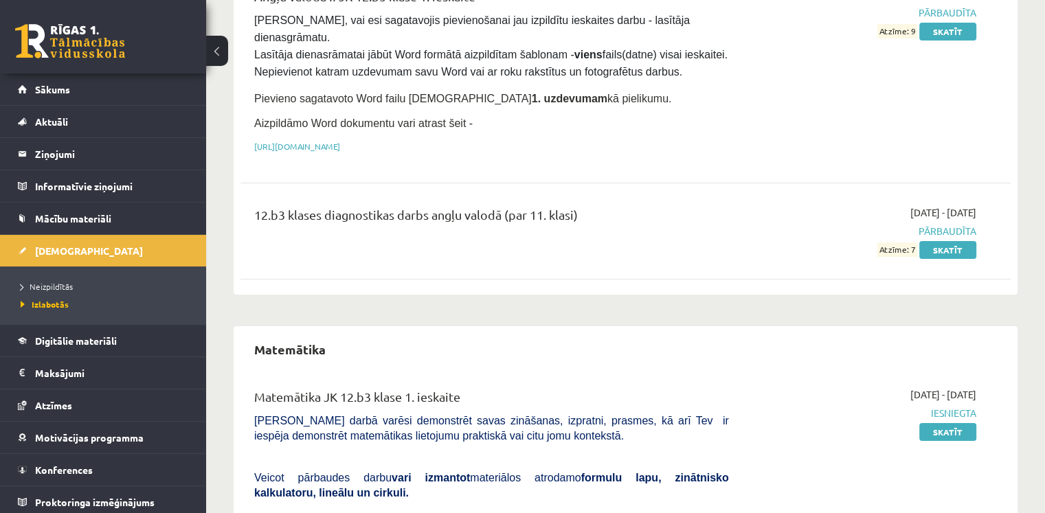
scroll to position [208, 0]
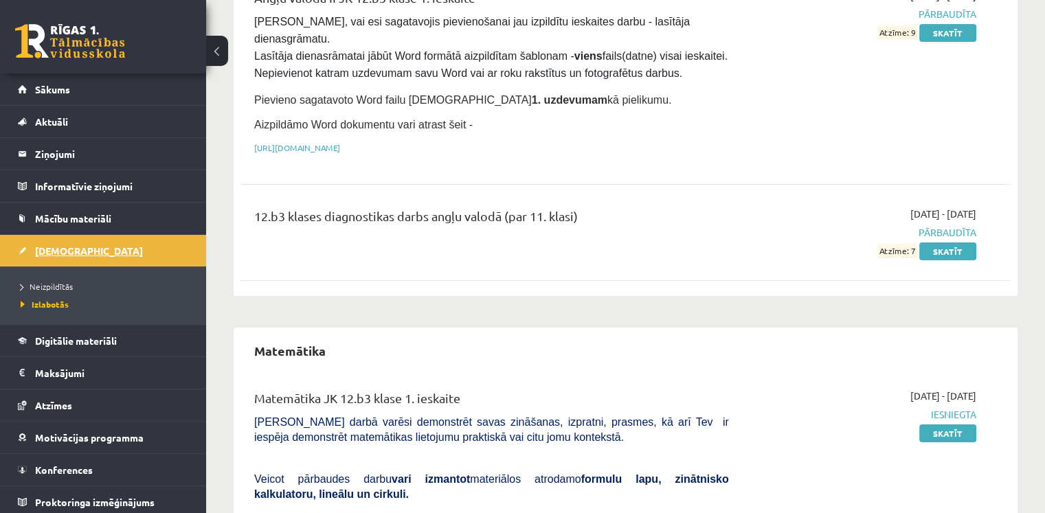
click at [69, 245] on span "[DEMOGRAPHIC_DATA]" at bounding box center [89, 251] width 108 height 12
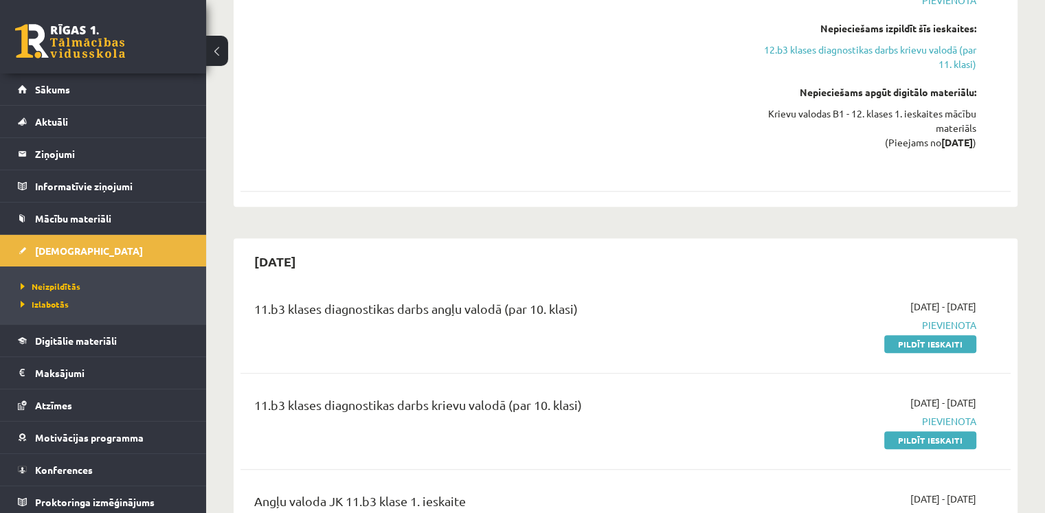
scroll to position [1376, 0]
